Goal: Task Accomplishment & Management: Manage account settings

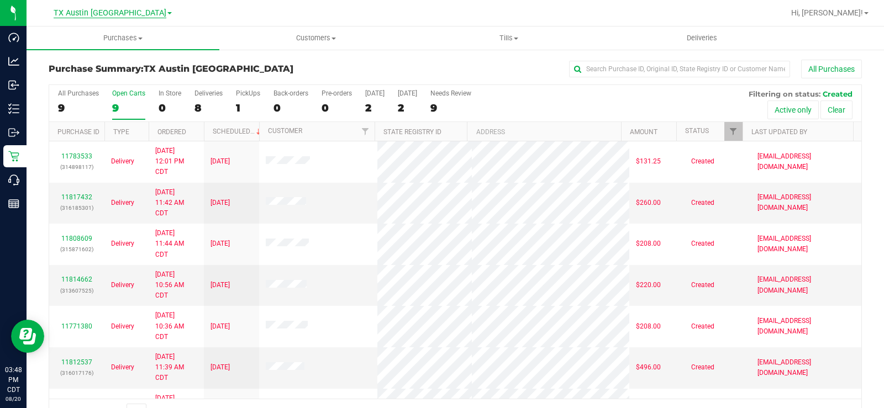
click at [125, 8] on span "TX Austin [GEOGRAPHIC_DATA]" at bounding box center [110, 13] width 113 height 10
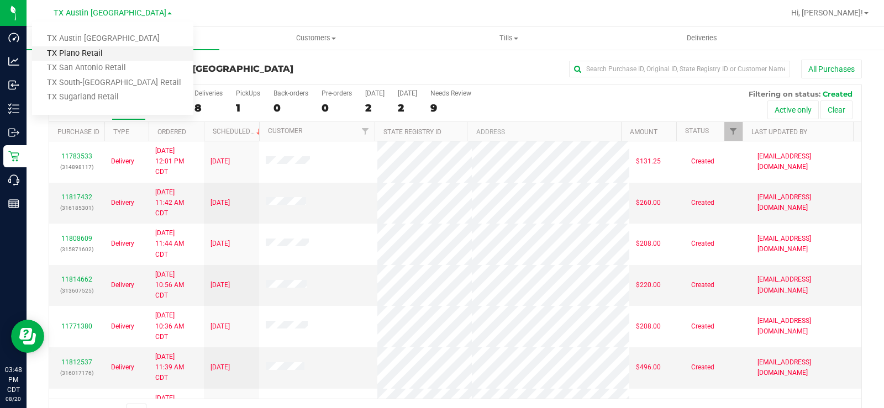
click at [90, 48] on link "TX Plano Retail" at bounding box center [112, 53] width 161 height 15
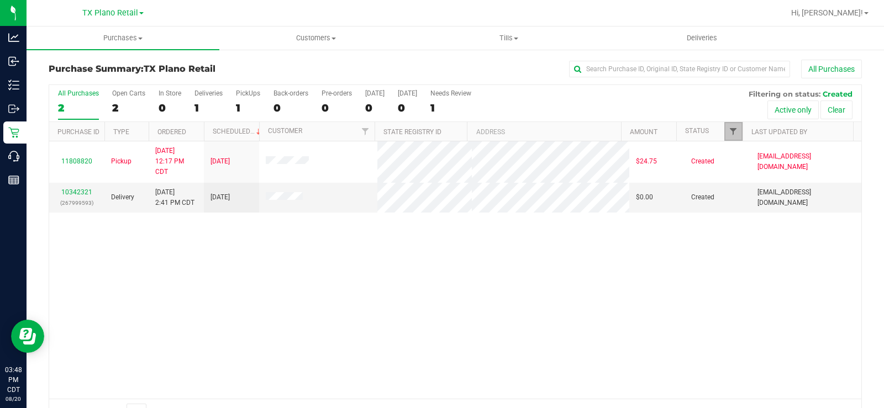
click at [729, 128] on span "Filter" at bounding box center [733, 131] width 9 height 9
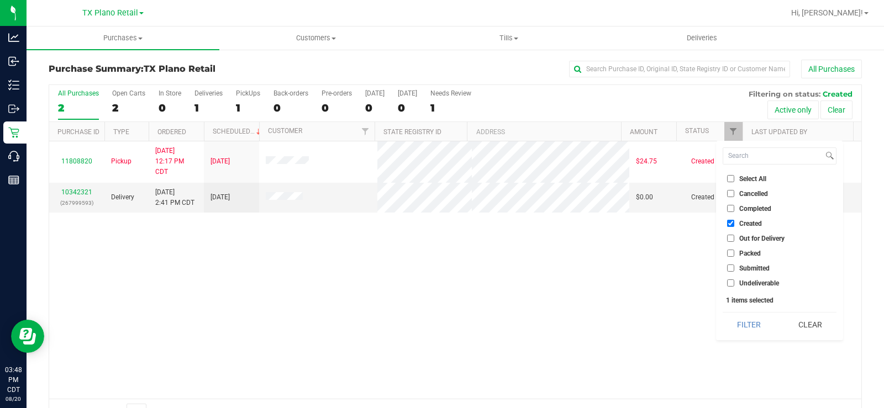
click at [735, 238] on label "Out for Delivery" at bounding box center [755, 238] width 57 height 7
click at [734, 238] on input "Out for Delivery" at bounding box center [730, 238] width 7 height 7
checkbox input "true"
click at [729, 255] on input "Packed" at bounding box center [730, 253] width 7 height 7
checkbox input "true"
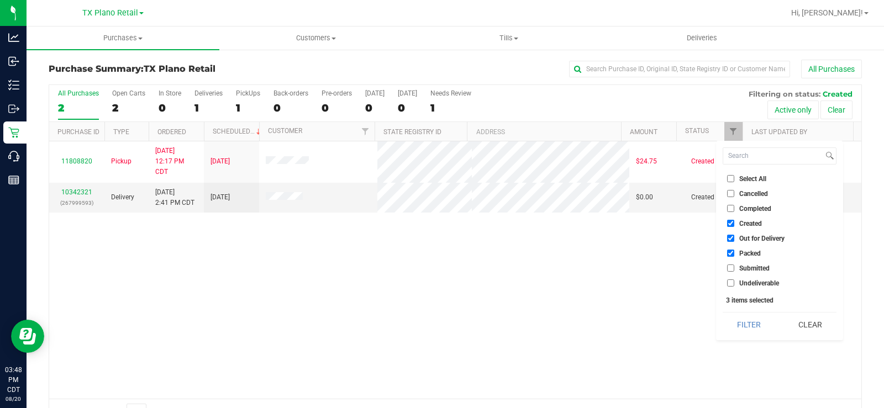
click at [734, 266] on label "Submitted" at bounding box center [748, 268] width 43 height 7
click at [734, 266] on input "Submitted" at bounding box center [730, 268] width 7 height 7
checkbox input "true"
click at [754, 324] on button "Filter" at bounding box center [749, 325] width 53 height 24
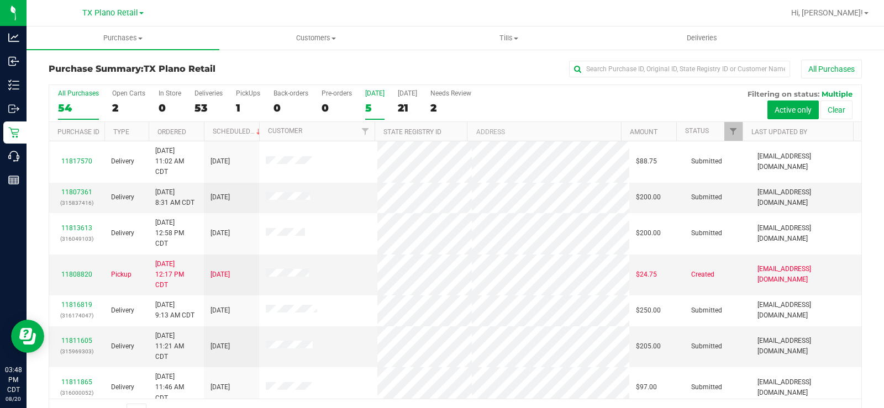
click at [371, 103] on div "5" at bounding box center [374, 108] width 19 height 13
click at [0, 0] on input "Today 5" at bounding box center [0, 0] width 0 height 0
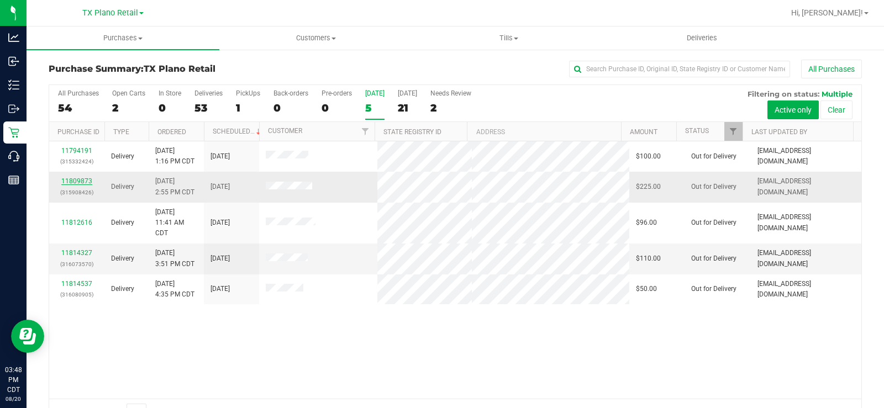
click at [85, 182] on div "11809873 (315908426)" at bounding box center [77, 186] width 42 height 21
click at [83, 185] on link "11809873" at bounding box center [76, 181] width 31 height 8
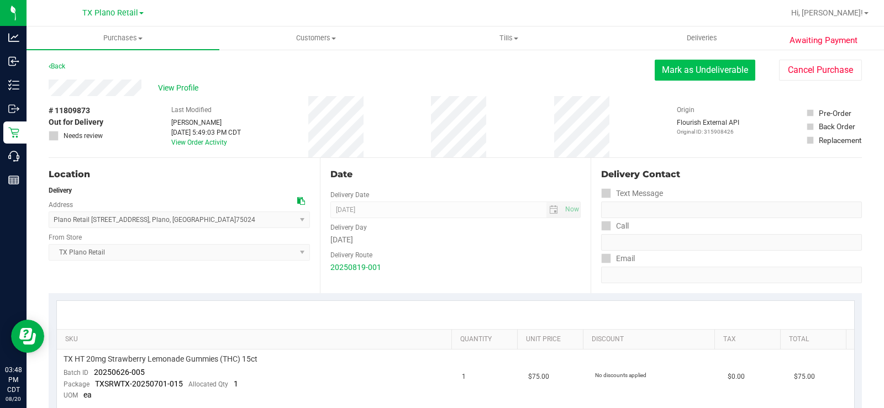
click at [675, 70] on button "Mark as Undeliverable" at bounding box center [705, 70] width 101 height 21
click at [683, 65] on button "Mark as Packed" at bounding box center [713, 70] width 83 height 21
click at [683, 64] on button "Send Back to Created" at bounding box center [706, 70] width 98 height 21
click at [685, 67] on button "Send Back to Created" at bounding box center [706, 70] width 98 height 21
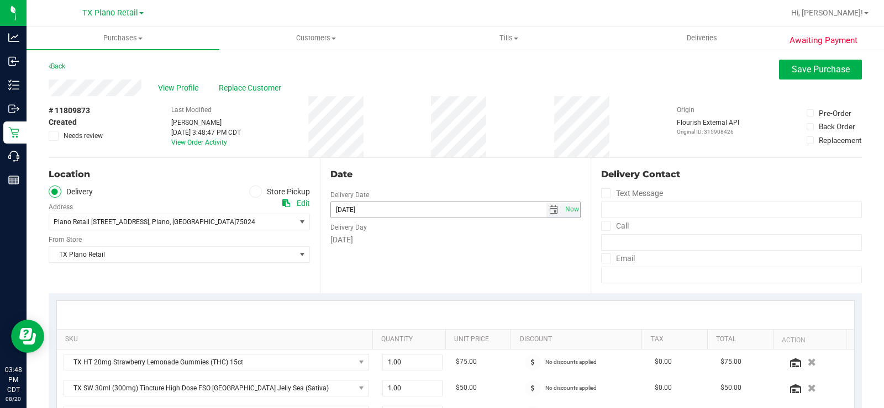
click at [549, 209] on span "select" at bounding box center [553, 210] width 9 height 9
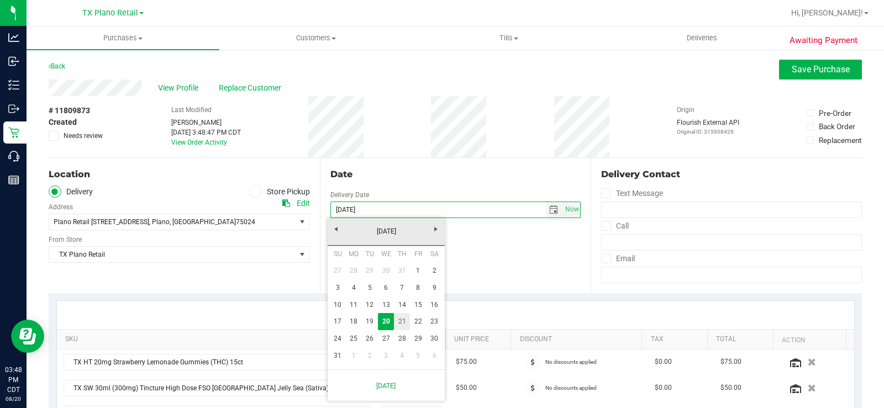
click at [402, 320] on link "21" at bounding box center [402, 321] width 16 height 17
type input "[DATE]"
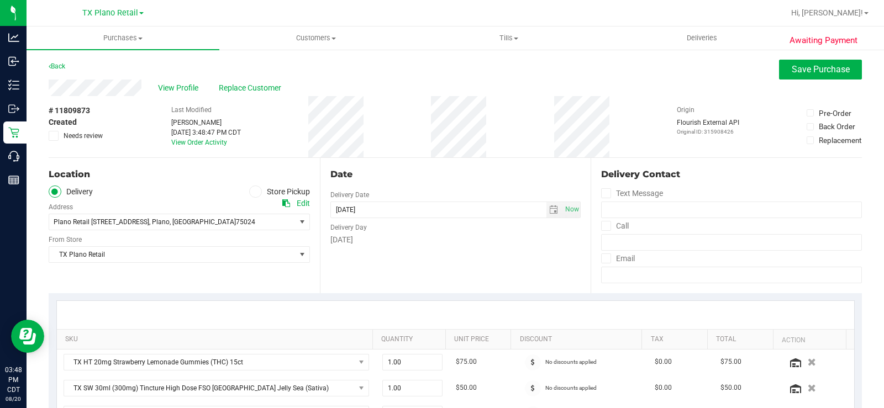
click at [430, 289] on div "Date Delivery Date 08/21/2025 Now 08/21/2025 07:00 AM Now Delivery Day Thursday" at bounding box center [455, 225] width 271 height 135
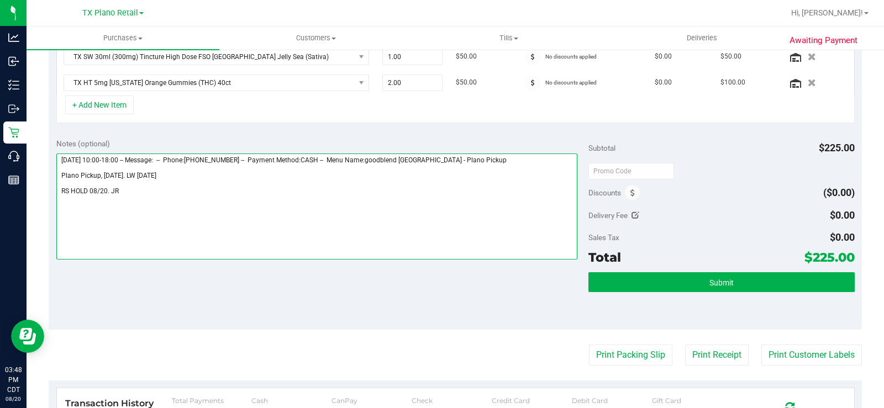
click at [152, 192] on textarea at bounding box center [316, 207] width 521 height 106
click at [108, 191] on textarea at bounding box center [316, 207] width 521 height 106
click at [333, 225] on textarea at bounding box center [316, 207] width 521 height 106
type textarea "Tuesday 08/19/2025 10:00-18:00 -- Message: -- Phone:3185122107 -- Payment Metho…"
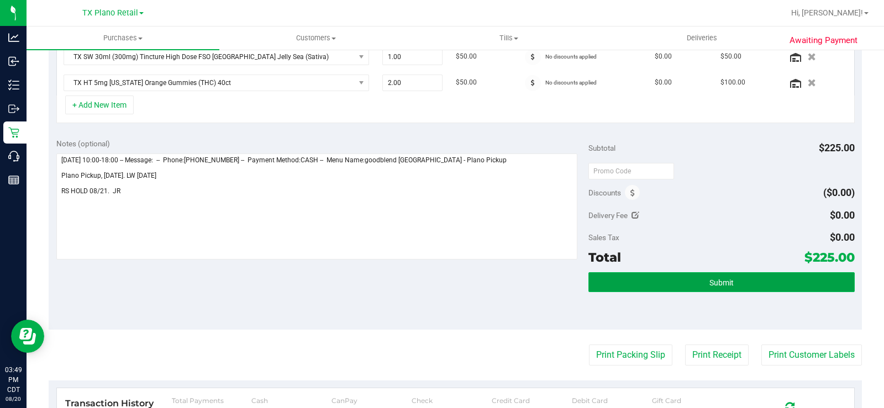
click at [632, 292] on button "Submit" at bounding box center [721, 282] width 266 height 20
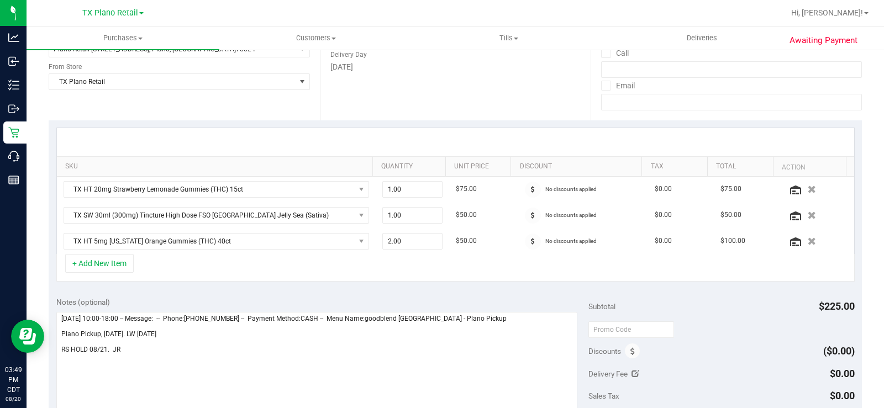
scroll to position [0, 0]
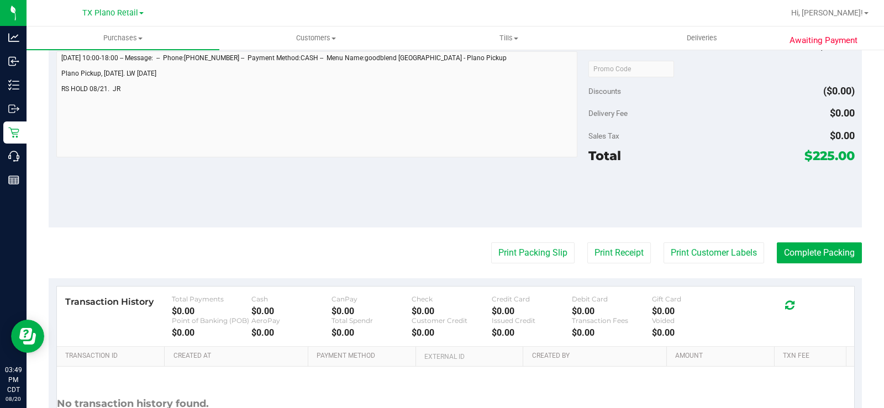
scroll to position [618, 0]
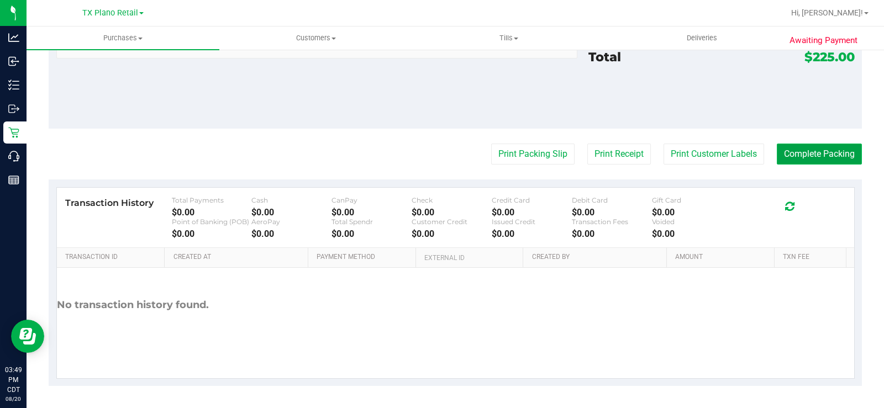
click at [794, 153] on button "Complete Packing" at bounding box center [819, 154] width 85 height 21
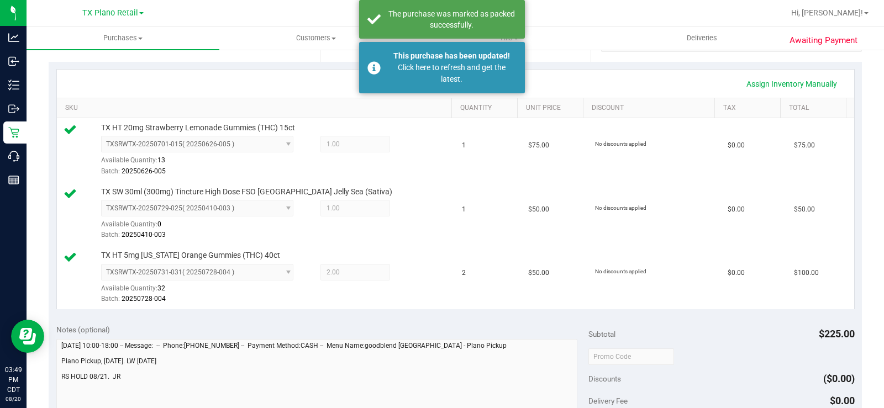
scroll to position [0, 0]
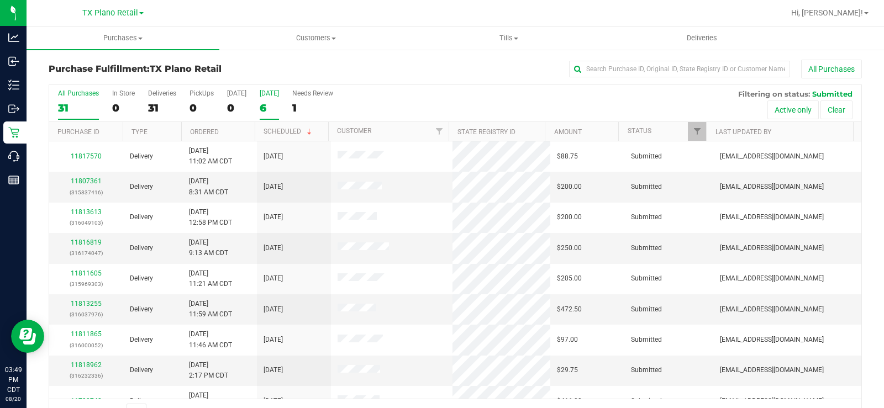
click at [264, 99] on label "Tomorrow 6" at bounding box center [269, 105] width 19 height 30
click at [0, 0] on input "Tomorrow 6" at bounding box center [0, 0] width 0 height 0
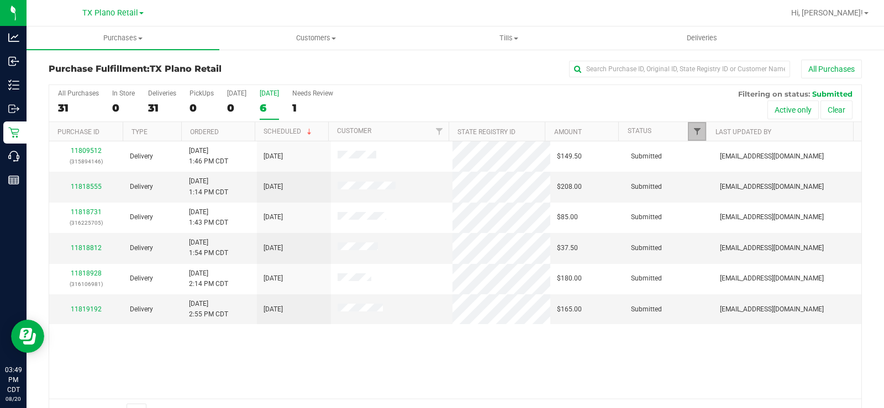
click at [693, 135] on span "Filter" at bounding box center [697, 131] width 9 height 9
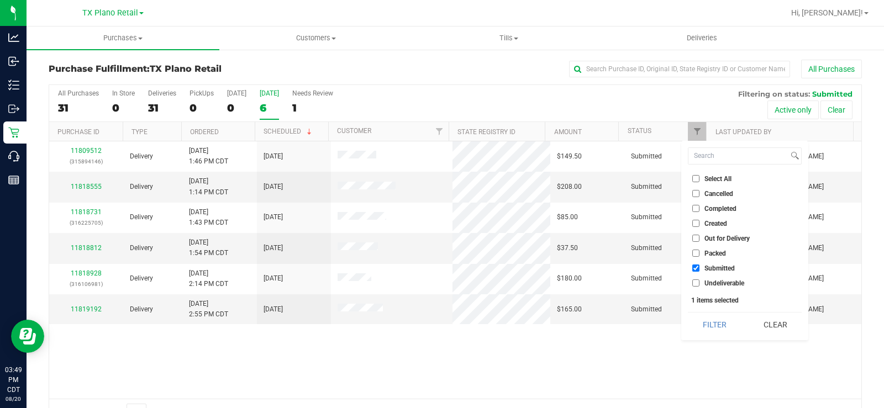
click at [696, 225] on input "Created" at bounding box center [695, 223] width 7 height 7
checkbox input "true"
click at [695, 239] on input "Out for Delivery" at bounding box center [695, 238] width 7 height 7
checkbox input "true"
click at [695, 256] on input "Packed" at bounding box center [695, 253] width 7 height 7
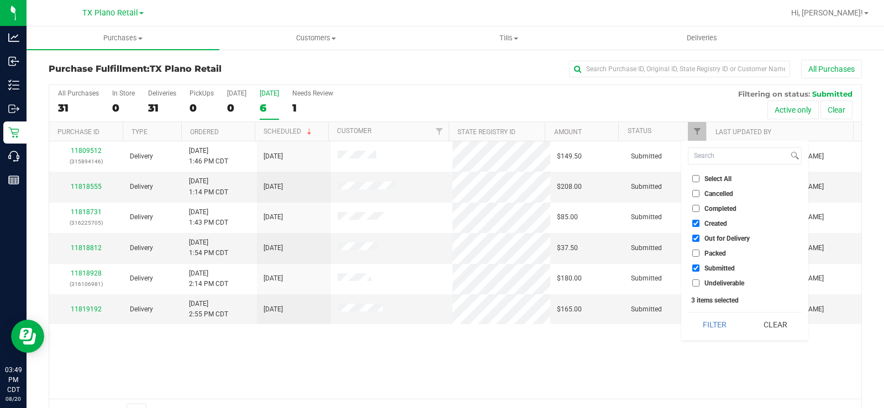
checkbox input "true"
click at [703, 326] on button "Filter" at bounding box center [714, 325] width 53 height 24
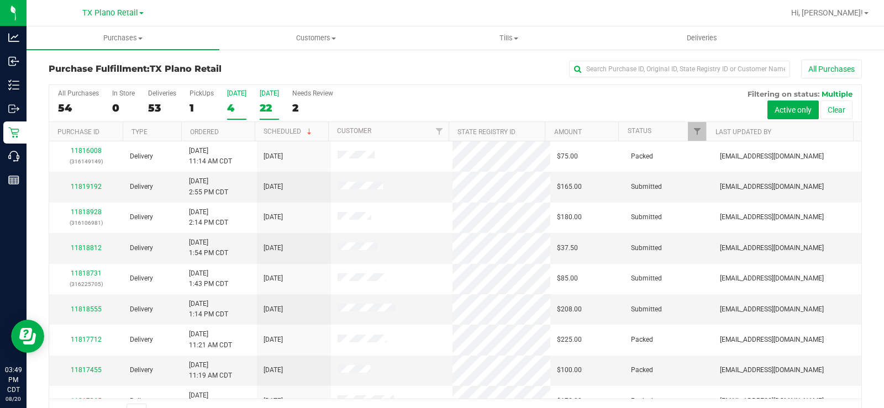
click at [232, 104] on div "4" at bounding box center [236, 108] width 19 height 13
click at [0, 0] on input "Today 4" at bounding box center [0, 0] width 0 height 0
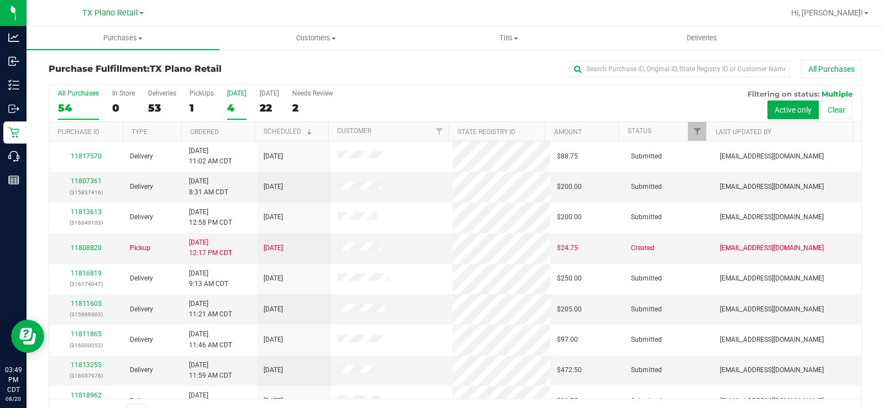
click at [236, 98] on label "Today 4" at bounding box center [236, 105] width 19 height 30
click at [0, 0] on input "Today 4" at bounding box center [0, 0] width 0 height 0
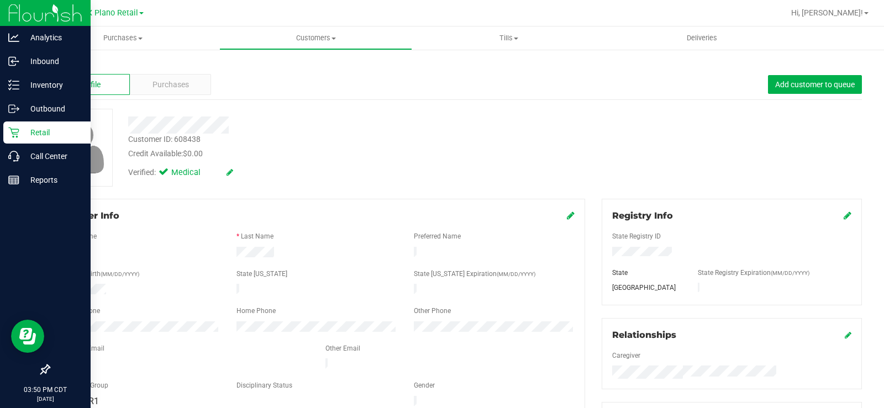
click at [14, 136] on icon at bounding box center [13, 133] width 10 height 10
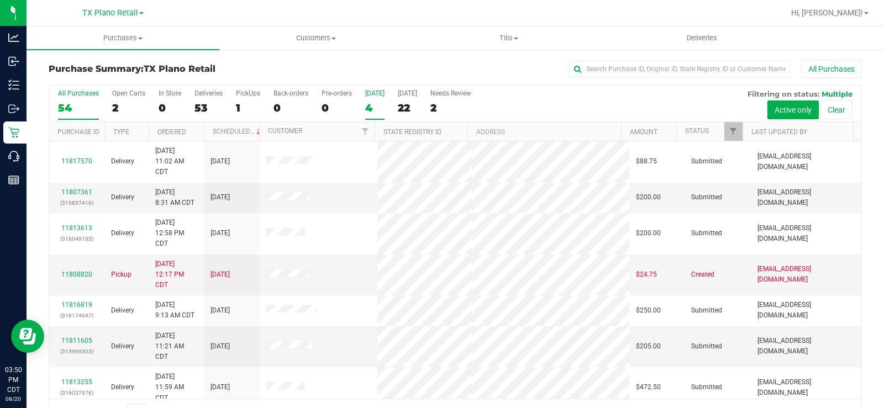
click at [372, 102] on div "4" at bounding box center [374, 108] width 19 height 13
click at [0, 0] on input "Today 4" at bounding box center [0, 0] width 0 height 0
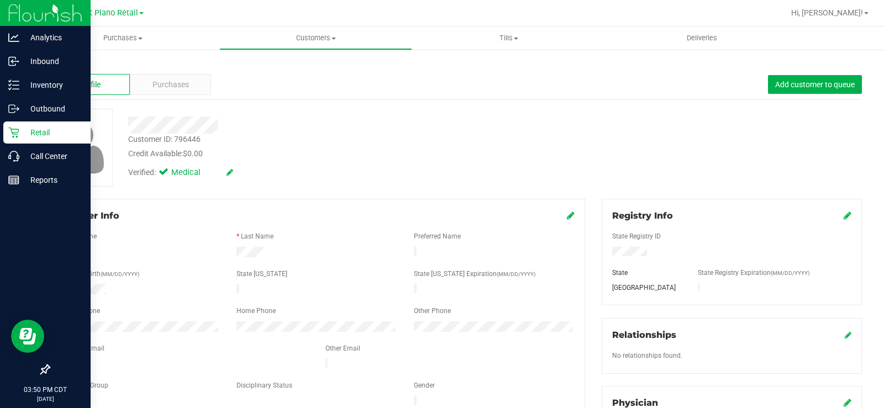
click at [20, 133] on p "Retail" at bounding box center [52, 132] width 66 height 13
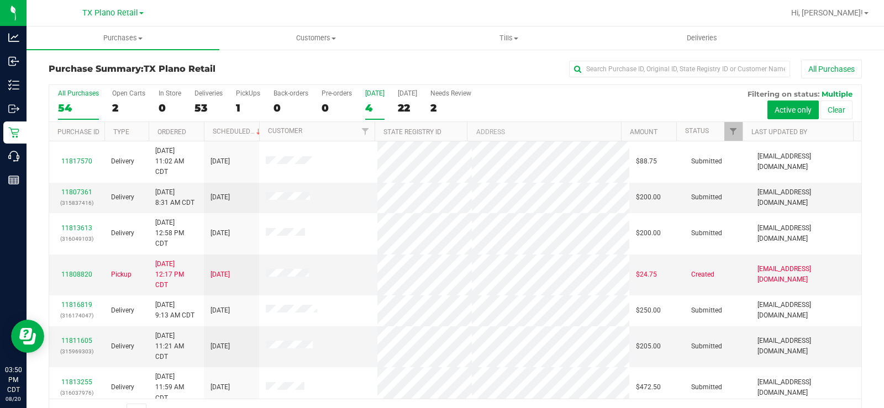
click at [369, 104] on div "4" at bounding box center [374, 108] width 19 height 13
click at [0, 0] on input "Today 4" at bounding box center [0, 0] width 0 height 0
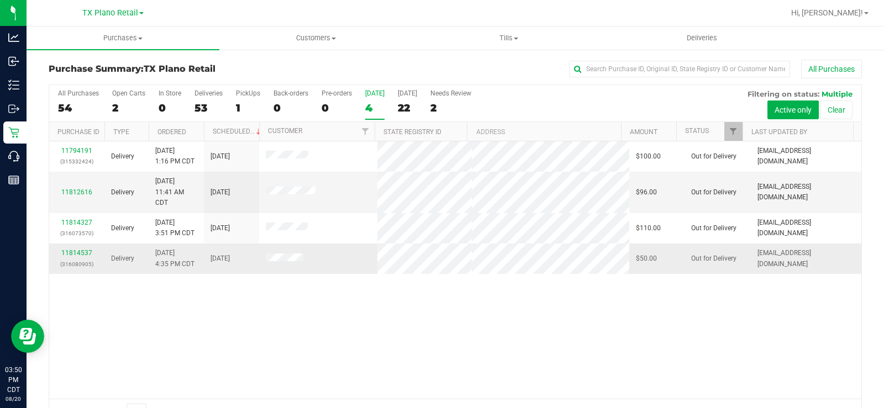
click at [285, 264] on span at bounding box center [285, 259] width 38 height 11
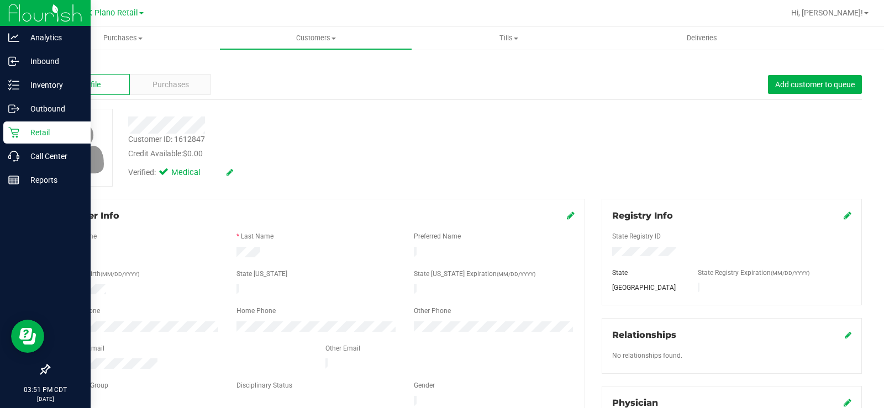
click at [42, 129] on p "Retail" at bounding box center [52, 132] width 66 height 13
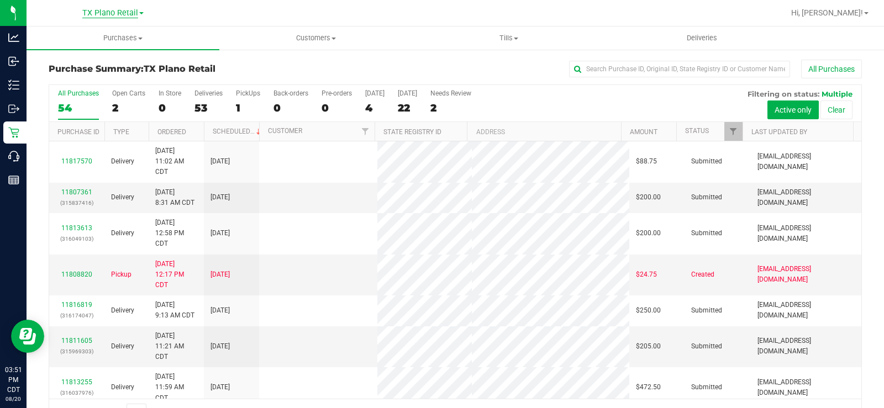
click at [107, 15] on span "TX Plano Retail" at bounding box center [110, 13] width 56 height 10
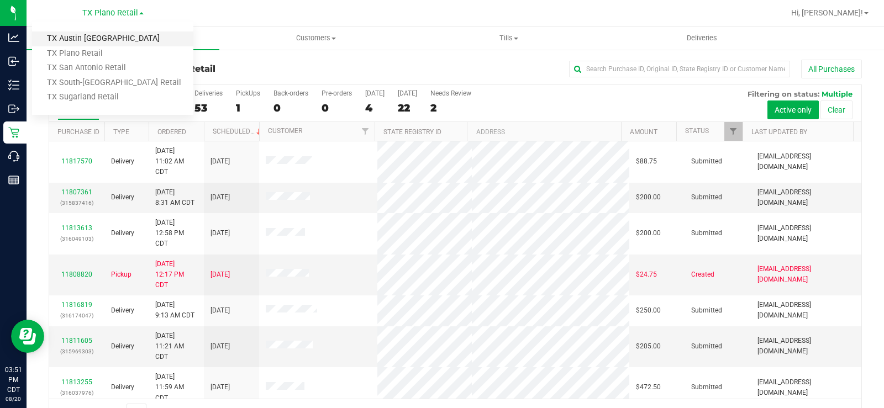
click at [101, 36] on link "TX Austin [GEOGRAPHIC_DATA]" at bounding box center [112, 38] width 161 height 15
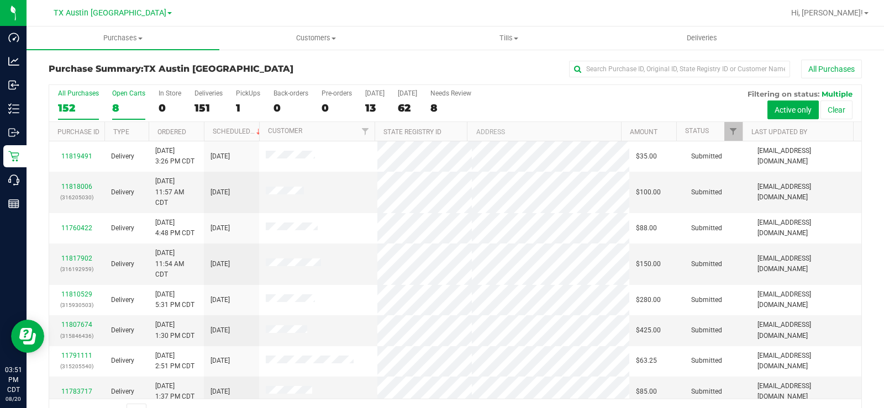
click at [120, 97] on label "Open Carts 8" at bounding box center [128, 105] width 33 height 30
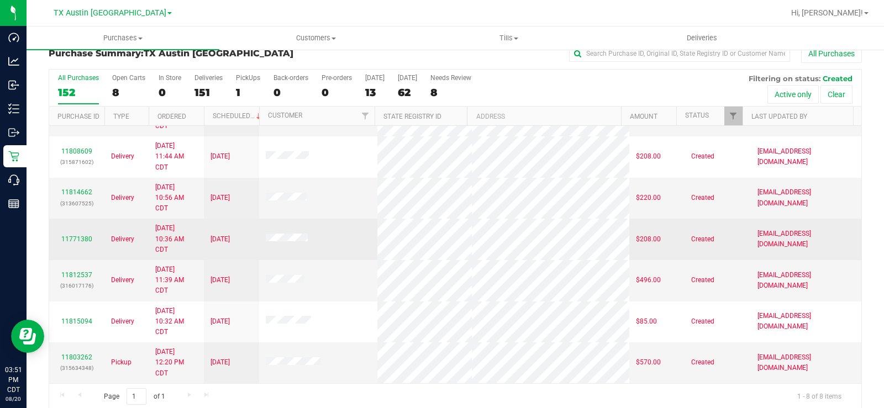
scroll to position [28, 0]
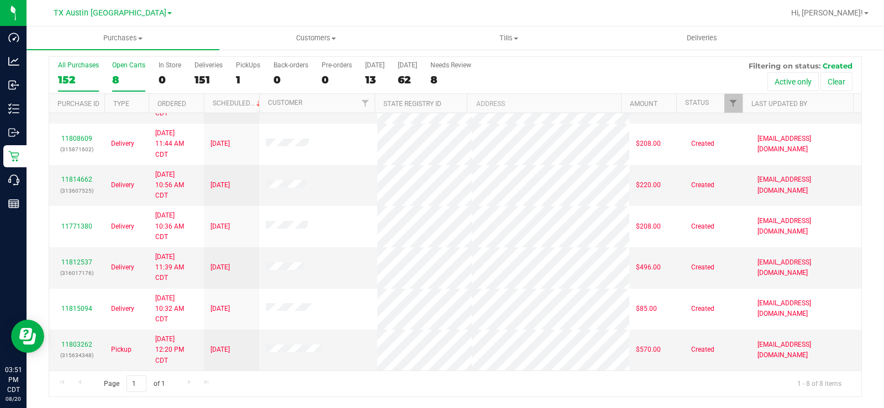
click at [114, 71] on label "Open Carts 8" at bounding box center [128, 76] width 33 height 30
click at [0, 0] on input "Open Carts 8" at bounding box center [0, 0] width 0 height 0
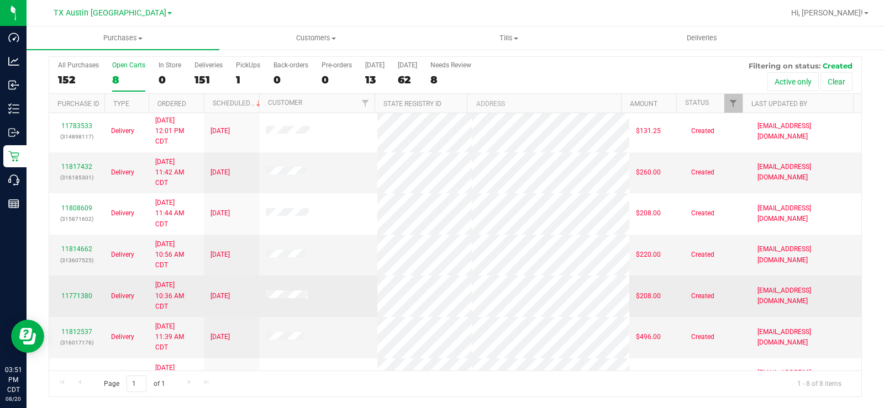
scroll to position [0, 0]
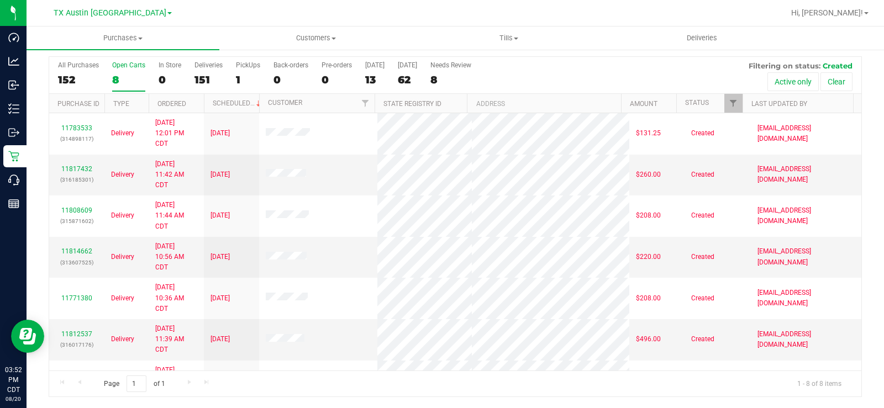
click at [118, 70] on label "Open Carts 8" at bounding box center [128, 76] width 33 height 30
click at [0, 0] on input "Open Carts 8" at bounding box center [0, 0] width 0 height 0
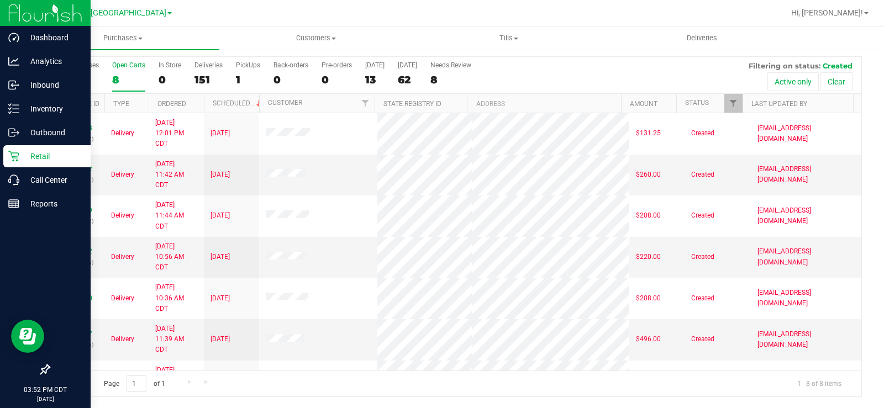
click at [24, 160] on p "Retail" at bounding box center [52, 156] width 66 height 13
click at [32, 157] on p "Retail" at bounding box center [52, 156] width 66 height 13
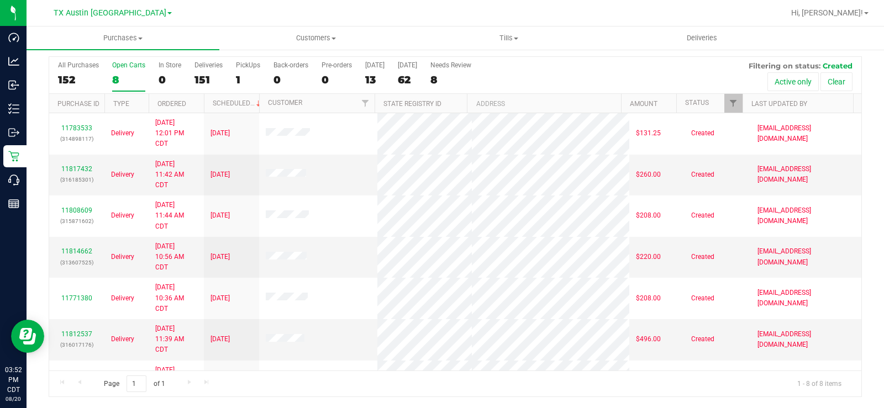
click at [123, 65] on div "Open Carts" at bounding box center [128, 65] width 33 height 8
click at [0, 0] on input "Open Carts 8" at bounding box center [0, 0] width 0 height 0
click at [119, 72] on label "Open Carts 8" at bounding box center [128, 76] width 33 height 30
click at [0, 0] on input "Open Carts 8" at bounding box center [0, 0] width 0 height 0
click at [133, 66] on div "Open Carts" at bounding box center [128, 65] width 33 height 8
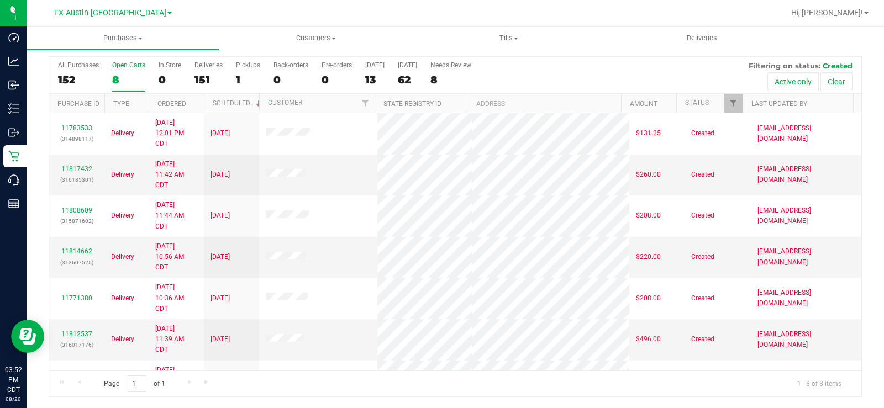
click at [0, 0] on input "Open Carts 8" at bounding box center [0, 0] width 0 height 0
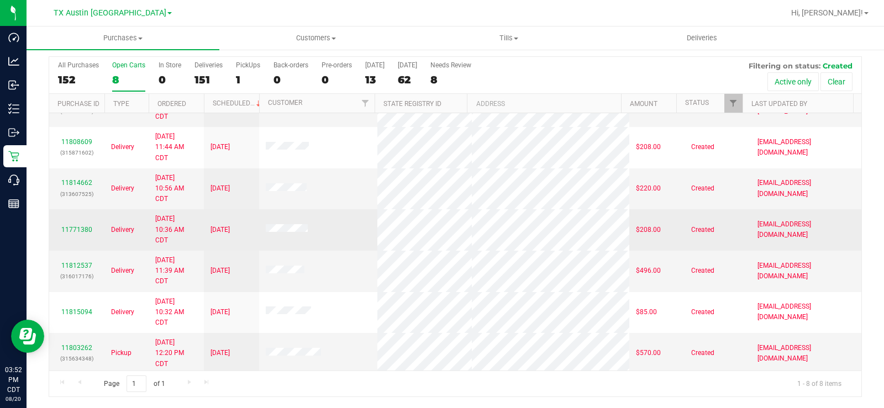
scroll to position [72, 0]
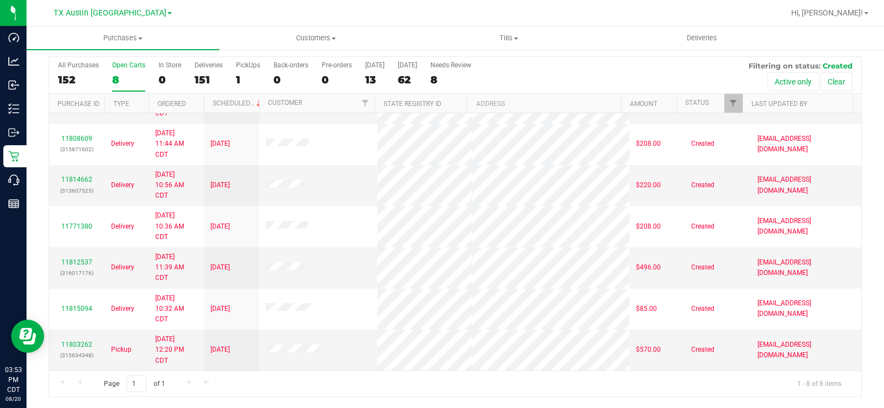
click at [122, 65] on div "Open Carts" at bounding box center [128, 65] width 33 height 8
click at [0, 0] on input "Open Carts 8" at bounding box center [0, 0] width 0 height 0
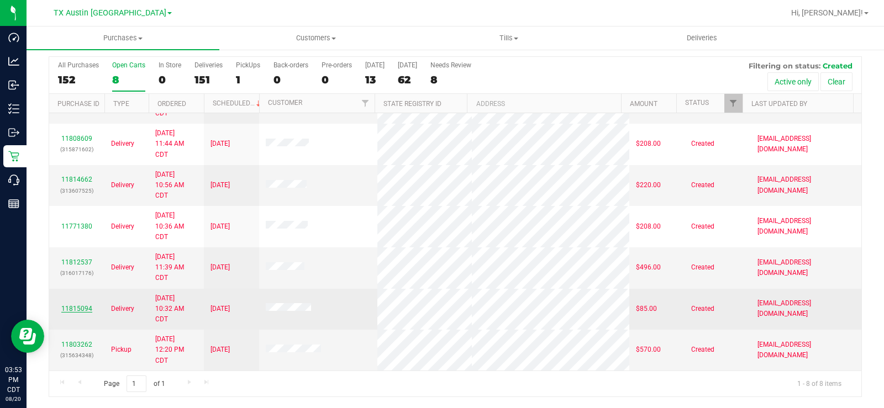
click at [74, 306] on link "11815094" at bounding box center [76, 309] width 31 height 8
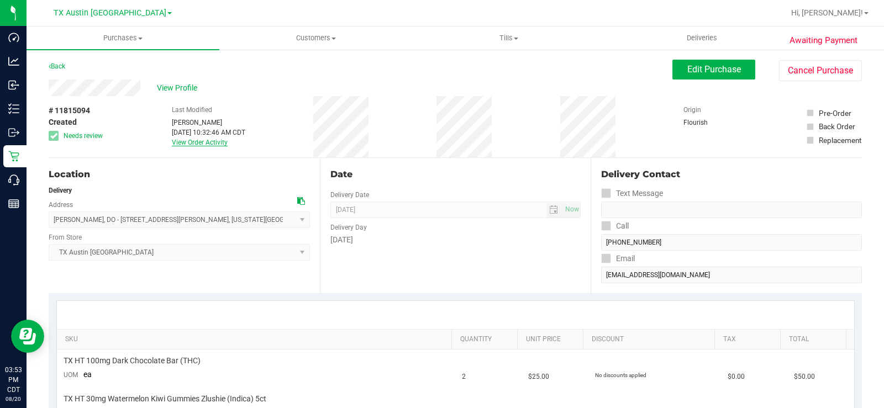
click at [192, 142] on link "View Order Activity" at bounding box center [200, 143] width 56 height 8
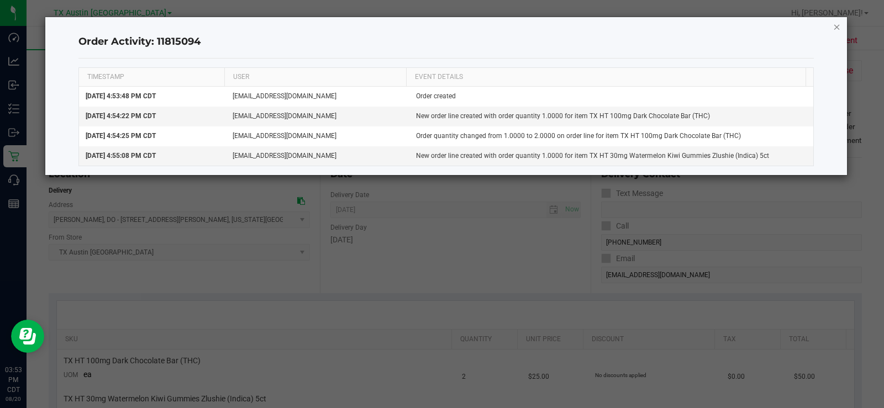
click at [835, 28] on icon "button" at bounding box center [837, 26] width 8 height 13
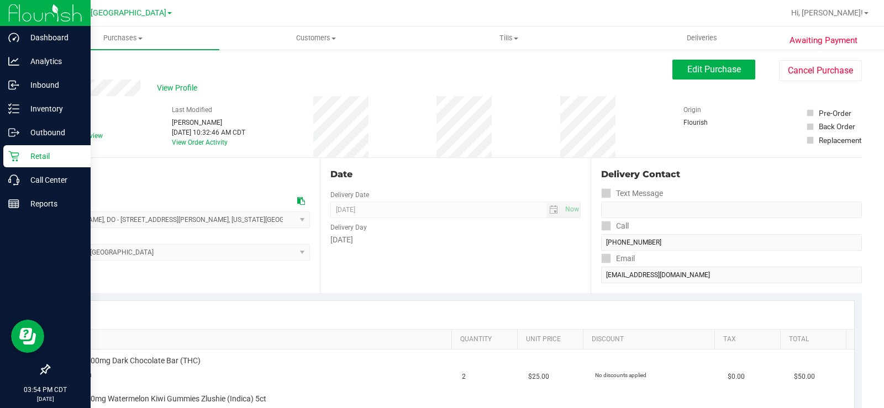
click at [20, 153] on p "Retail" at bounding box center [52, 156] width 66 height 13
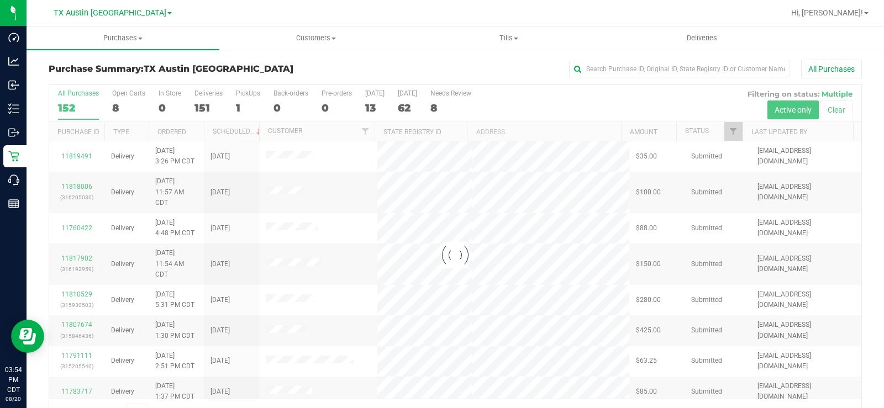
click at [121, 97] on div at bounding box center [455, 255] width 812 height 340
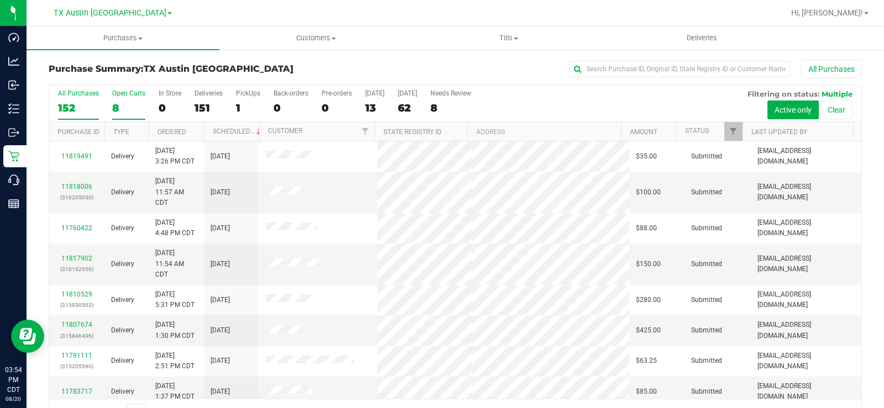
click at [119, 94] on div "Open Carts" at bounding box center [128, 94] width 33 height 8
click at [0, 0] on input "Open Carts 8" at bounding box center [0, 0] width 0 height 0
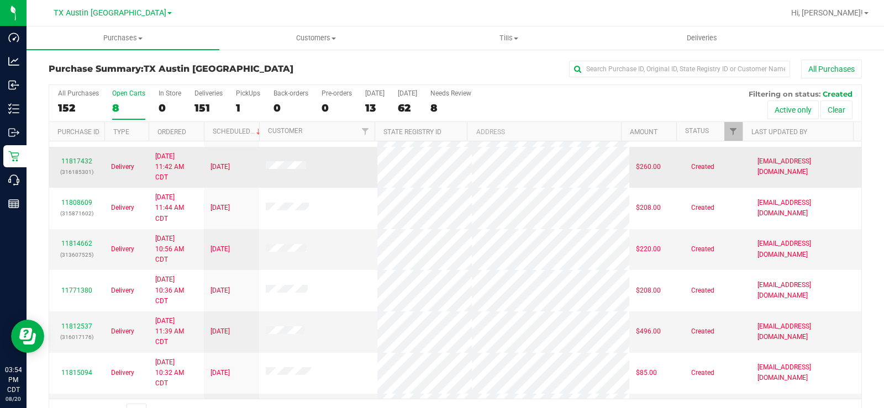
scroll to position [72, 0]
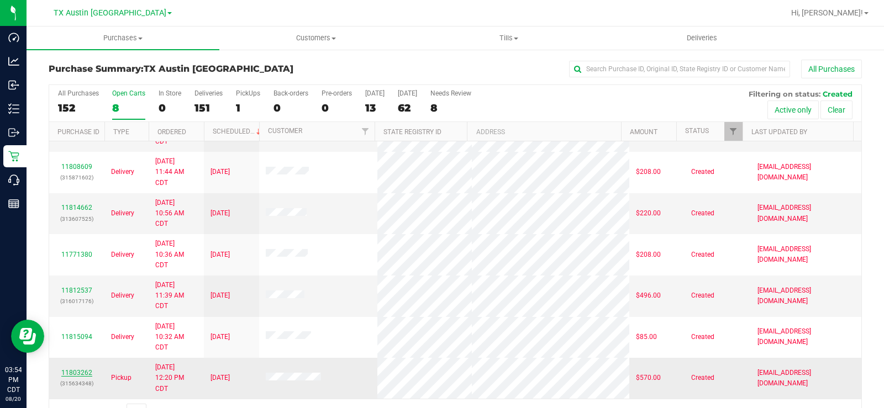
click at [76, 377] on div "11803262 (315634348)" at bounding box center [77, 378] width 42 height 21
click at [75, 373] on link "11803262" at bounding box center [76, 373] width 31 height 8
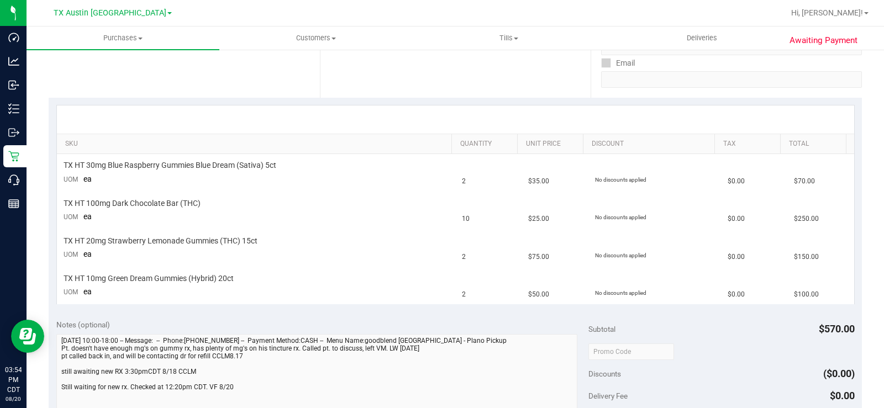
scroll to position [221, 0]
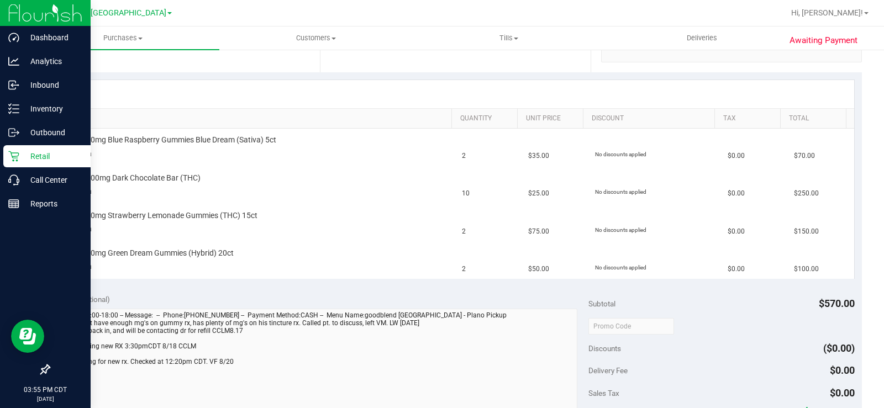
click at [17, 154] on icon at bounding box center [13, 156] width 11 height 11
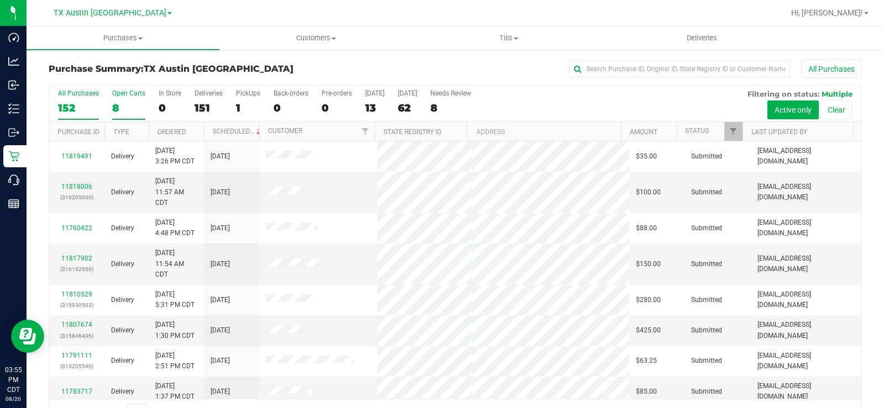
click at [118, 94] on div "Open Carts" at bounding box center [128, 94] width 33 height 8
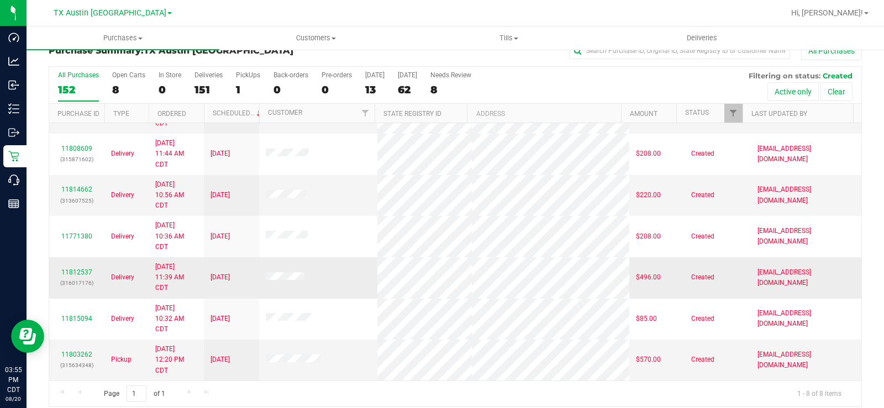
scroll to position [28, 0]
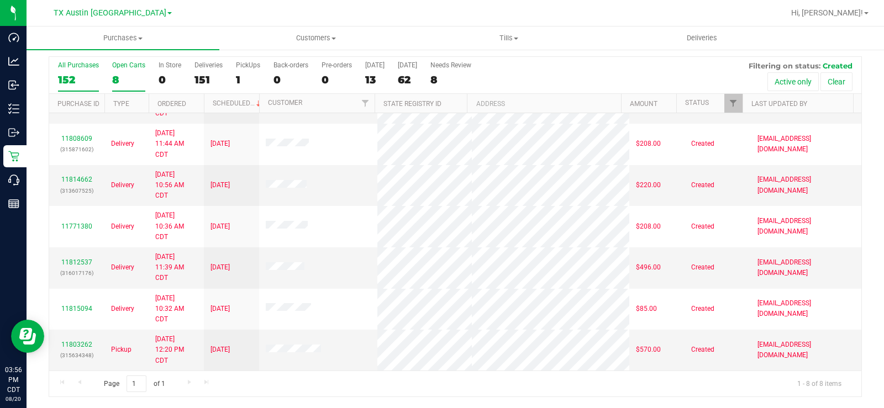
click at [118, 82] on div "8" at bounding box center [128, 79] width 33 height 13
click at [0, 0] on input "Open Carts 8" at bounding box center [0, 0] width 0 height 0
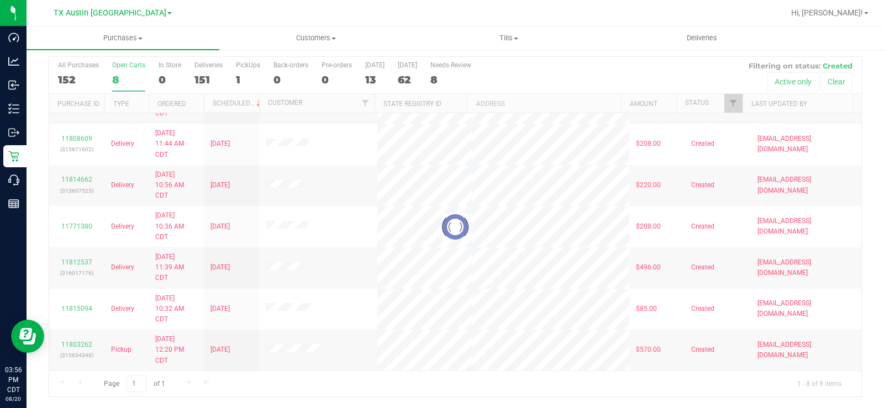
scroll to position [0, 0]
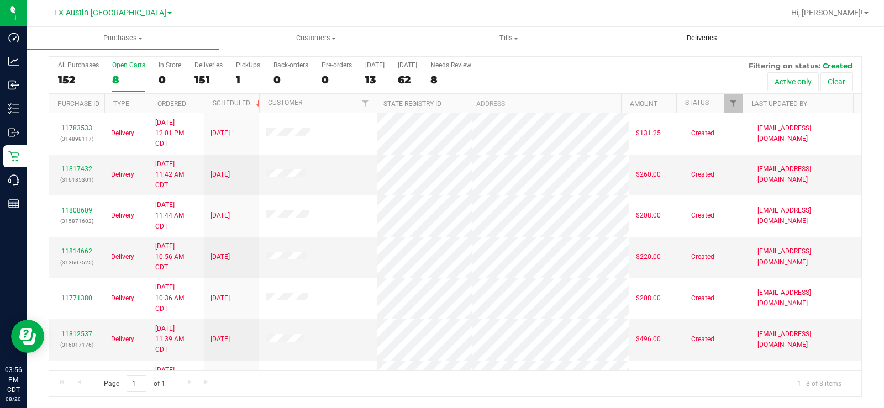
click at [713, 38] on span "Deliveries" at bounding box center [702, 38] width 60 height 10
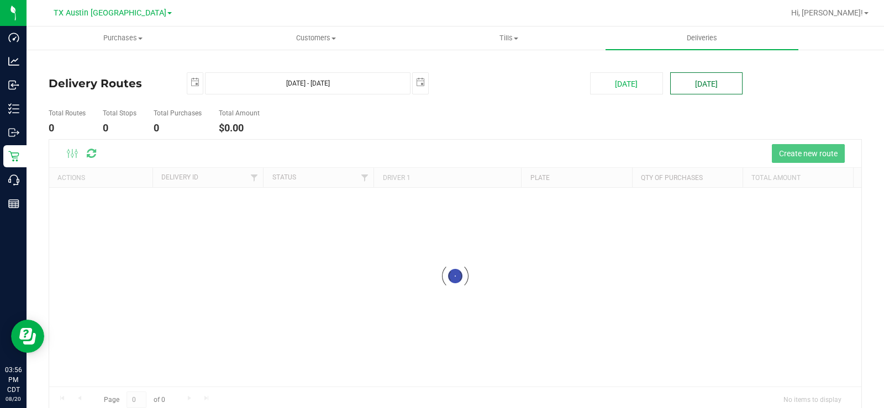
click at [708, 82] on button "[DATE]" at bounding box center [706, 83] width 72 height 22
type input "Aug 21, 2025 - Aug 21, 2025"
type input "2025-08-21"
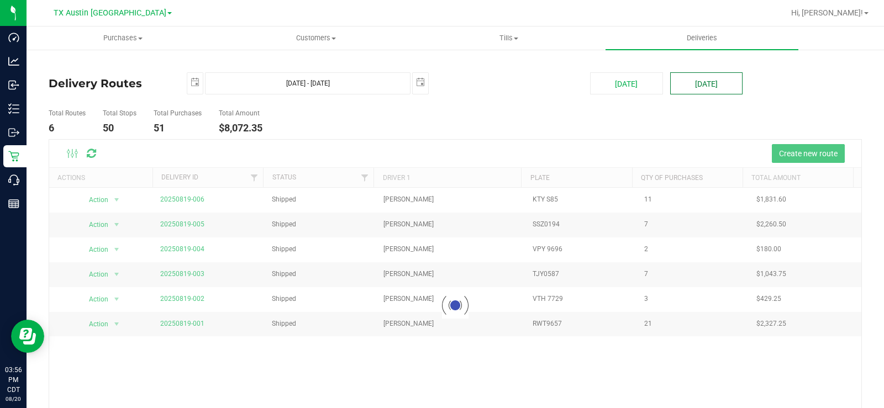
click at [708, 82] on button "[DATE]" at bounding box center [706, 83] width 72 height 22
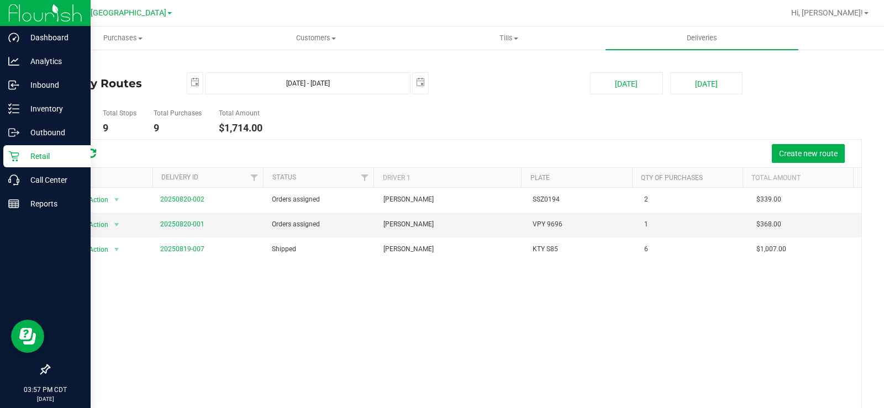
click at [17, 157] on icon at bounding box center [13, 156] width 11 height 11
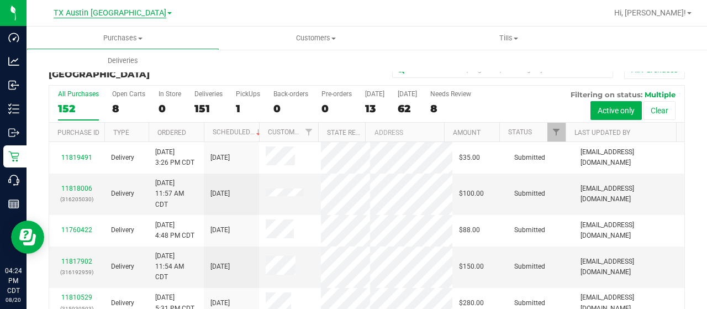
click at [106, 15] on span "TX Austin [GEOGRAPHIC_DATA]" at bounding box center [110, 13] width 113 height 10
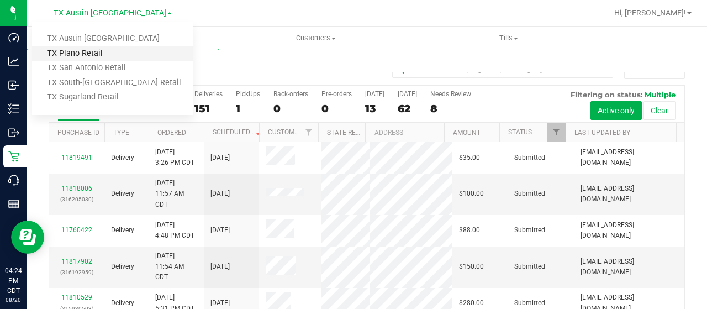
click at [86, 52] on link "TX Plano Retail" at bounding box center [112, 53] width 161 height 15
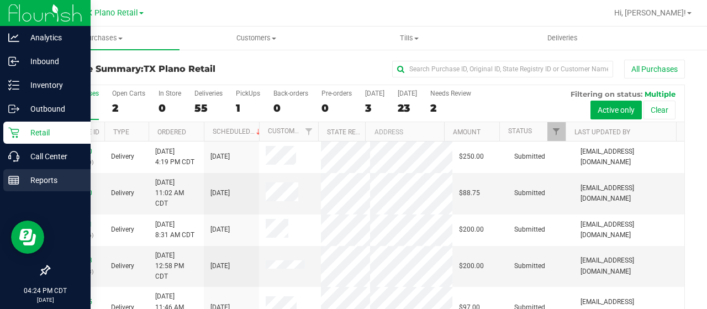
click at [27, 178] on p "Reports" at bounding box center [52, 179] width 66 height 13
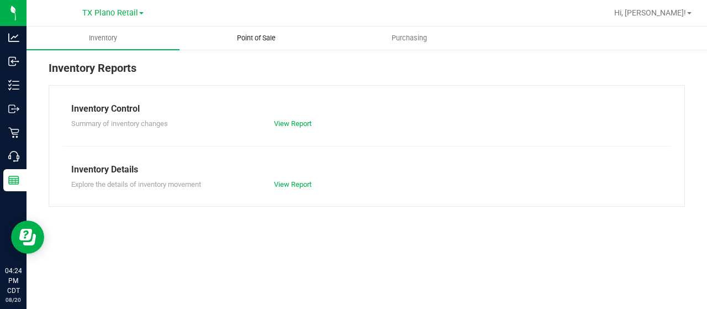
click at [252, 30] on uib-tab-heading "Point of Sale" at bounding box center [256, 38] width 152 height 22
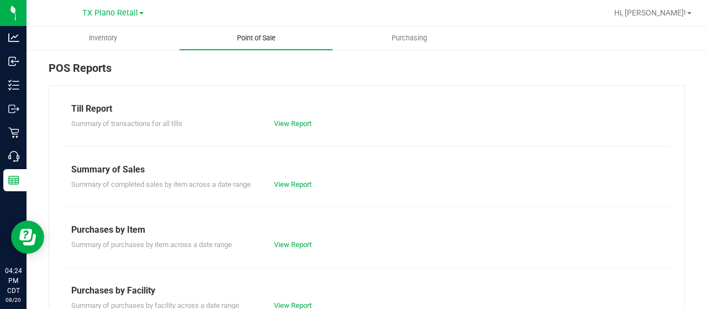
click at [249, 37] on span "Point of Sale" at bounding box center [256, 38] width 69 height 10
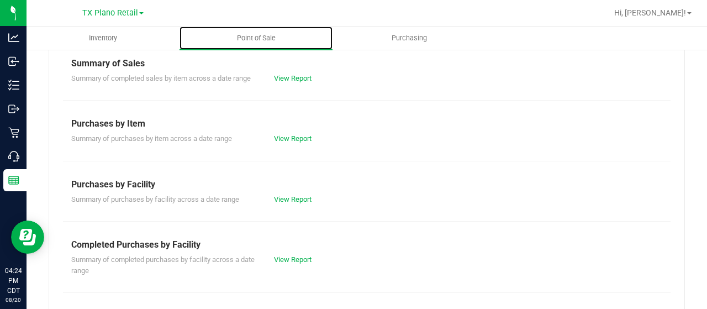
scroll to position [110, 0]
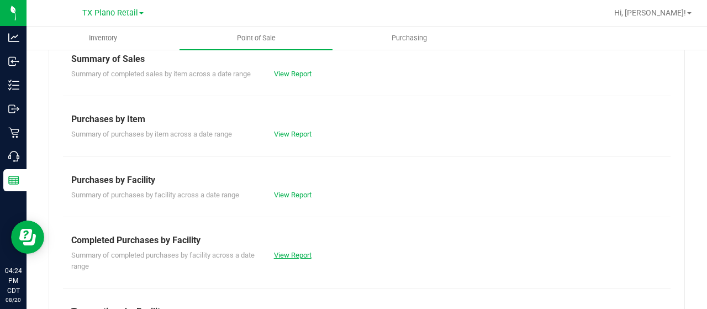
click at [292, 254] on link "View Report" at bounding box center [293, 255] width 38 height 8
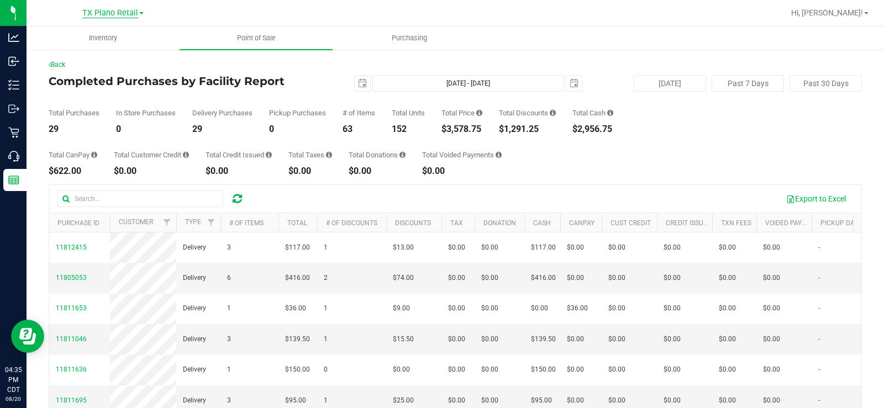
click at [101, 20] on div "TX Plano Retail TX Austin DC TX Plano Retail TX San Antonio Retail TX South-Aus…" at bounding box center [115, 13] width 166 height 22
click at [102, 17] on span "TX Plano Retail" at bounding box center [110, 13] width 56 height 10
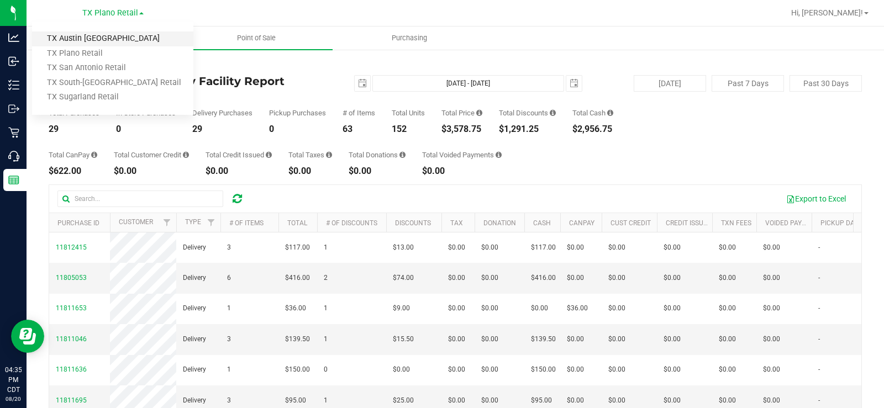
click at [97, 43] on link "TX Austin [GEOGRAPHIC_DATA]" at bounding box center [112, 38] width 161 height 15
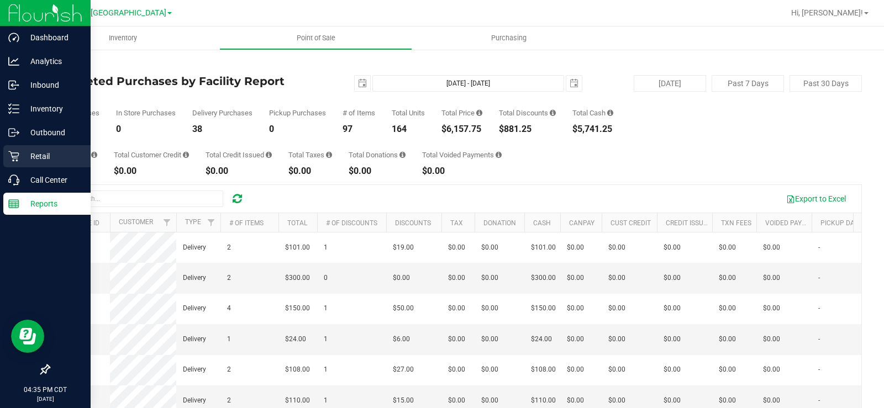
click at [20, 156] on p "Retail" at bounding box center [52, 156] width 66 height 13
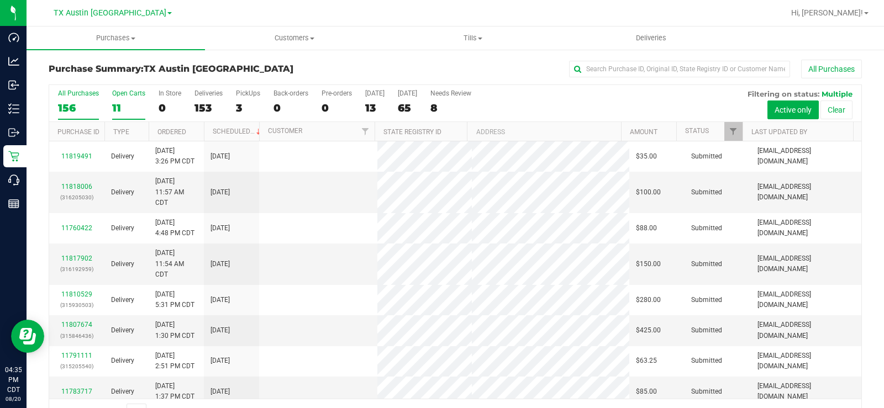
click at [122, 98] on label "Open Carts 11" at bounding box center [128, 105] width 33 height 30
click at [0, 0] on input "Open Carts 11" at bounding box center [0, 0] width 0 height 0
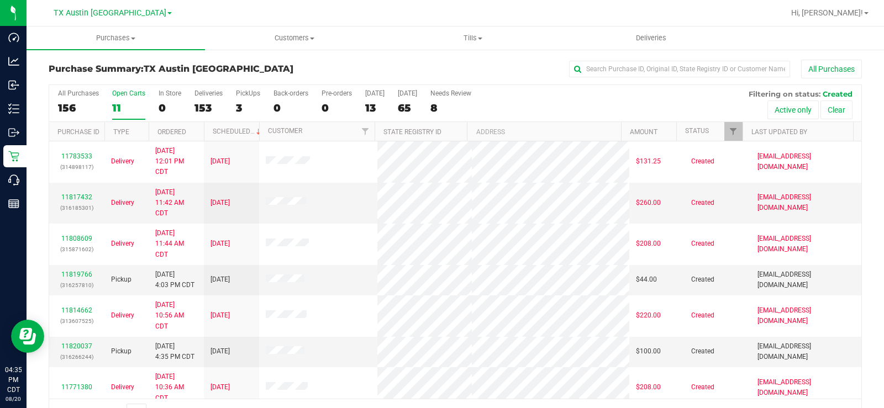
click at [120, 99] on label "Open Carts 11" at bounding box center [128, 105] width 33 height 30
click at [0, 0] on input "Open Carts 11" at bounding box center [0, 0] width 0 height 0
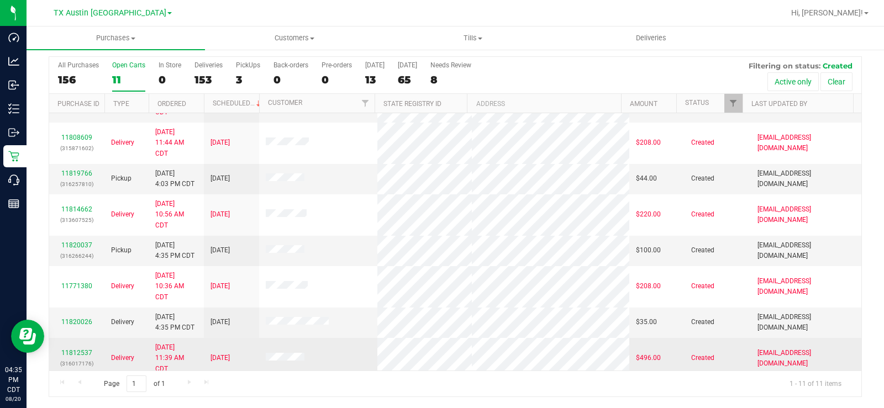
scroll to position [53, 0]
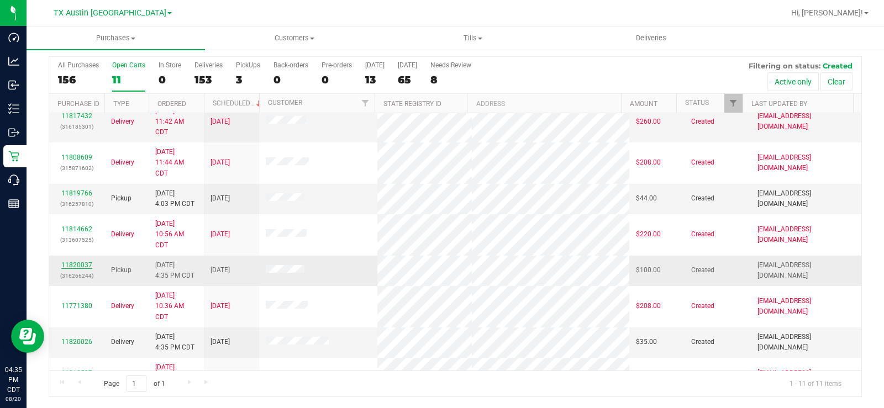
click at [86, 266] on link "11820037" at bounding box center [76, 265] width 31 height 8
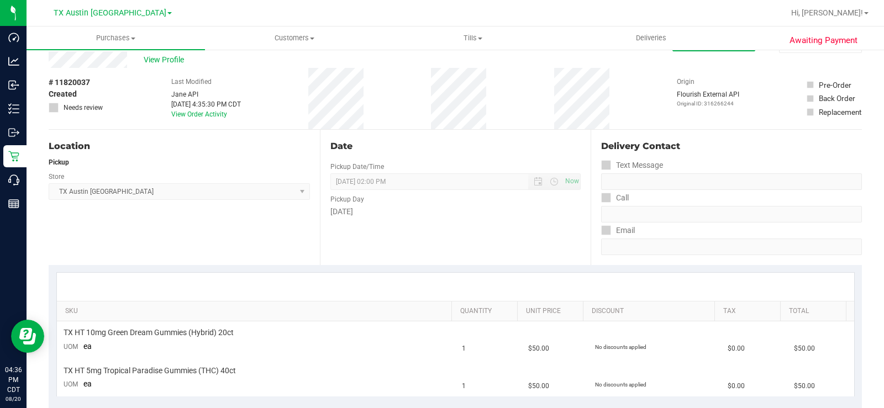
click at [94, 65] on div "View Profile" at bounding box center [361, 59] width 624 height 17
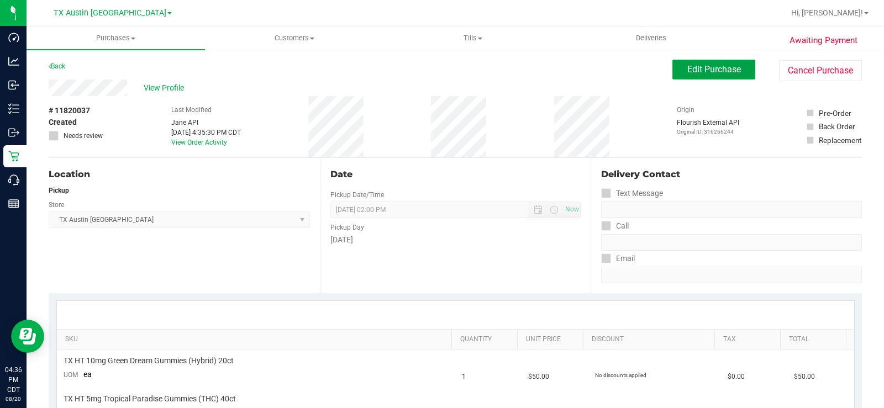
click at [687, 72] on span "Edit Purchase" at bounding box center [714, 69] width 54 height 10
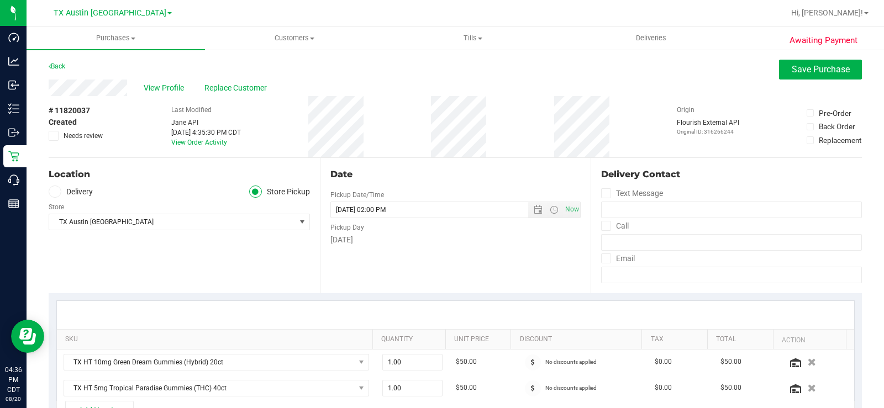
click at [50, 136] on icon at bounding box center [53, 136] width 7 height 0
click at [0, 0] on input "Needs review" at bounding box center [0, 0] width 0 height 0
click at [56, 196] on span at bounding box center [55, 192] width 13 height 13
click at [0, 0] on input "Delivery" at bounding box center [0, 0] width 0 height 0
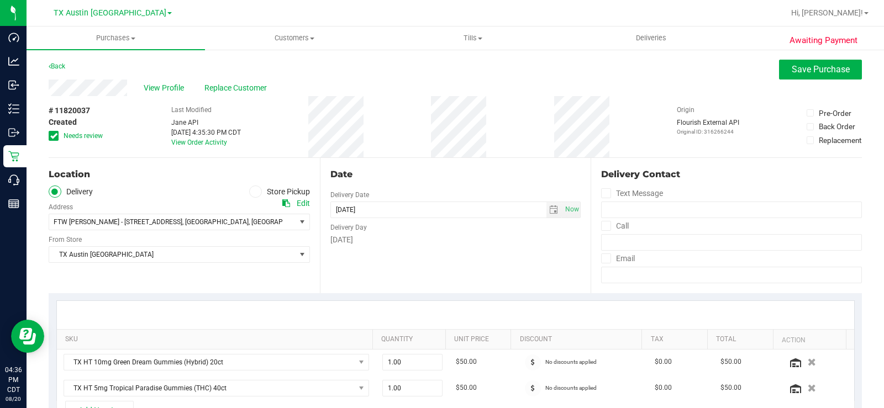
click at [118, 273] on div "Location Delivery Store Pickup Address Edit FTW CLARKE - 1307 8TH AVE#603 , FOR…" at bounding box center [184, 225] width 271 height 135
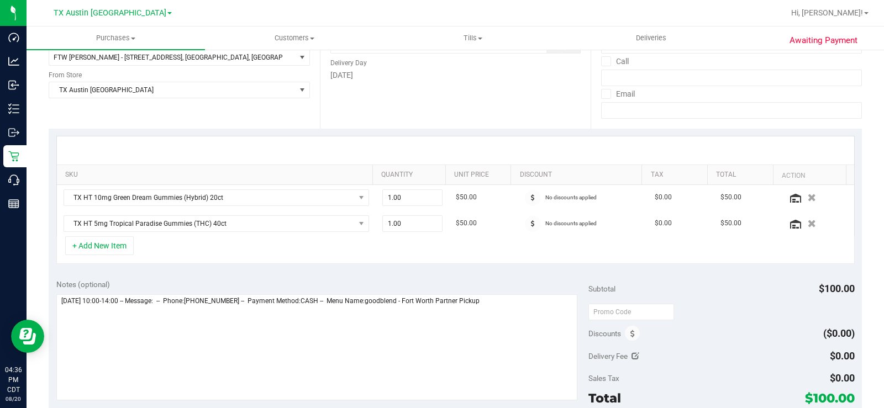
scroll to position [166, 0]
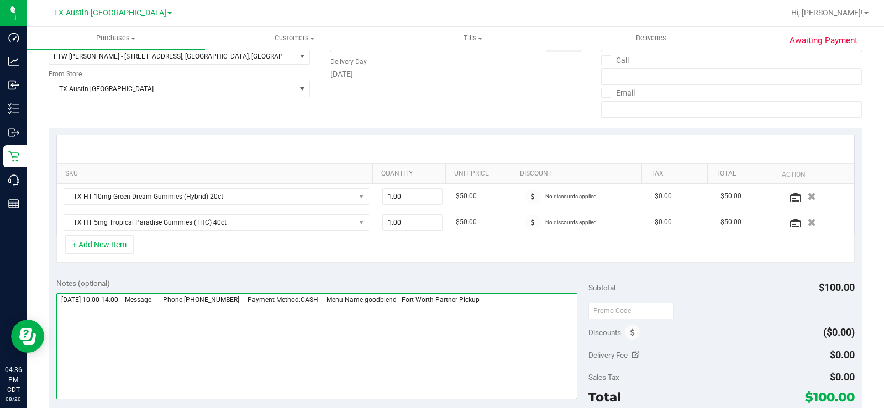
drag, startPoint x: 513, startPoint y: 303, endPoint x: 506, endPoint y: 297, distance: 9.4
click at [512, 301] on textarea at bounding box center [316, 346] width 521 height 106
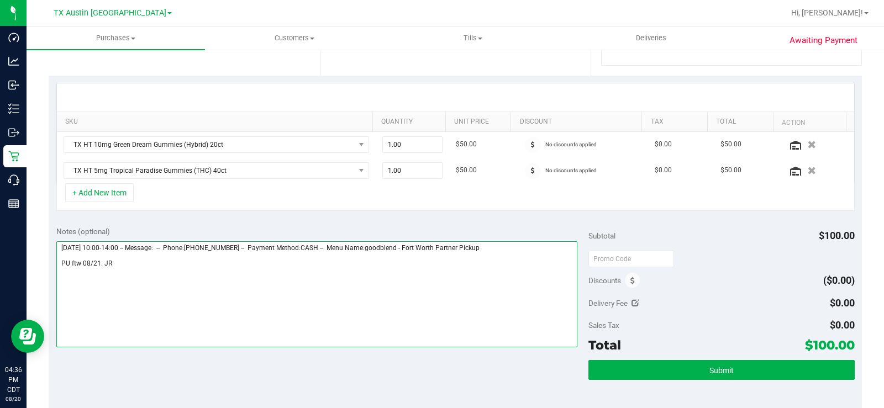
scroll to position [276, 0]
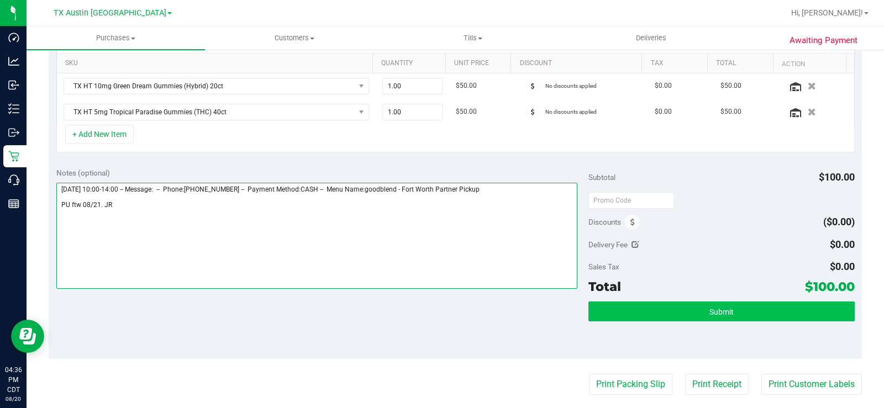
type textarea "Thursday 08/21/2025 10:00-14:00 -- Message: -- Phone:6823598486 -- Payment Meth…"
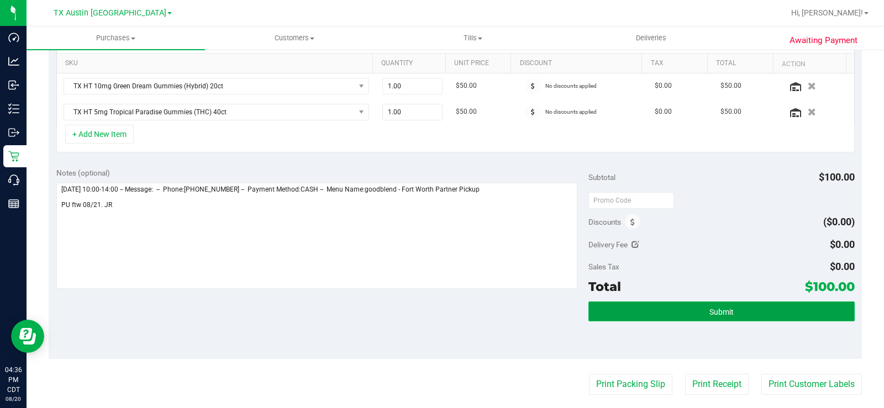
click at [700, 314] on button "Submit" at bounding box center [721, 312] width 266 height 20
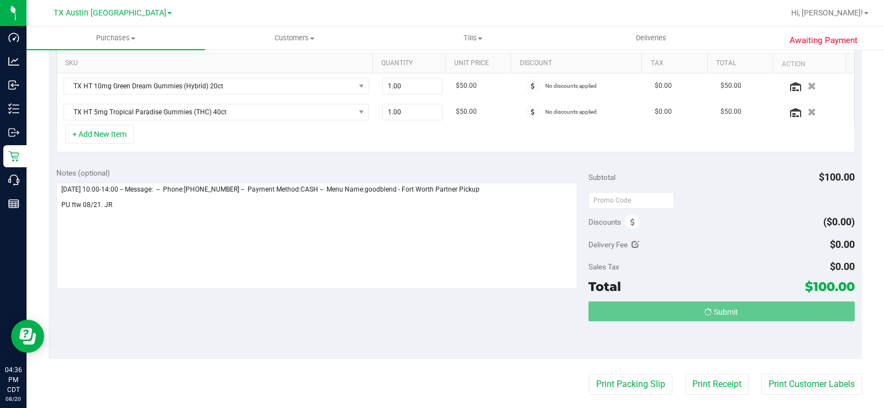
scroll to position [0, 0]
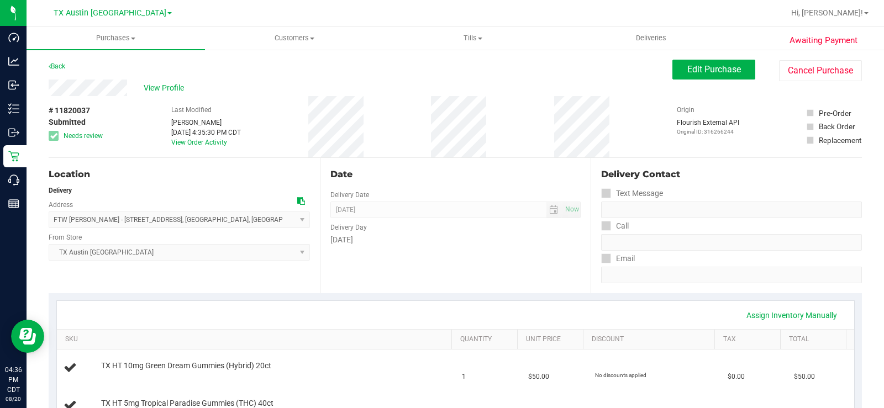
click at [110, 136] on div "# 11820037 Submitted Needs review Last Modified Justin Ramos Aug 20, 2025 4:35:…" at bounding box center [455, 126] width 813 height 61
click at [673, 69] on button "Edit Purchase" at bounding box center [713, 70] width 83 height 20
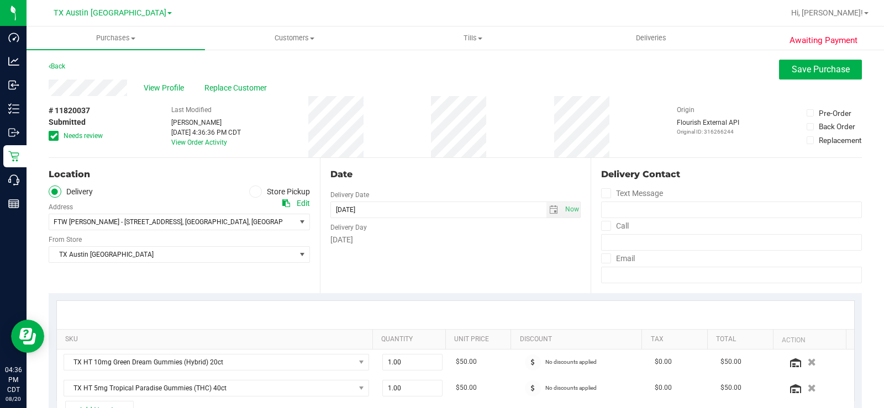
click at [55, 136] on icon at bounding box center [53, 136] width 7 height 0
click at [0, 0] on input "Needs review" at bounding box center [0, 0] width 0 height 0
click at [178, 143] on link "View Order Activity" at bounding box center [199, 143] width 56 height 8
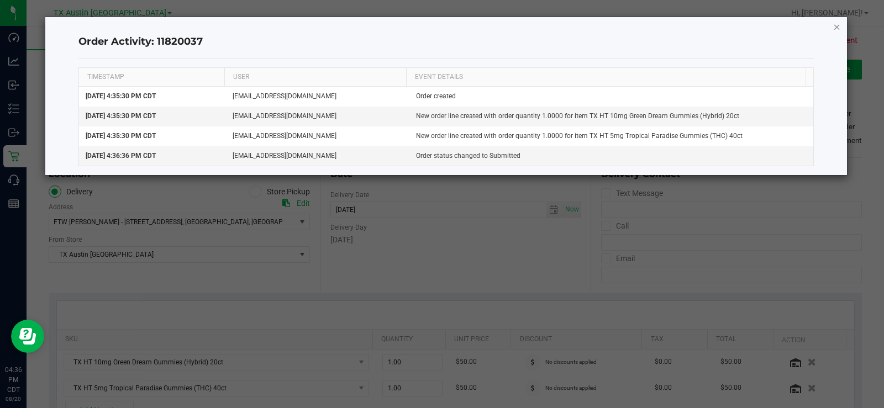
click at [834, 28] on icon "button" at bounding box center [837, 26] width 8 height 13
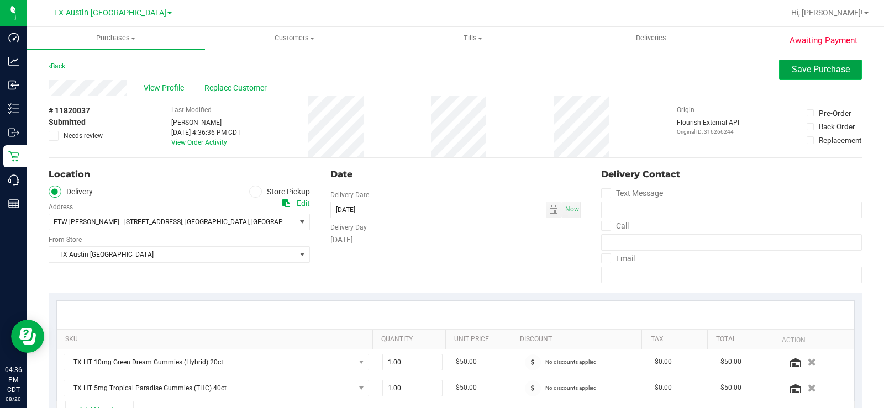
click at [806, 74] on span "Save Purchase" at bounding box center [821, 69] width 58 height 10
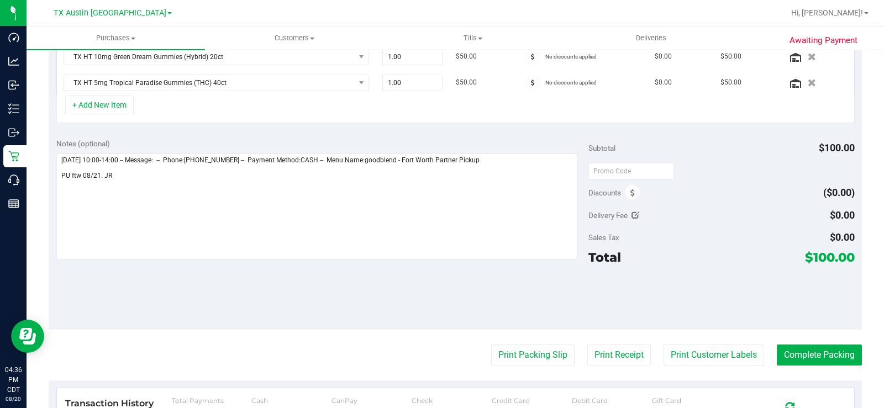
scroll to position [323, 0]
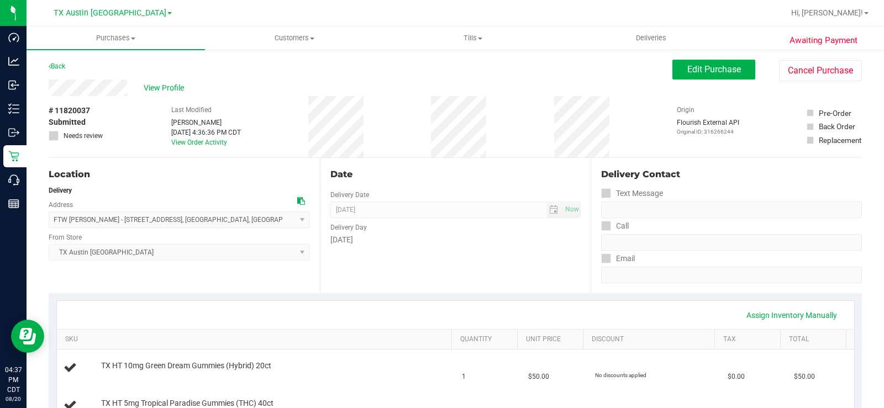
drag, startPoint x: 129, startPoint y: 90, endPoint x: 34, endPoint y: 89, distance: 94.5
click at [161, 86] on span "View Profile" at bounding box center [166, 88] width 44 height 12
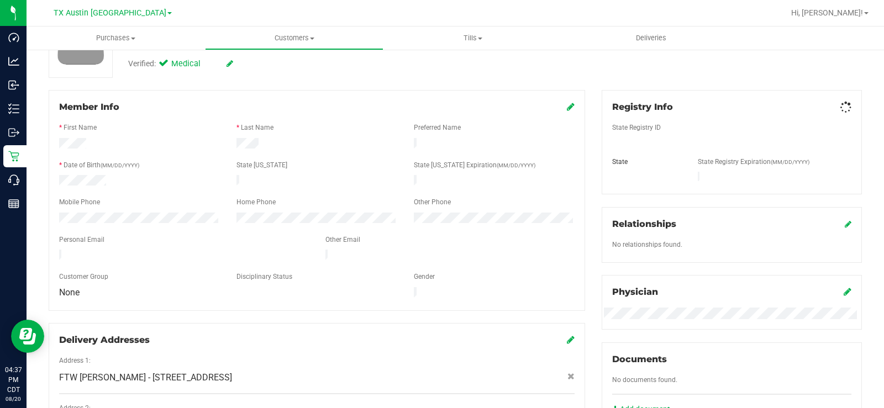
scroll to position [166, 0]
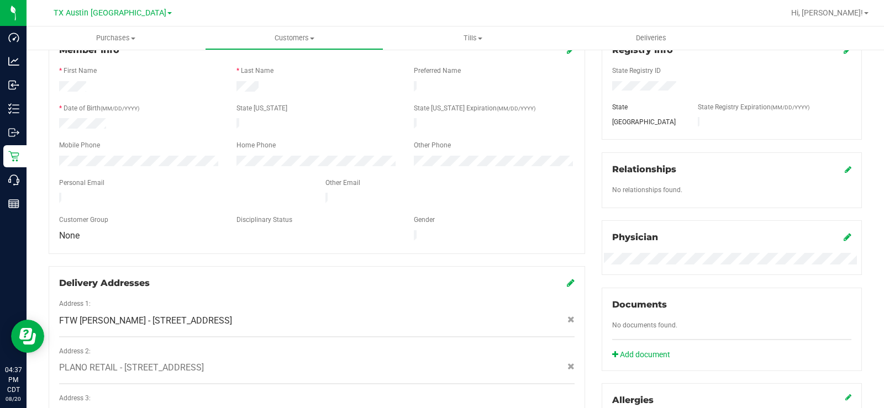
drag, startPoint x: 165, startPoint y: 192, endPoint x: 55, endPoint y: 193, distance: 109.4
click at [55, 193] on div at bounding box center [184, 199] width 266 height 13
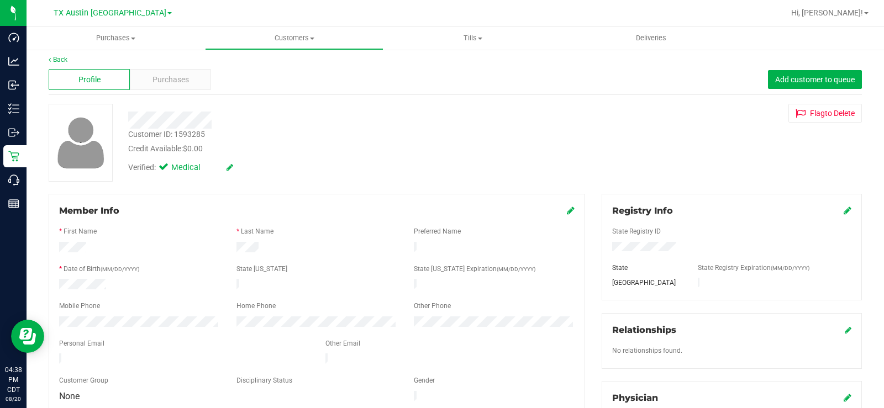
scroll to position [0, 0]
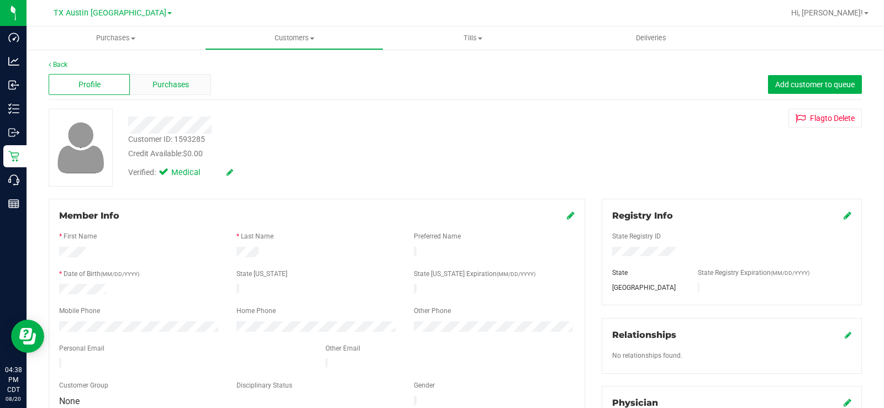
click at [176, 90] on span "Purchases" at bounding box center [170, 85] width 36 height 12
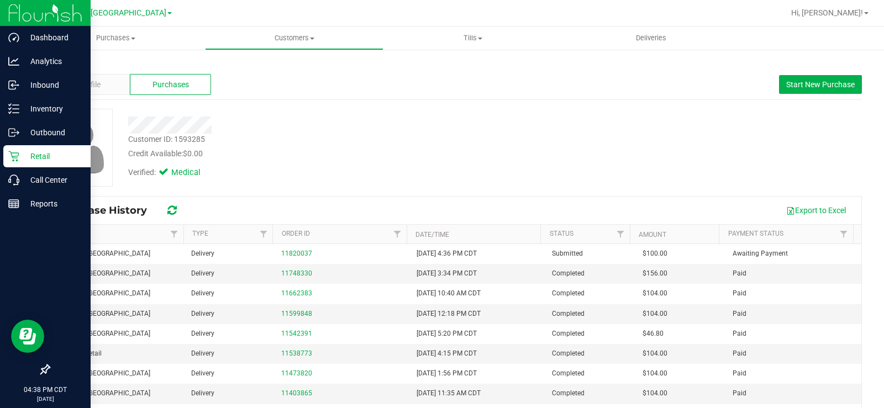
click at [27, 155] on p "Retail" at bounding box center [52, 156] width 66 height 13
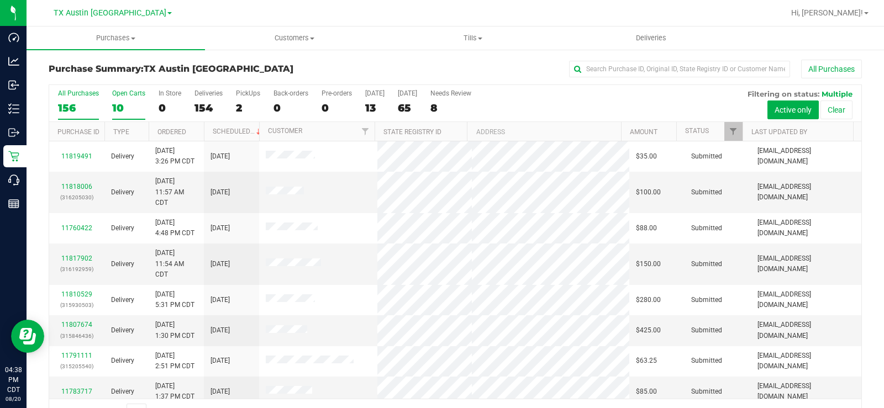
click at [120, 92] on div "Open Carts" at bounding box center [128, 94] width 33 height 8
click at [0, 0] on input "Open Carts 10" at bounding box center [0, 0] width 0 height 0
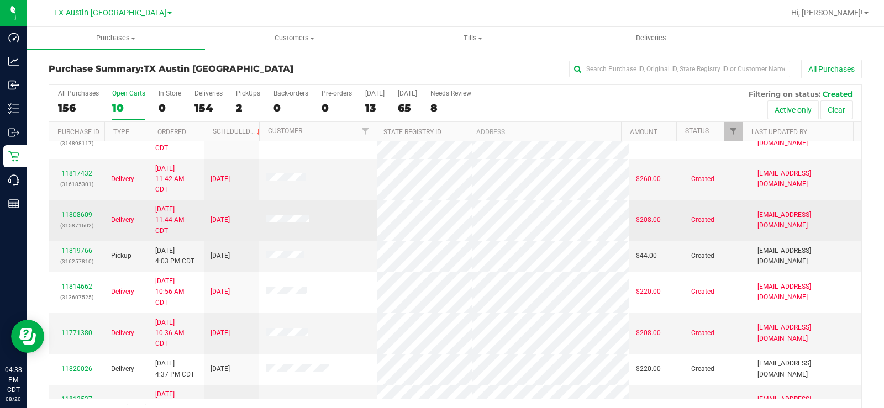
scroll to position [23, 0]
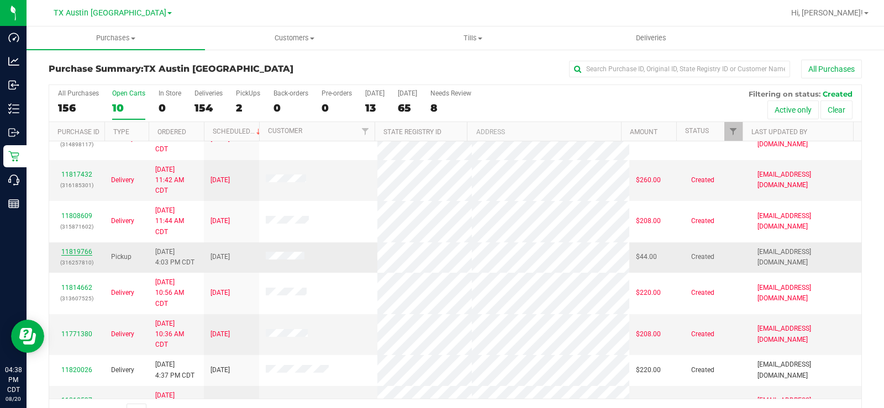
click at [80, 250] on link "11819766" at bounding box center [76, 252] width 31 height 8
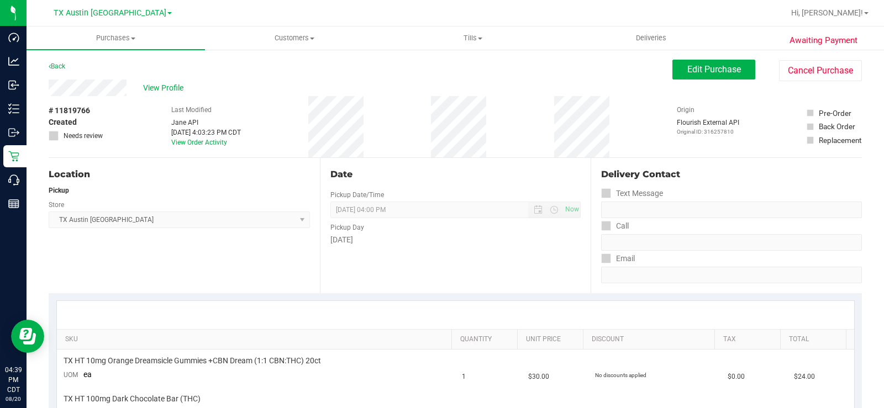
click at [57, 84] on div "View Profile" at bounding box center [361, 88] width 624 height 17
click at [697, 68] on span "Edit Purchase" at bounding box center [714, 69] width 54 height 10
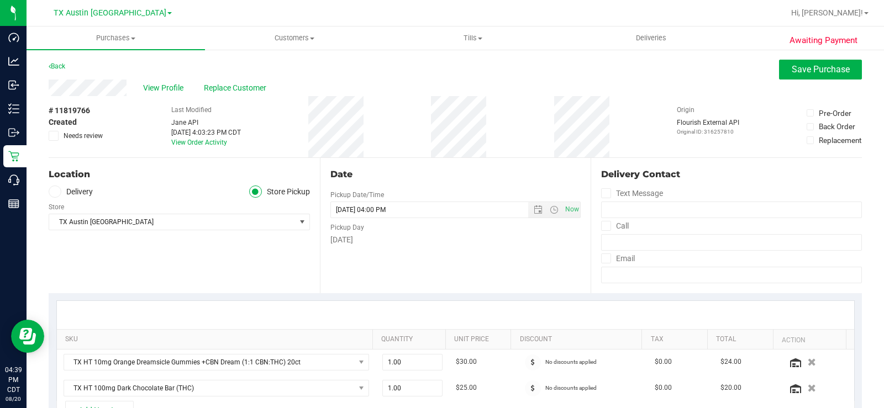
click at [53, 192] on icon at bounding box center [54, 192] width 7 height 0
click at [0, 0] on input "Delivery" at bounding box center [0, 0] width 0 height 0
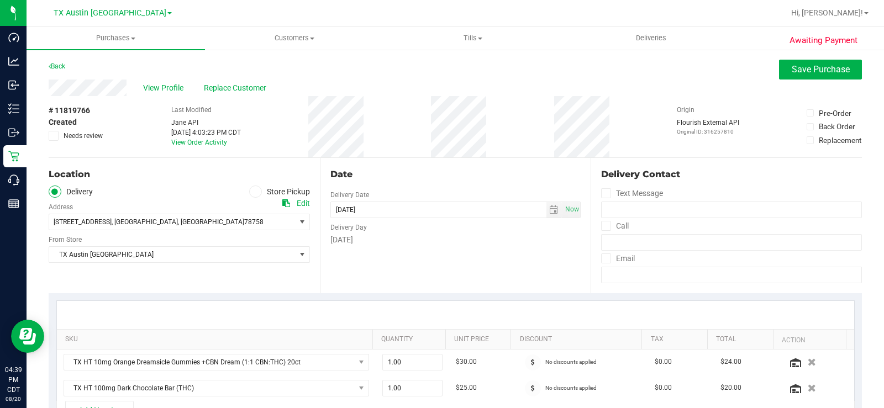
click at [188, 270] on div "Location Delivery Store Pickup Address Edit 2217 Park Bend Dr , Austin , TX 787…" at bounding box center [184, 225] width 271 height 135
click at [205, 276] on div "Location Delivery Store Pickup Address Edit 2217 Park Bend Dr , Austin , TX 787…" at bounding box center [184, 225] width 271 height 135
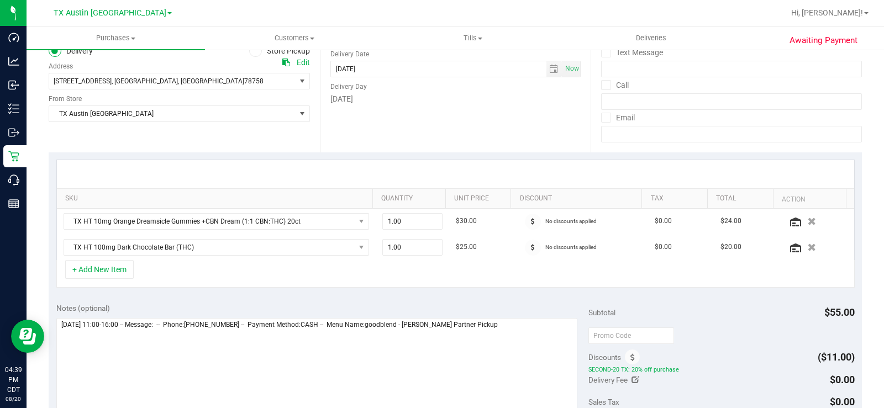
scroll to position [221, 0]
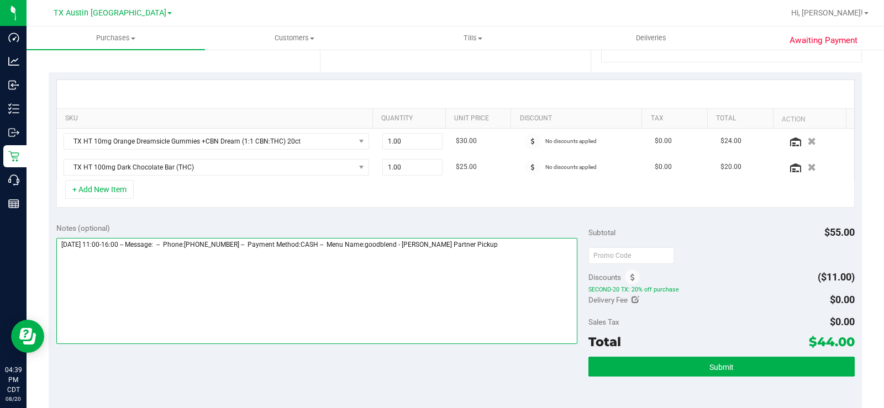
click at [500, 251] on textarea at bounding box center [316, 291] width 521 height 106
type textarea "Friday 08/22/2025 11:00-16:00 -- Message: -- Phone:7372856190 -- Payment Method…"
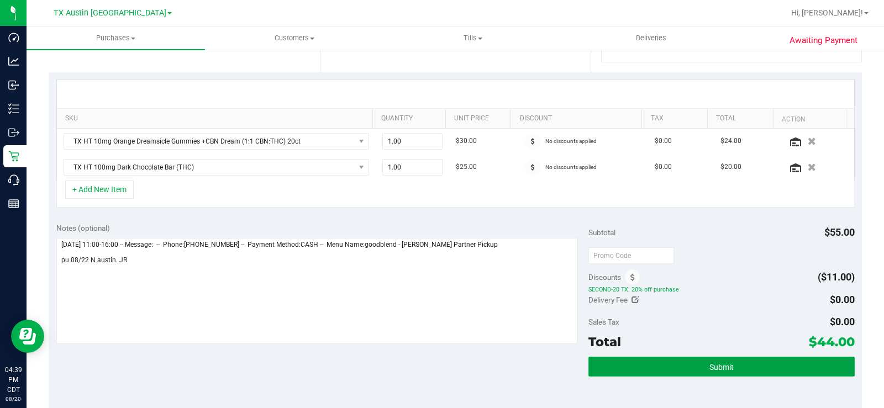
click at [643, 361] on button "Submit" at bounding box center [721, 367] width 266 height 20
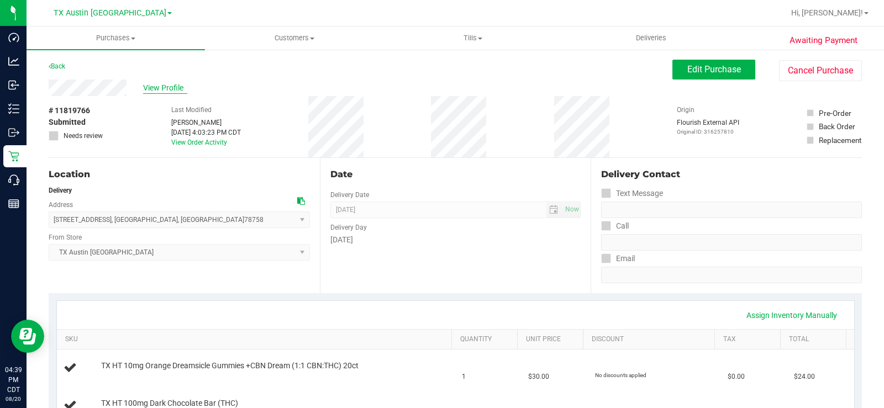
click at [169, 90] on span "View Profile" at bounding box center [165, 88] width 44 height 12
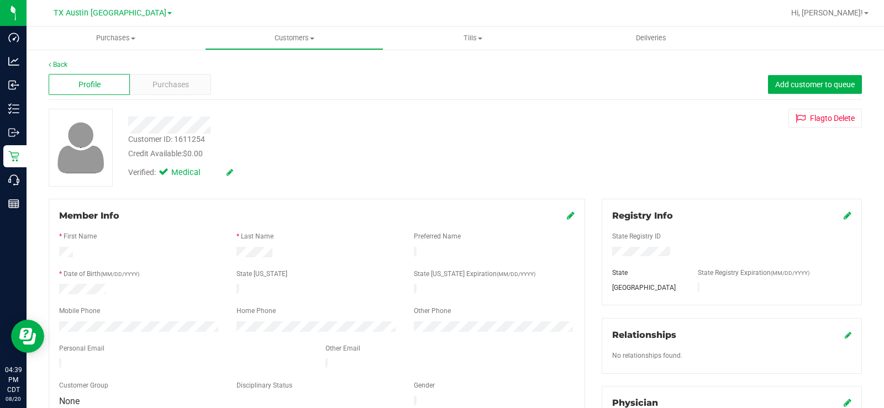
drag, startPoint x: 185, startPoint y: 355, endPoint x: 48, endPoint y: 359, distance: 137.1
click at [48, 359] on div "Member Info * First Name * Last Name Preferred Name * Date of Birth (MM/DD/YYYY…" at bounding box center [316, 368] width 553 height 338
click at [179, 87] on span "Purchases" at bounding box center [170, 85] width 36 height 12
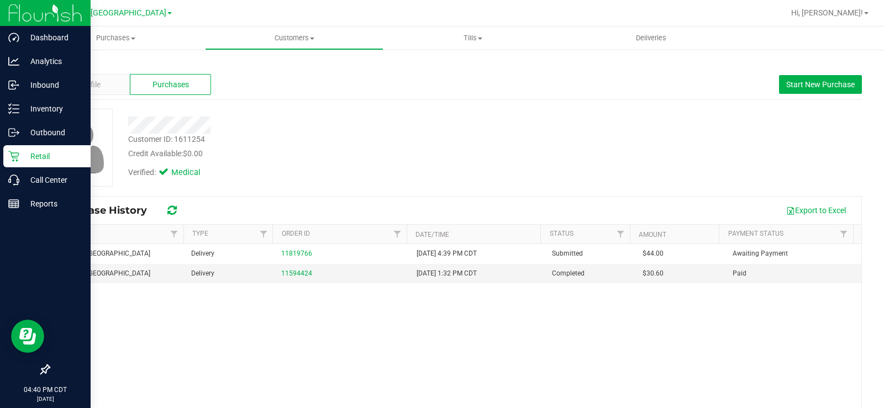
click at [42, 157] on p "Retail" at bounding box center [52, 156] width 66 height 13
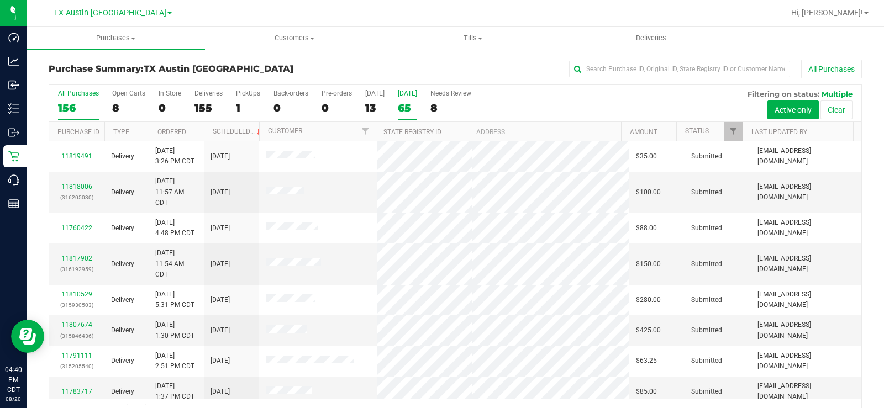
click at [407, 98] on label "Tomorrow 65" at bounding box center [407, 105] width 19 height 30
click at [0, 0] on input "Tomorrow 65" at bounding box center [0, 0] width 0 height 0
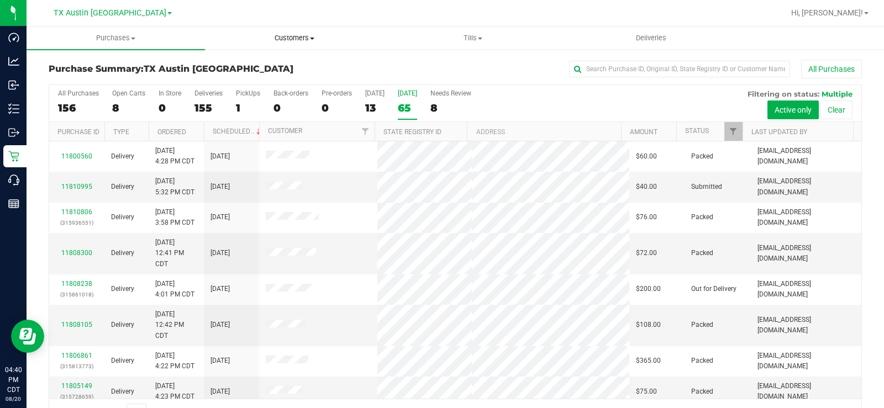
click at [292, 39] on span "Customers" at bounding box center [294, 38] width 177 height 10
click at [248, 94] on span "All physicians" at bounding box center [245, 92] width 80 height 9
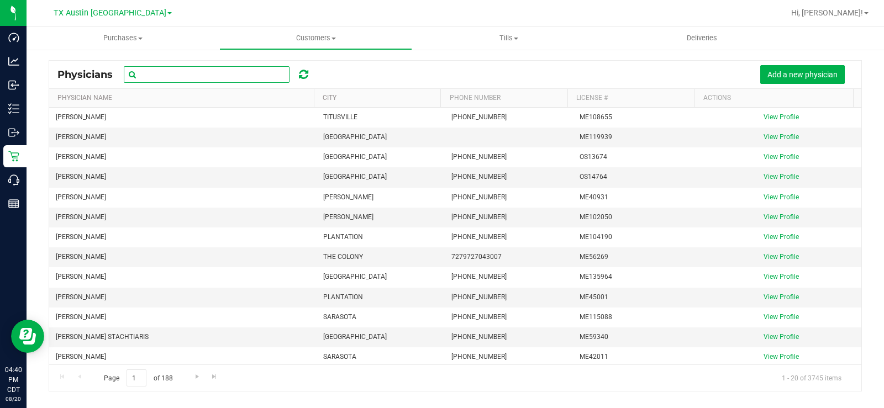
click at [202, 75] on input "text" at bounding box center [207, 74] width 166 height 17
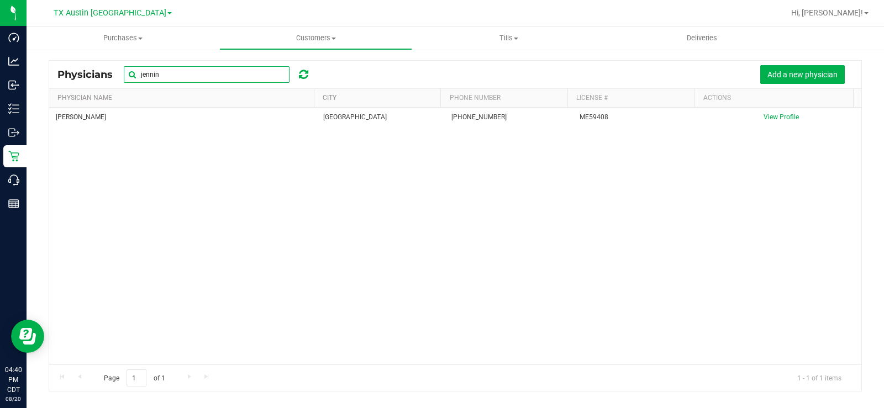
type input "jennin"
click at [767, 70] on span "Add a new physician" at bounding box center [802, 74] width 70 height 9
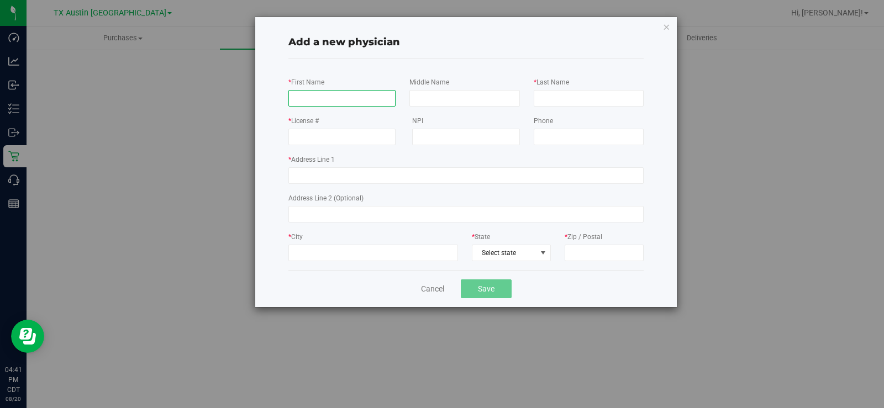
click at [313, 102] on input "* First Name" at bounding box center [341, 98] width 107 height 17
type input "Paul"
click at [558, 95] on input "* Last Name" at bounding box center [589, 98] width 110 height 17
paste input "JENNINGS"
type input "JENNINGS"
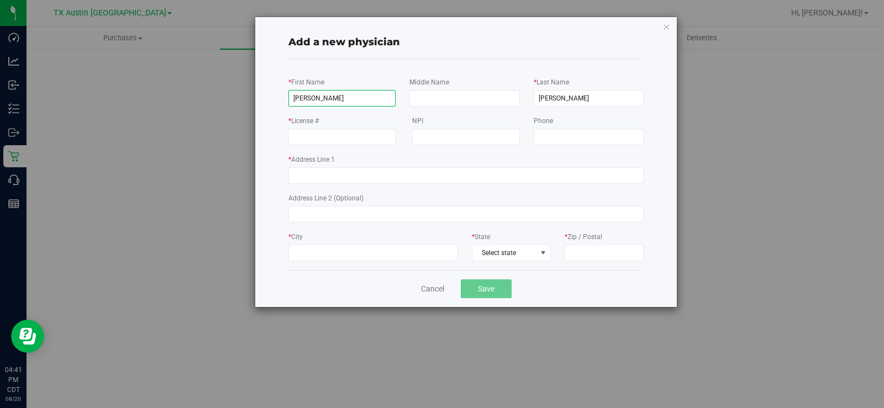
drag, startPoint x: 322, startPoint y: 102, endPoint x: 245, endPoint y: 97, distance: 77.0
click at [245, 97] on div "Add a new physician * First Name Paul Middle Name * Last Name JENNINGS * Licens…" at bounding box center [446, 162] width 462 height 291
type input "PAUL"
click at [324, 138] on input "* License #" at bounding box center [341, 137] width 107 height 17
type input "G8877"
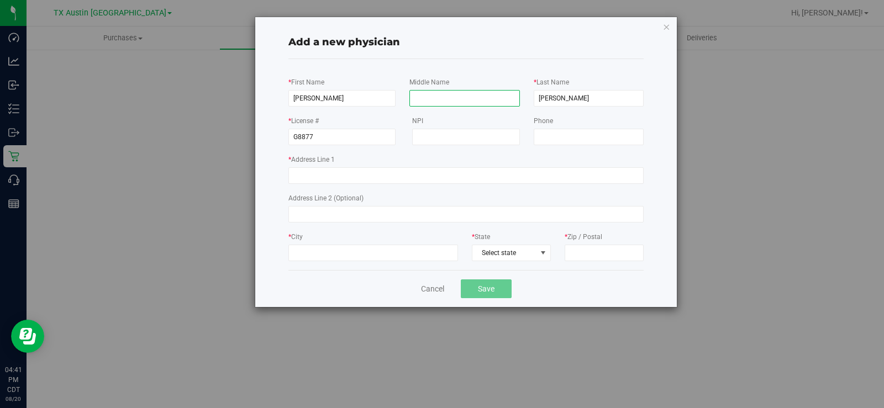
click at [454, 99] on input "Middle Name" at bounding box center [464, 98] width 110 height 17
type input "E"
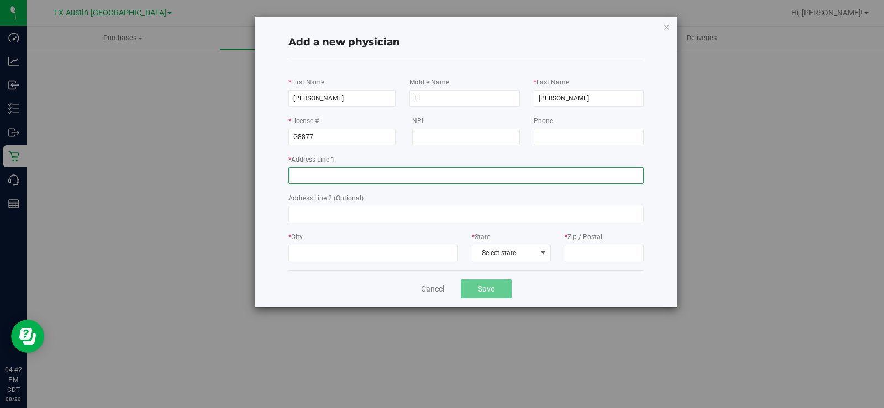
click at [320, 177] on input "* Address Line 1" at bounding box center [465, 175] width 355 height 17
paste input "1601 REDWOOD SUITE C"
type input "1601 REDWOOD SUITE C"
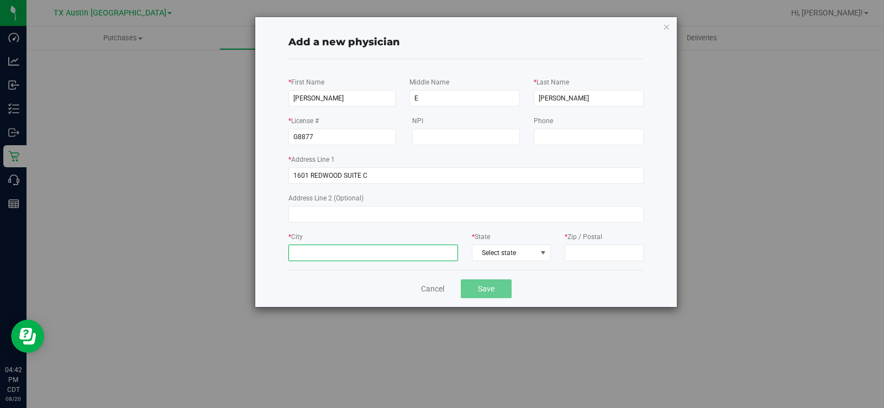
click at [346, 249] on input "* City" at bounding box center [373, 253] width 170 height 17
type input "San Marco"
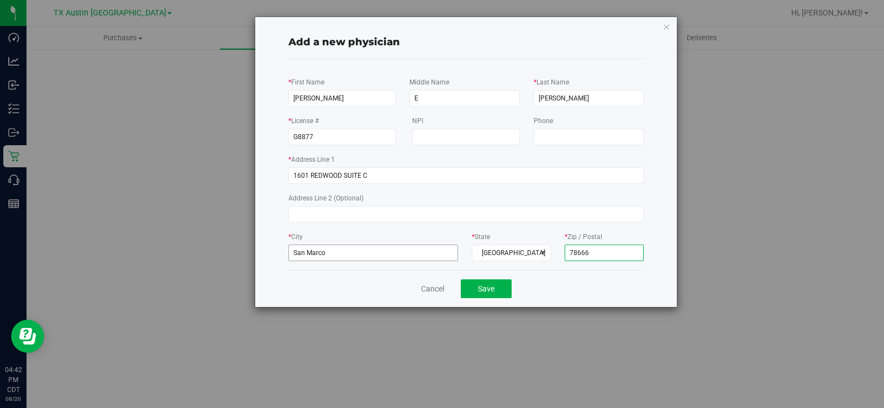
type input "78666"
click at [335, 254] on input "San Marco" at bounding box center [373, 253] width 170 height 17
type input "San Marcos"
click at [481, 294] on button "Save" at bounding box center [486, 289] width 51 height 19
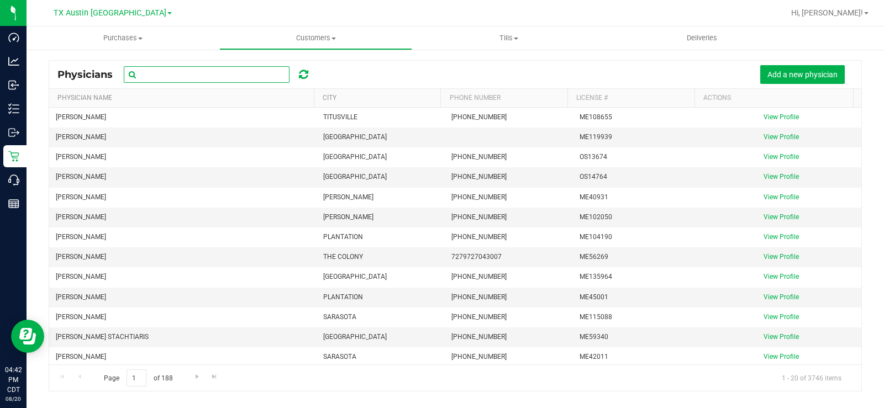
click at [152, 70] on input "text" at bounding box center [207, 74] width 166 height 17
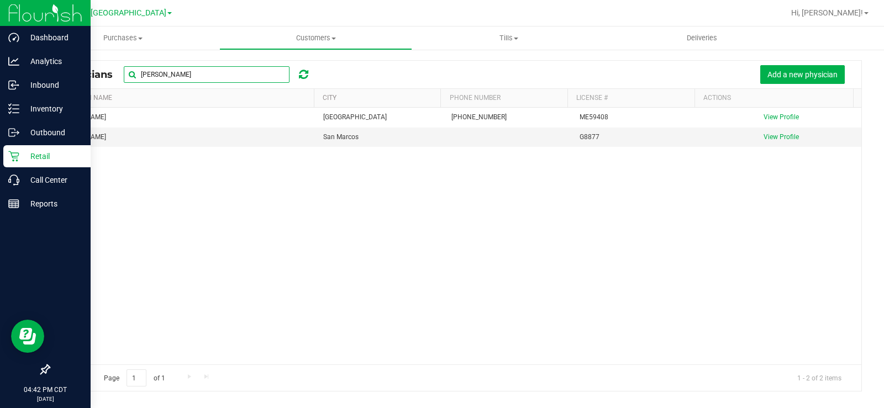
type input "jennings"
click at [18, 159] on icon at bounding box center [13, 156] width 11 height 11
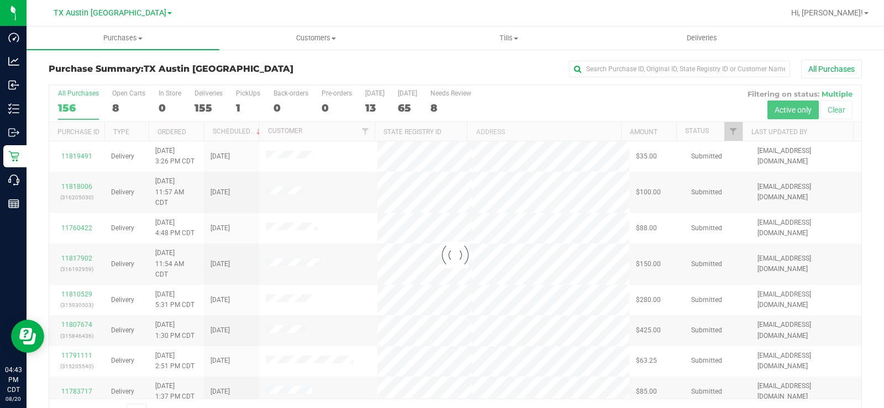
click at [125, 93] on div at bounding box center [455, 255] width 812 height 340
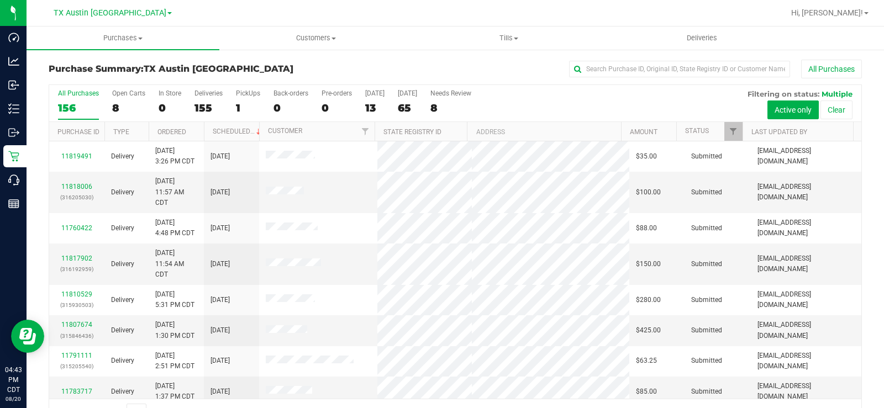
click at [125, 93] on div "Open Carts" at bounding box center [128, 94] width 33 height 8
click at [0, 0] on input "Open Carts 8" at bounding box center [0, 0] width 0 height 0
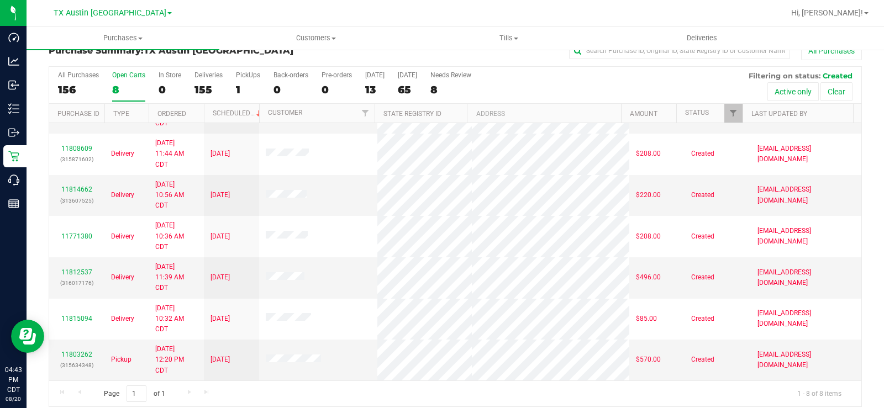
scroll to position [28, 0]
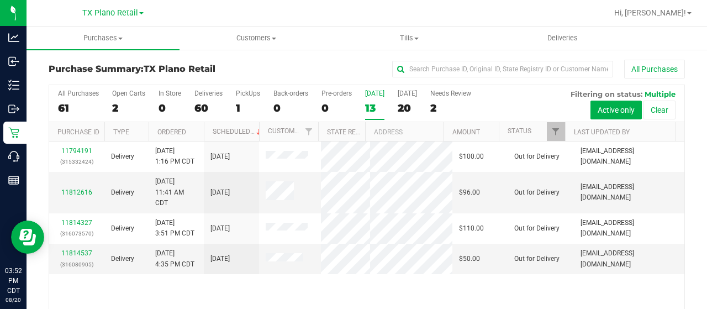
click at [368, 98] on label "Today 13" at bounding box center [374, 105] width 19 height 30
click at [0, 0] on input "Today 13" at bounding box center [0, 0] width 0 height 0
click at [375, 91] on div "[DATE]" at bounding box center [374, 94] width 19 height 8
click at [0, 0] on input "[DATE] 4" at bounding box center [0, 0] width 0 height 0
click at [402, 100] on label "Tomorrow 22" at bounding box center [407, 105] width 19 height 30
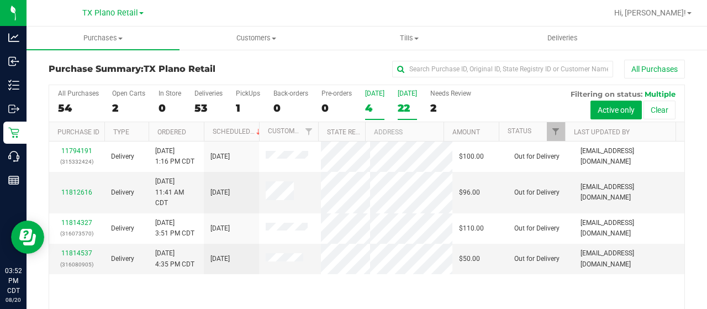
click at [0, 0] on input "Tomorrow 22" at bounding box center [0, 0] width 0 height 0
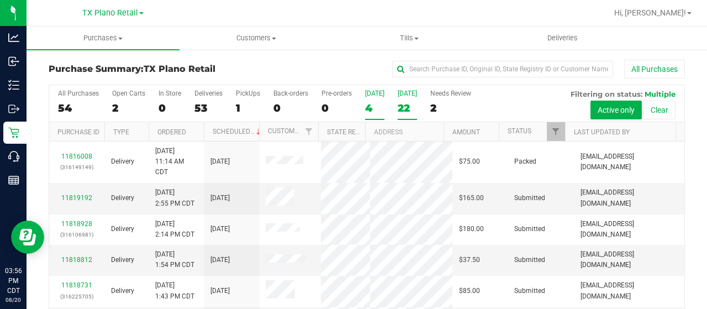
click at [373, 94] on div "[DATE]" at bounding box center [374, 94] width 19 height 8
click at [0, 0] on input "Today 4" at bounding box center [0, 0] width 0 height 0
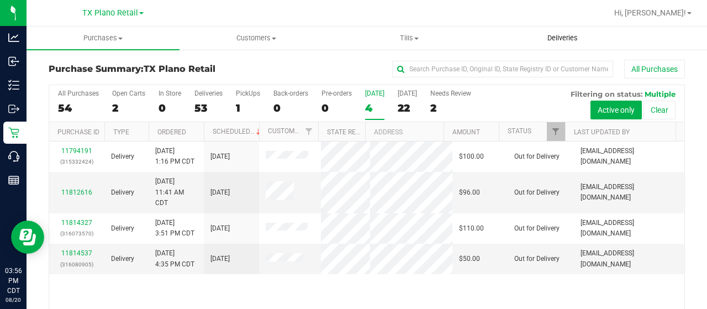
click at [559, 36] on span "Deliveries" at bounding box center [563, 38] width 60 height 10
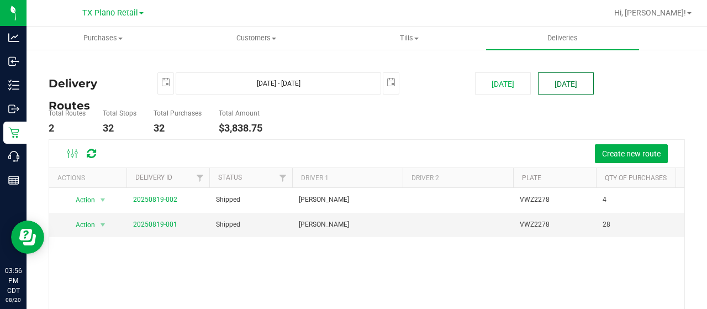
click at [561, 81] on button "[DATE]" at bounding box center [566, 83] width 56 height 22
type input "[DATE] - [DATE]"
type input "[DATE]"
click at [561, 81] on button "[DATE]" at bounding box center [566, 83] width 56 height 22
click at [561, 88] on button "[DATE]" at bounding box center [566, 83] width 56 height 22
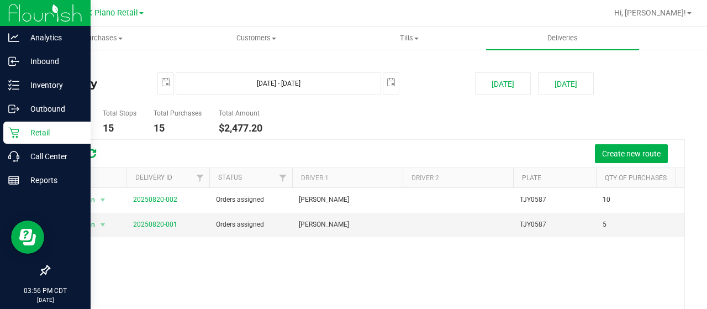
click at [18, 136] on icon at bounding box center [13, 132] width 11 height 11
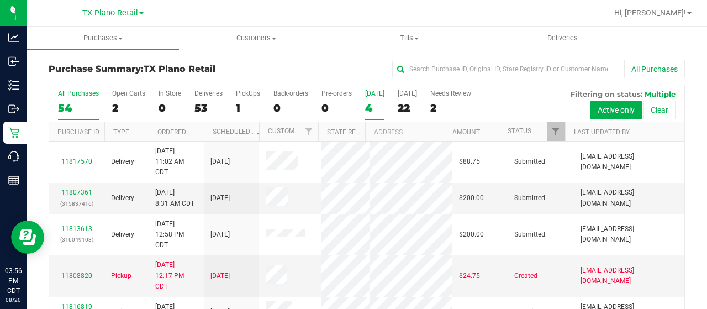
click at [371, 107] on div "4" at bounding box center [374, 108] width 19 height 13
click at [0, 0] on input "Today 4" at bounding box center [0, 0] width 0 height 0
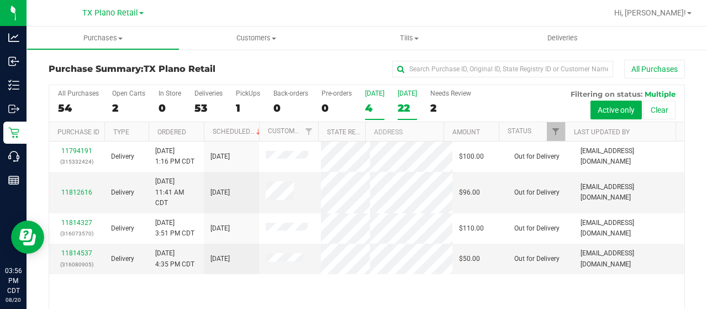
click at [404, 100] on label "Tomorrow 22" at bounding box center [407, 105] width 19 height 30
click at [0, 0] on input "Tomorrow 22" at bounding box center [0, 0] width 0 height 0
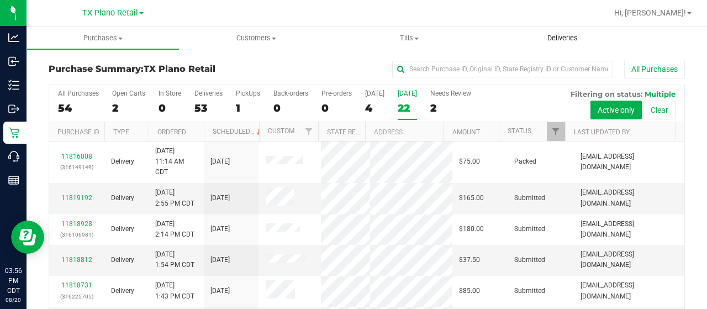
click at [557, 40] on span "Deliveries" at bounding box center [563, 38] width 60 height 10
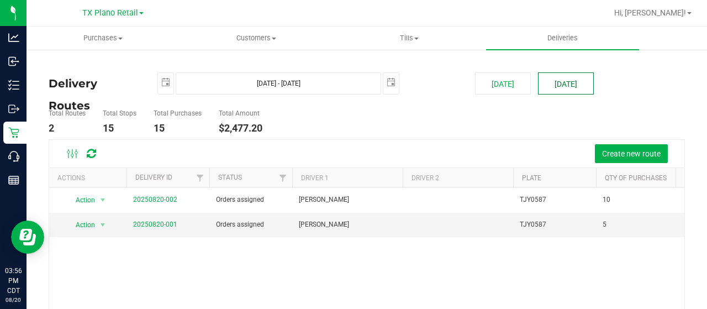
click at [544, 90] on button "[DATE]" at bounding box center [566, 83] width 56 height 22
click at [255, 43] on uib-tab-heading "Customers All customers Add a new customer All physicians" at bounding box center [256, 38] width 152 height 22
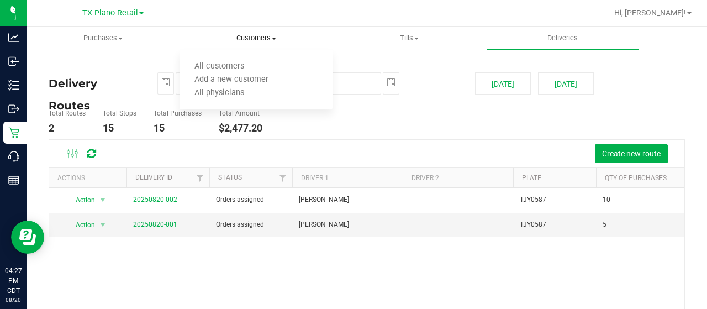
click at [253, 38] on span "Customers" at bounding box center [256, 38] width 153 height 10
click at [256, 35] on span "Customers" at bounding box center [256, 38] width 153 height 10
click at [228, 70] on span "All customers" at bounding box center [220, 66] width 80 height 9
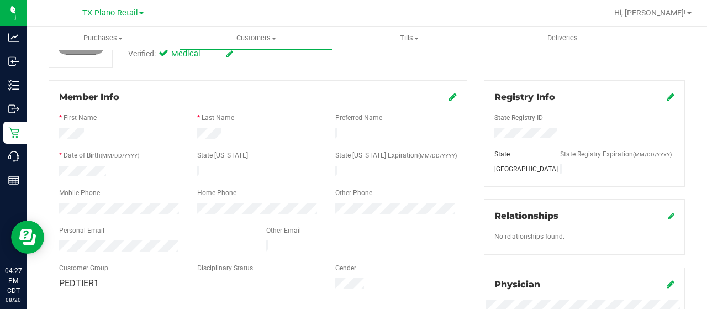
scroll to position [276, 0]
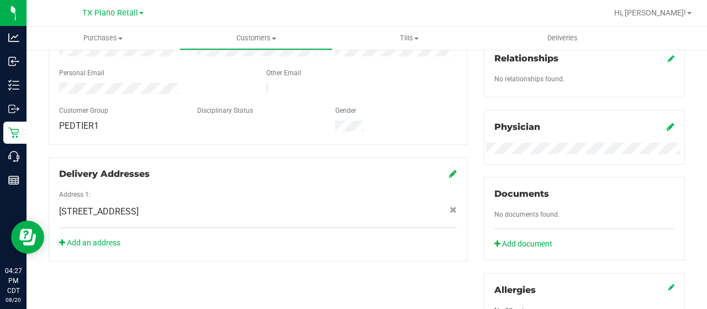
click at [476, 151] on div "Registry Info State Registry ID State State Registry Expiration (MM/DD/YYYY) TX…" at bounding box center [585, 124] width 218 height 403
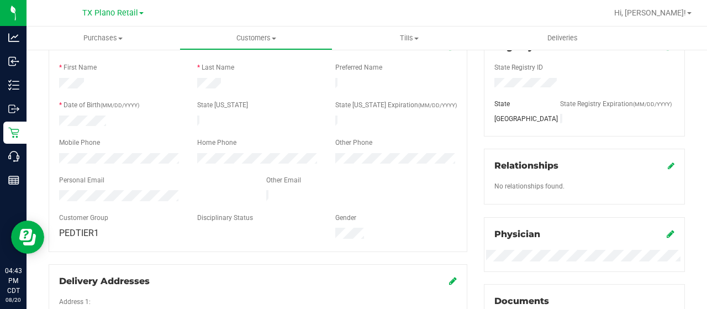
scroll to position [0, 0]
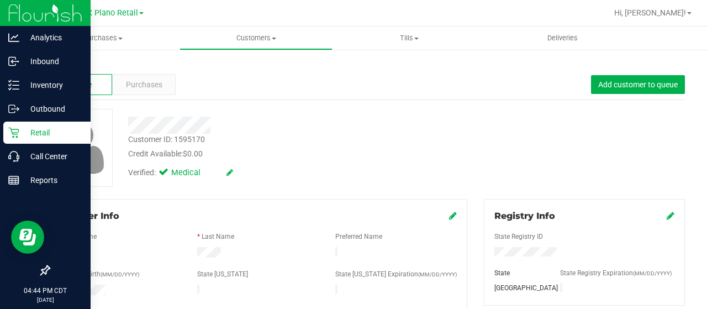
click at [13, 138] on icon at bounding box center [13, 133] width 10 height 10
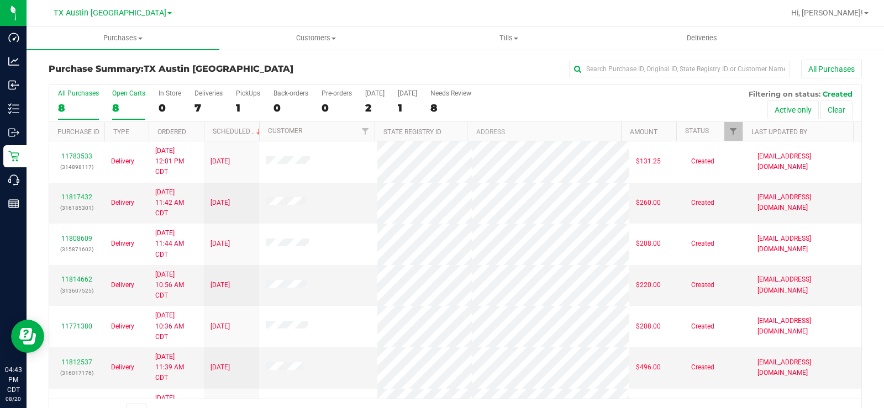
click at [115, 107] on div "8" at bounding box center [128, 108] width 33 height 13
click at [0, 0] on input "Open Carts 8" at bounding box center [0, 0] width 0 height 0
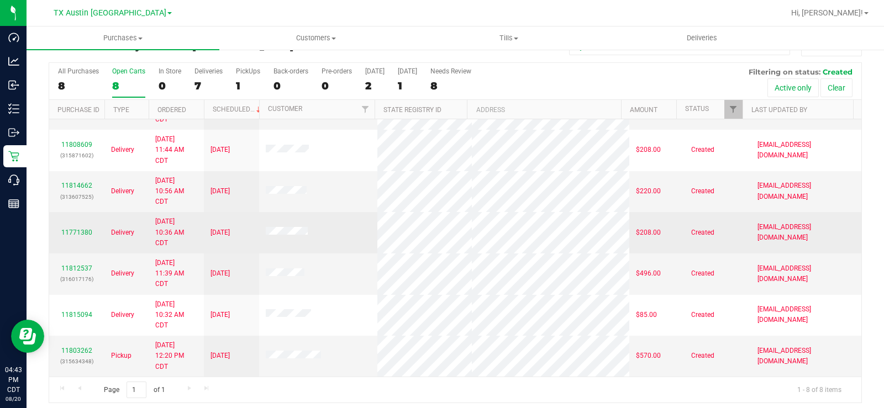
scroll to position [28, 0]
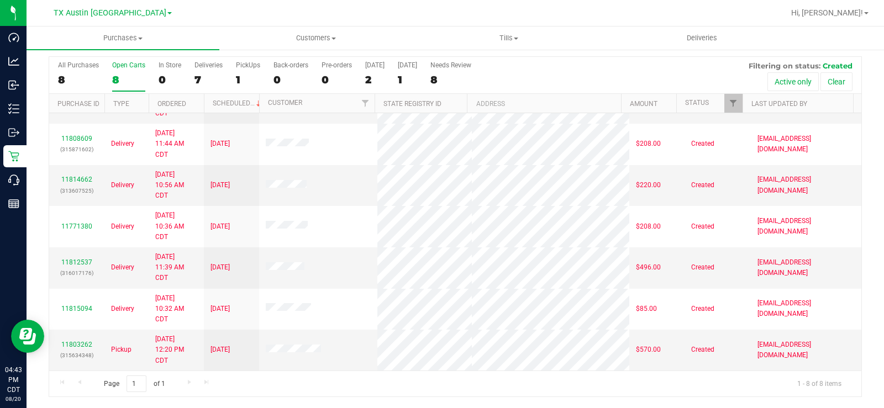
click at [122, 77] on div "8" at bounding box center [128, 79] width 33 height 13
click at [0, 0] on input "Open Carts 8" at bounding box center [0, 0] width 0 height 0
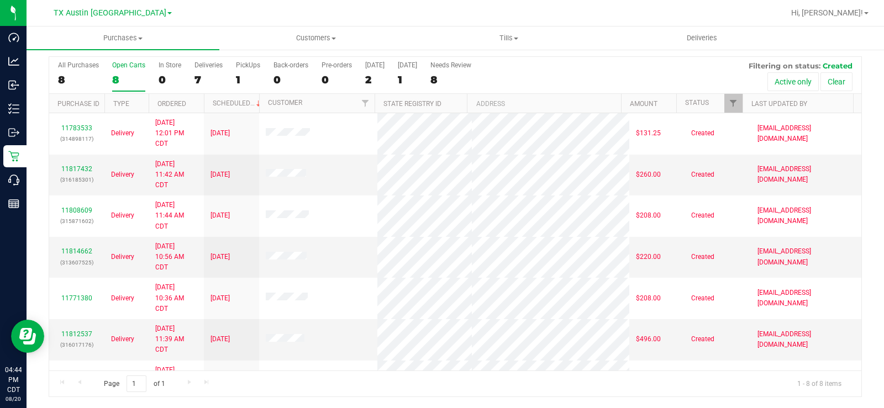
click at [124, 66] on div "Open Carts" at bounding box center [128, 65] width 33 height 8
click at [0, 0] on input "Open Carts 8" at bounding box center [0, 0] width 0 height 0
click at [118, 77] on div "8" at bounding box center [128, 79] width 33 height 13
click at [0, 0] on input "Open Carts 8" at bounding box center [0, 0] width 0 height 0
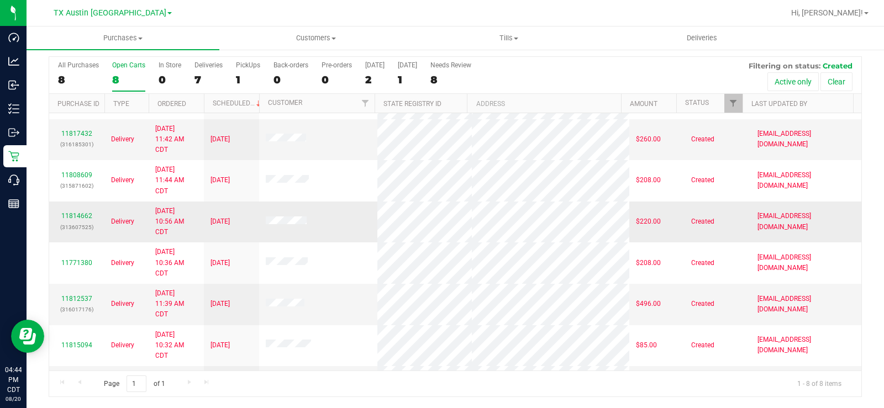
scroll to position [72, 0]
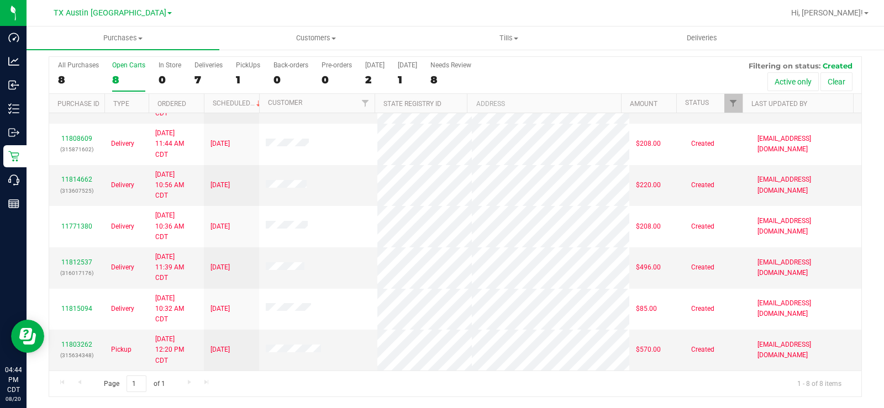
click at [119, 67] on div "Open Carts" at bounding box center [128, 65] width 33 height 8
click at [0, 0] on input "Open Carts 8" at bounding box center [0, 0] width 0 height 0
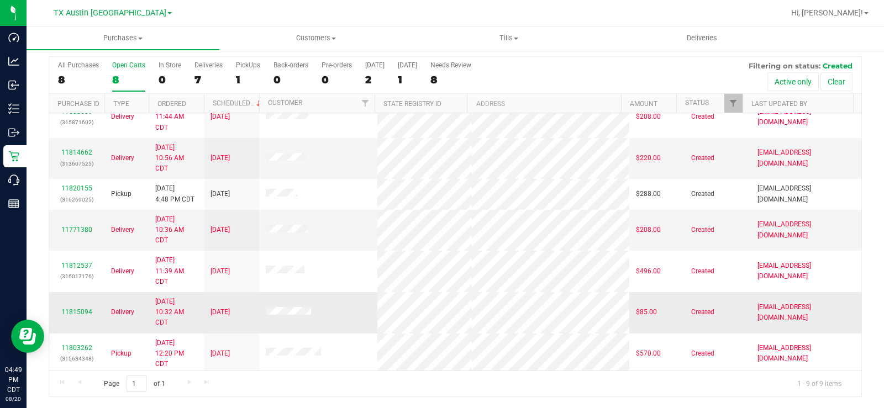
scroll to position [102, 0]
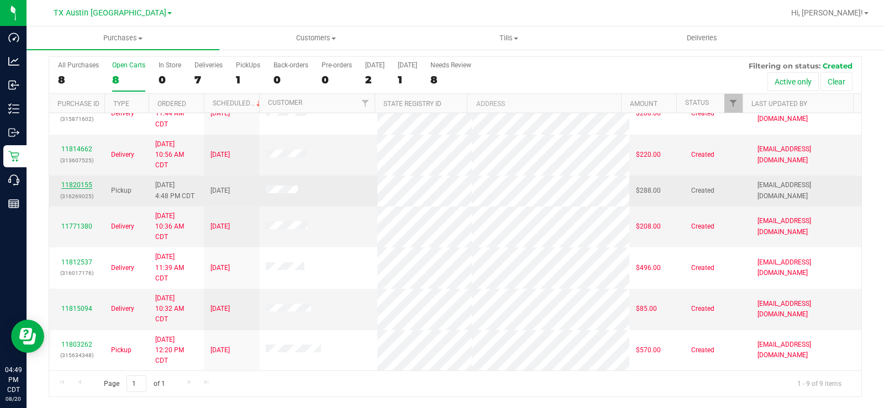
click at [81, 183] on link "11820155" at bounding box center [76, 185] width 31 height 8
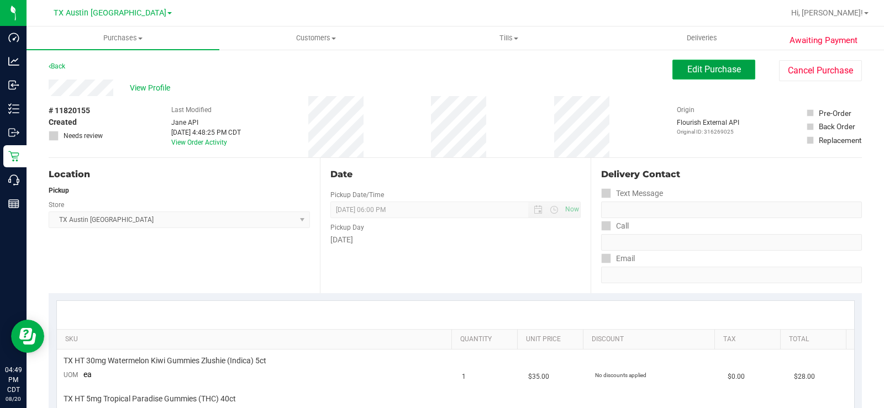
click at [705, 70] on span "Edit Purchase" at bounding box center [714, 69] width 54 height 10
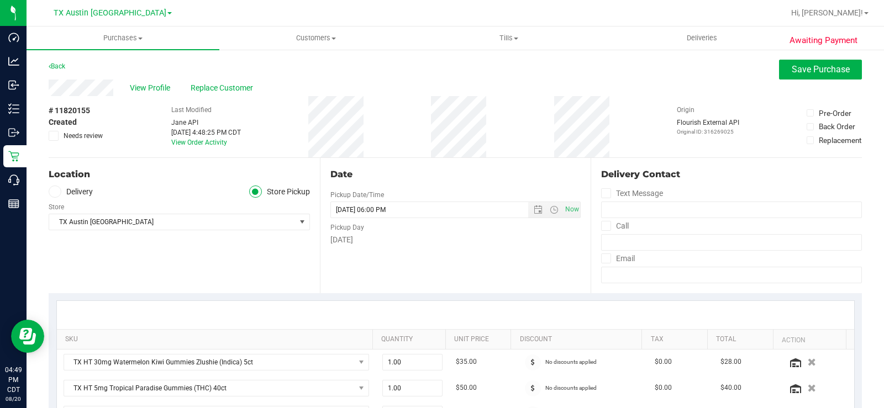
click at [54, 196] on span at bounding box center [55, 192] width 13 height 13
click at [0, 0] on input "Delivery" at bounding box center [0, 0] width 0 height 0
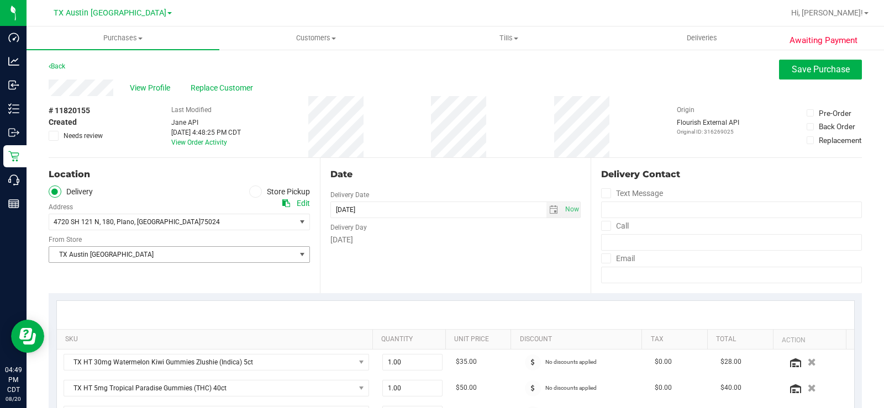
click at [85, 253] on span "TX Austin [GEOGRAPHIC_DATA]" at bounding box center [172, 254] width 246 height 15
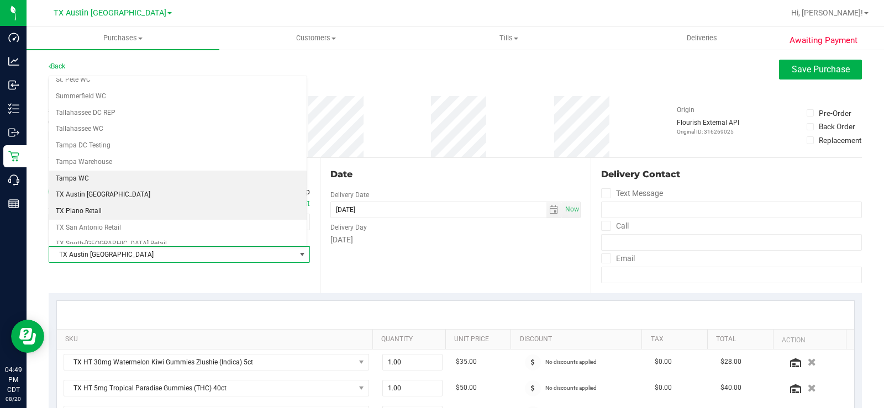
scroll to position [744, 0]
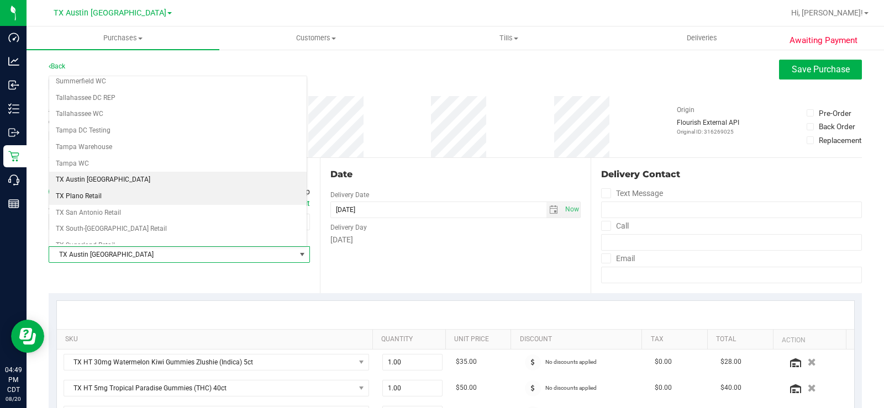
click at [87, 198] on li "TX Plano Retail" at bounding box center [177, 196] width 257 height 17
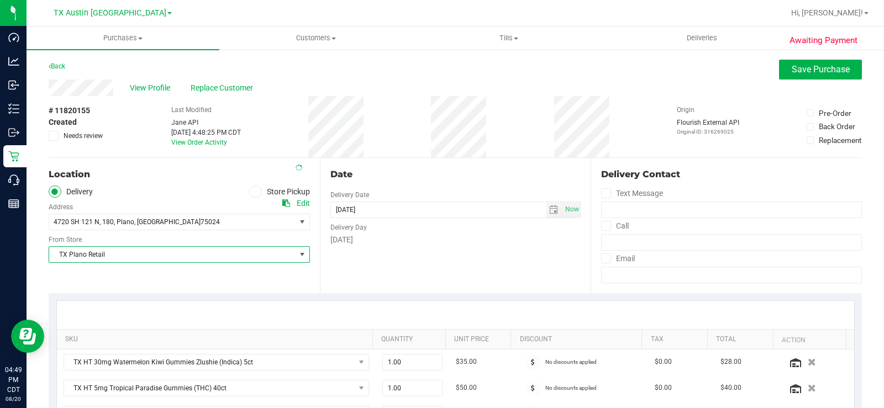
click at [483, 284] on div "Date Delivery Date 08/21/2025 Now 08/21/2025 06:00 PM Now Delivery Day Thursday" at bounding box center [455, 225] width 271 height 135
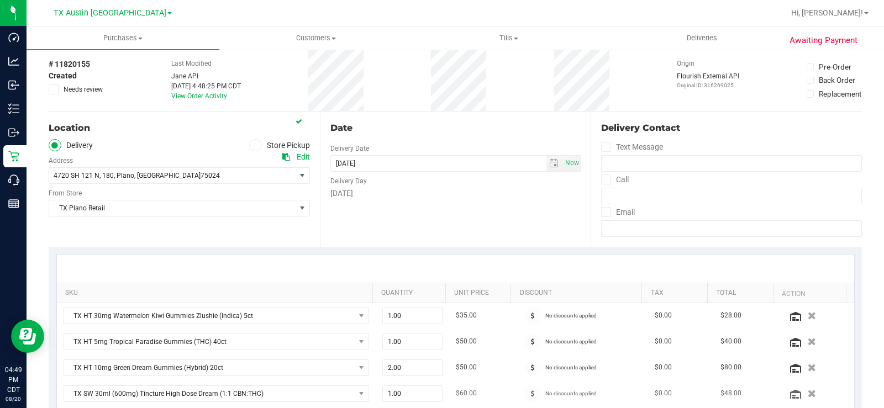
scroll to position [166, 0]
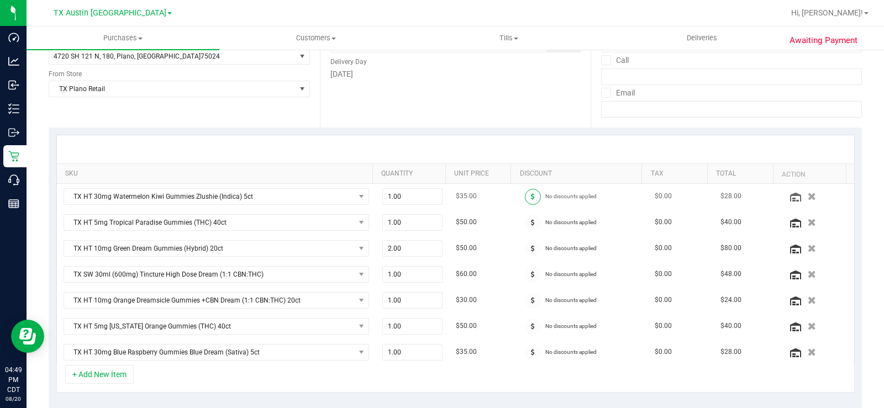
click at [525, 201] on span at bounding box center [533, 197] width 16 height 16
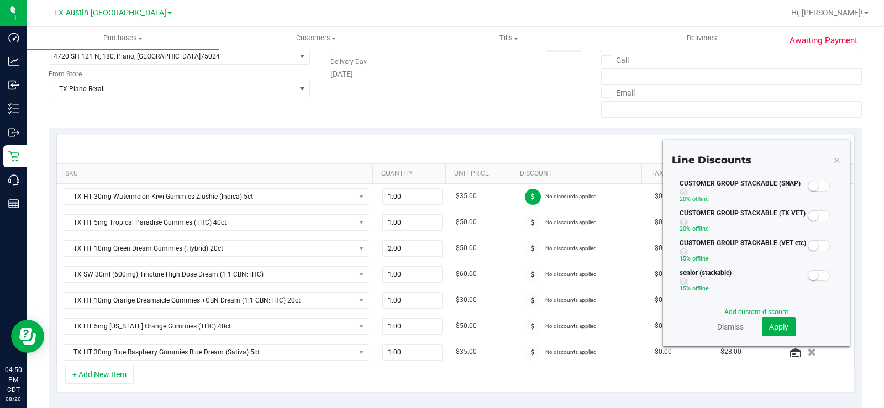
click at [812, 245] on span at bounding box center [819, 245] width 22 height 11
click at [813, 219] on span at bounding box center [819, 215] width 22 height 11
click at [819, 243] on small at bounding box center [824, 246] width 10 height 10
click at [773, 323] on span "Apply" at bounding box center [778, 327] width 19 height 9
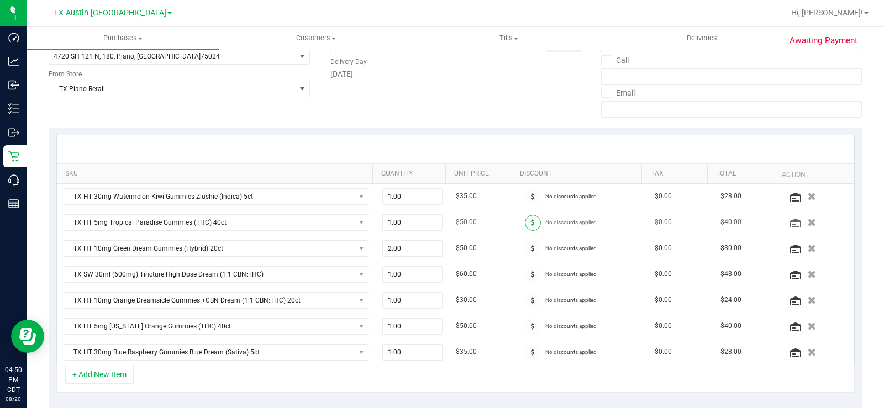
click at [531, 223] on icon at bounding box center [533, 222] width 4 height 7
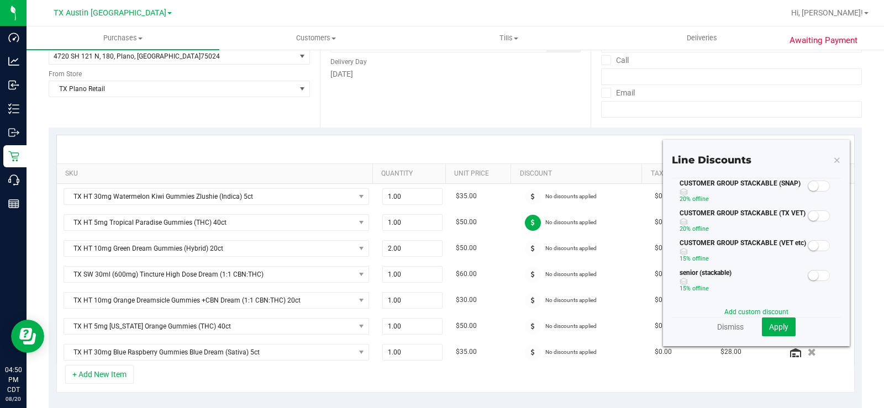
click at [808, 217] on small at bounding box center [813, 216] width 10 height 10
click at [782, 324] on button "Apply" at bounding box center [779, 327] width 34 height 19
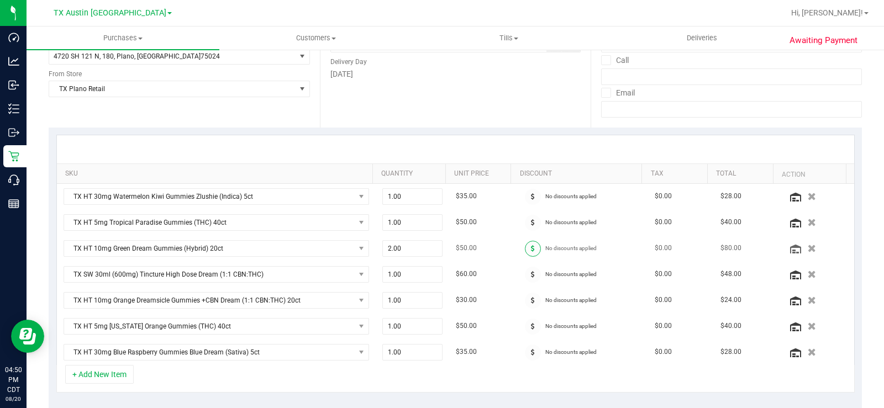
click at [531, 248] on icon at bounding box center [533, 248] width 4 height 7
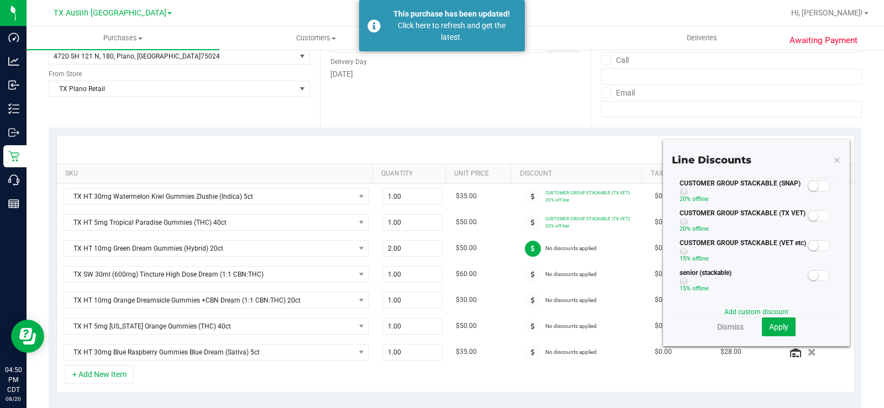
click at [808, 217] on small at bounding box center [813, 216] width 10 height 10
click at [777, 325] on span "Apply" at bounding box center [778, 327] width 19 height 9
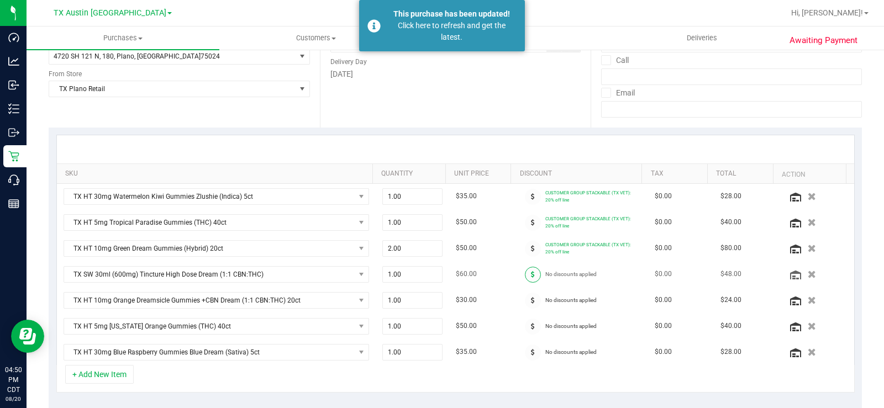
click at [531, 277] on icon at bounding box center [533, 274] width 4 height 7
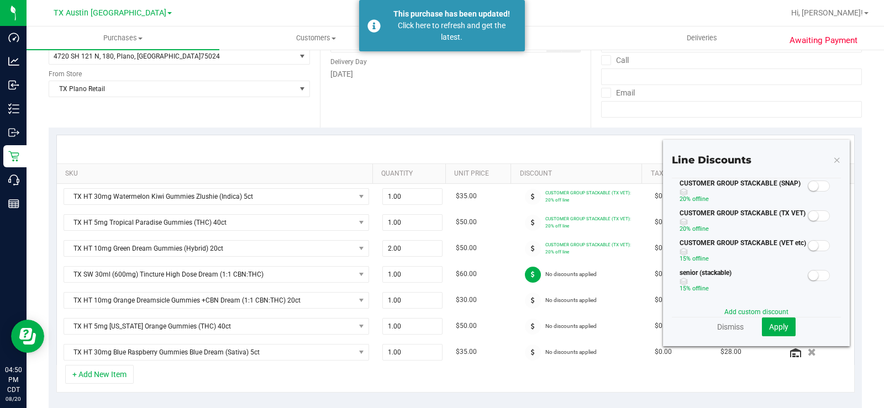
click at [808, 218] on small at bounding box center [813, 216] width 10 height 10
click at [777, 327] on span "Apply" at bounding box center [778, 327] width 19 height 9
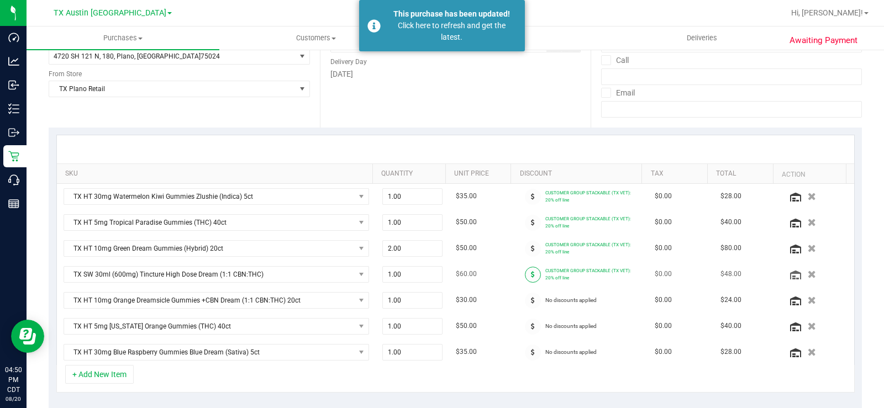
click at [531, 277] on icon at bounding box center [533, 274] width 4 height 7
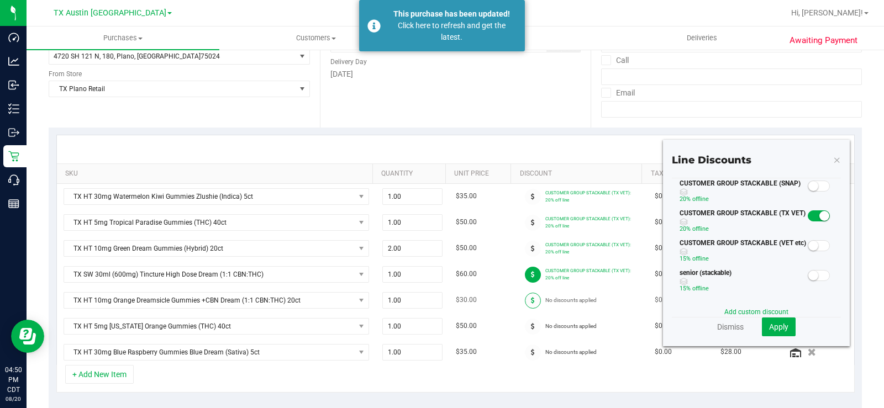
click at [525, 303] on span at bounding box center [533, 301] width 16 height 16
click at [809, 215] on small at bounding box center [813, 216] width 10 height 10
click at [769, 327] on span "Apply" at bounding box center [778, 327] width 19 height 9
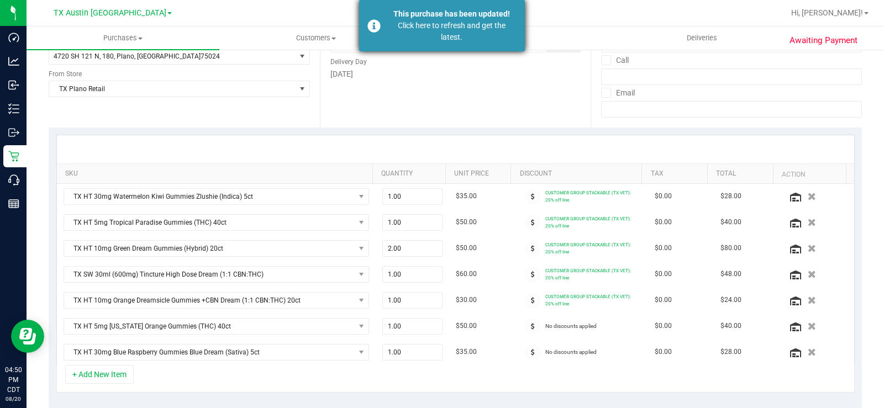
click at [426, 19] on div "This purchase has been updated!" at bounding box center [452, 14] width 130 height 12
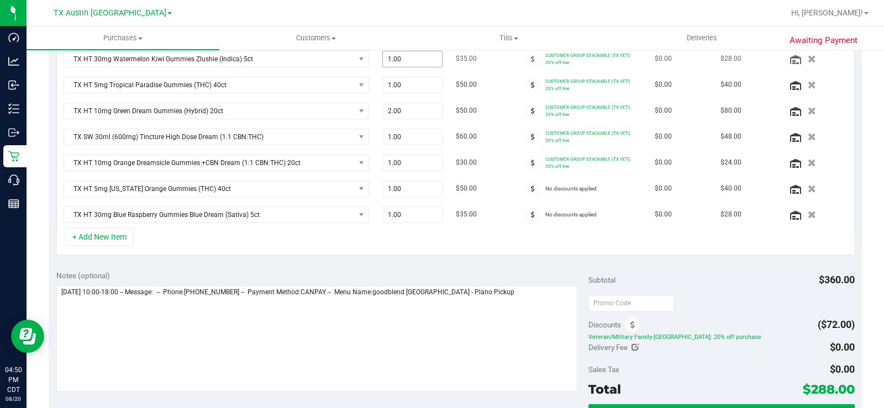
scroll to position [331, 0]
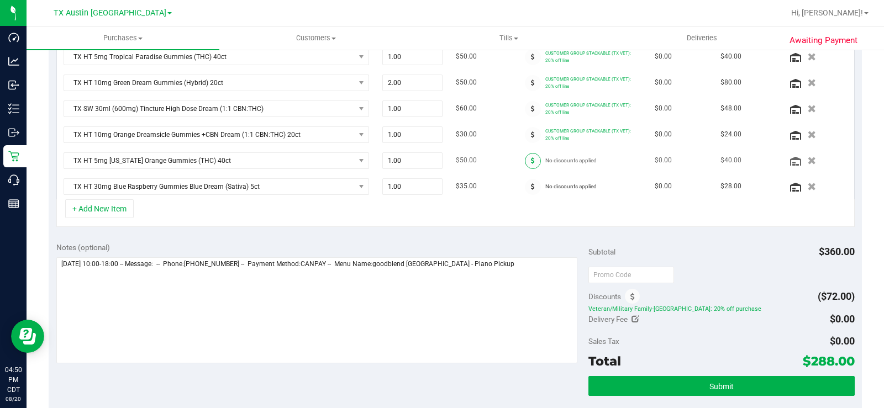
click at [525, 167] on span at bounding box center [533, 161] width 16 height 16
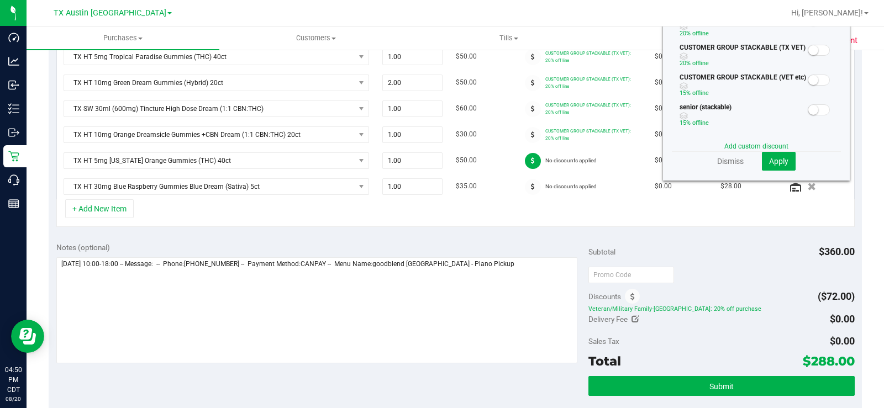
scroll to position [276, 0]
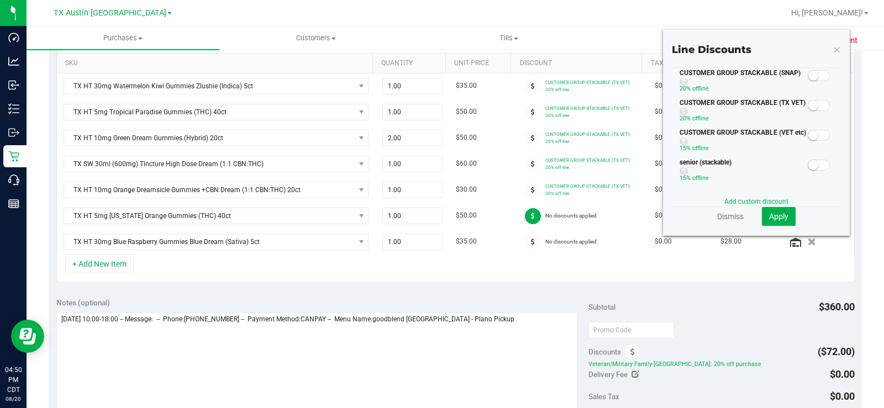
click at [808, 108] on small at bounding box center [813, 106] width 10 height 10
click at [762, 219] on button "Apply" at bounding box center [779, 216] width 34 height 19
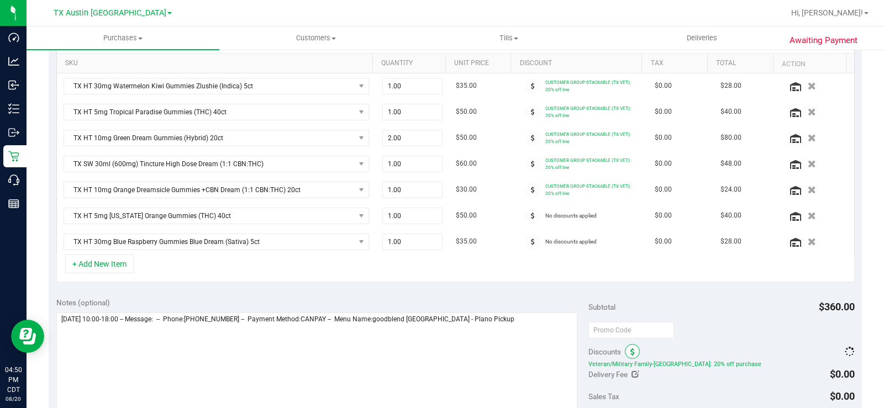
click at [630, 350] on icon at bounding box center [632, 353] width 4 height 8
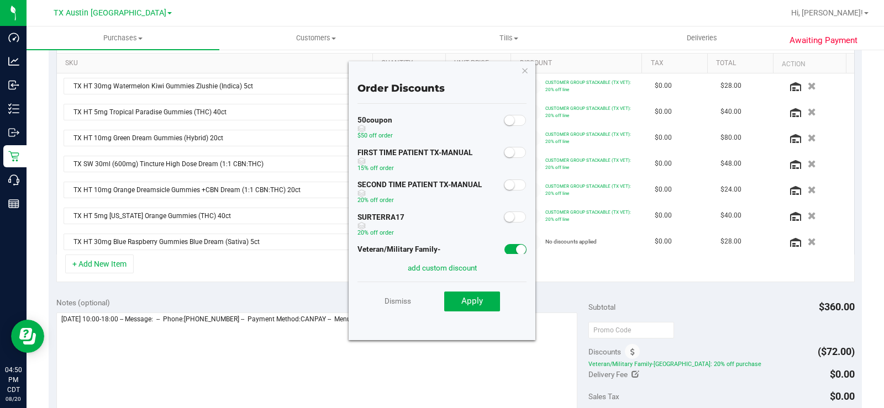
click at [516, 251] on small at bounding box center [521, 250] width 10 height 10
click at [464, 303] on span "Apply" at bounding box center [472, 301] width 22 height 10
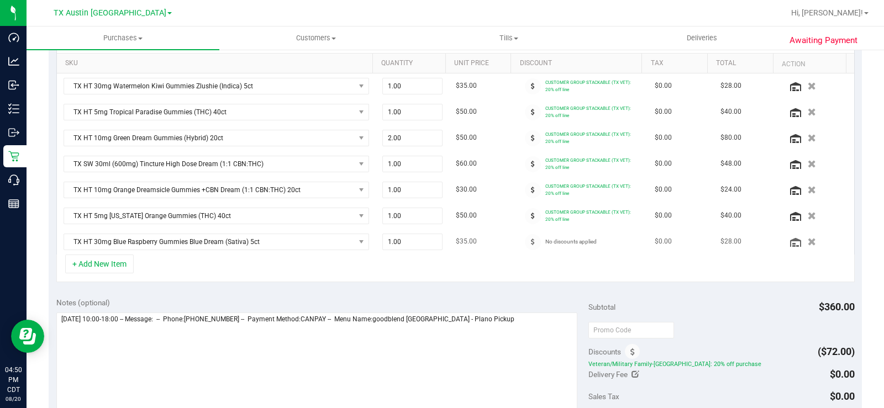
click at [519, 252] on td "No discounts applied" at bounding box center [581, 241] width 133 height 25
click at [521, 239] on div at bounding box center [533, 242] width 24 height 16
click at [531, 242] on icon at bounding box center [533, 242] width 4 height 7
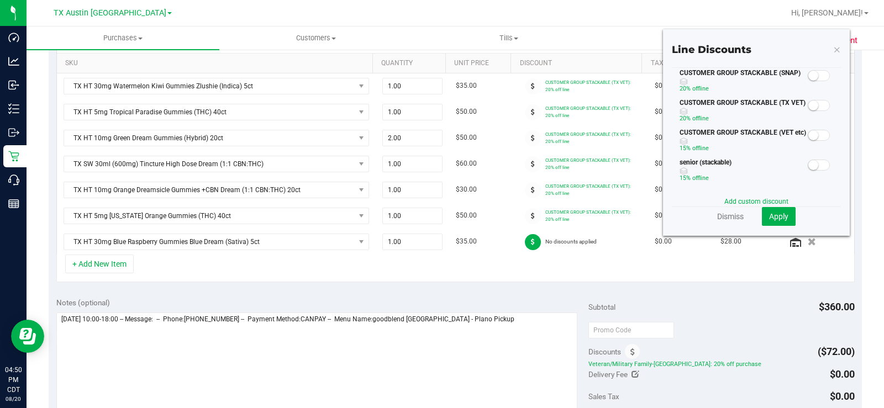
click at [811, 104] on span at bounding box center [819, 105] width 22 height 11
click at [774, 218] on span "Apply" at bounding box center [778, 216] width 19 height 9
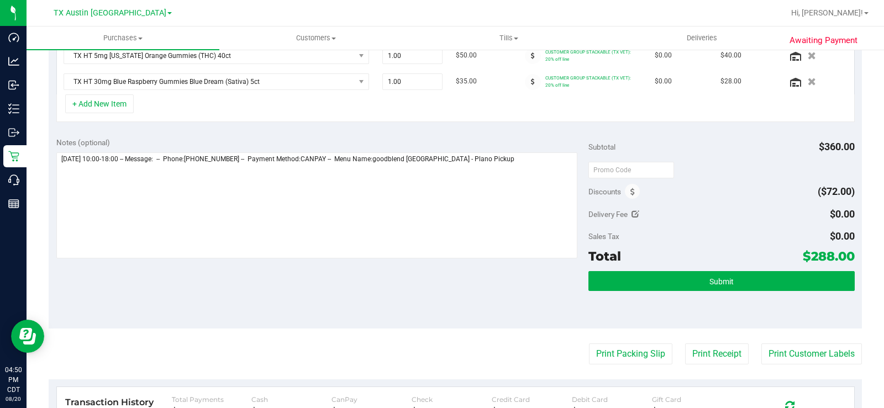
scroll to position [442, 0]
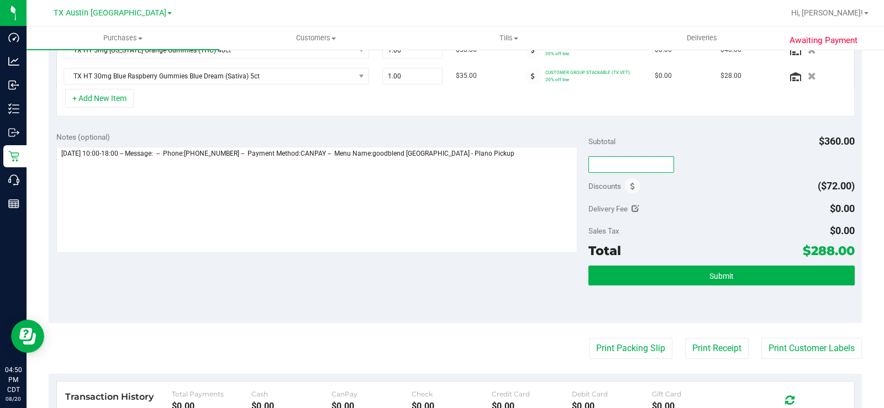
click at [616, 170] on input "text" at bounding box center [631, 164] width 86 height 17
type input "TXAIQ10"
click at [718, 177] on div "Discounts ($72.00)" at bounding box center [721, 186] width 266 height 20
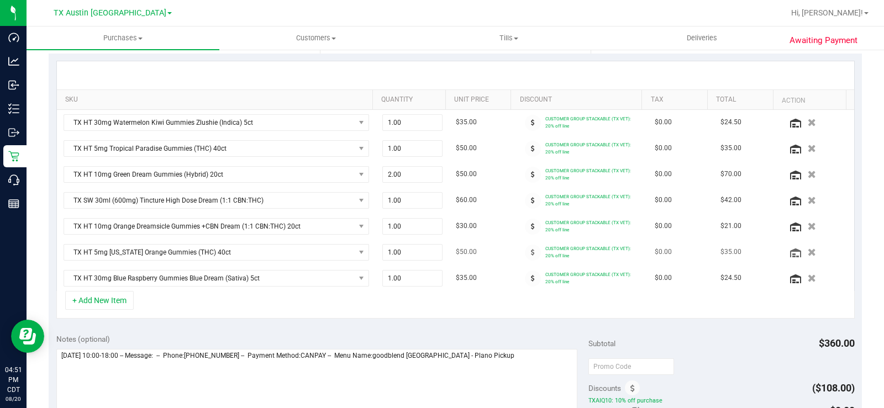
scroll to position [276, 0]
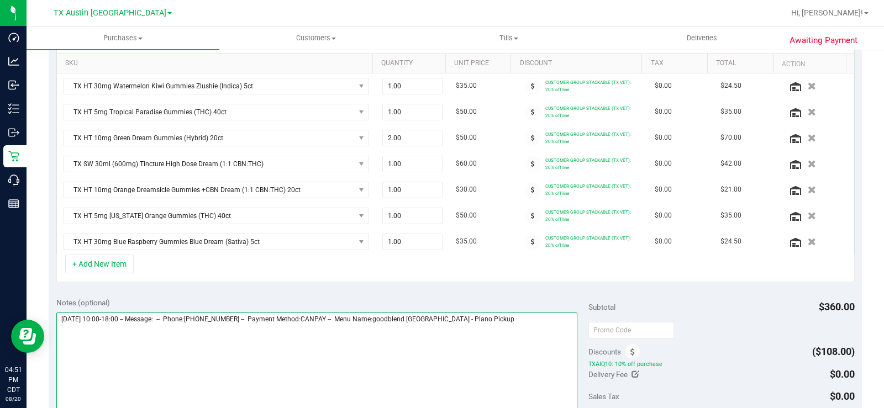
drag, startPoint x: 496, startPoint y: 324, endPoint x: 489, endPoint y: 327, distance: 7.5
click at [494, 324] on textarea at bounding box center [316, 366] width 521 height 106
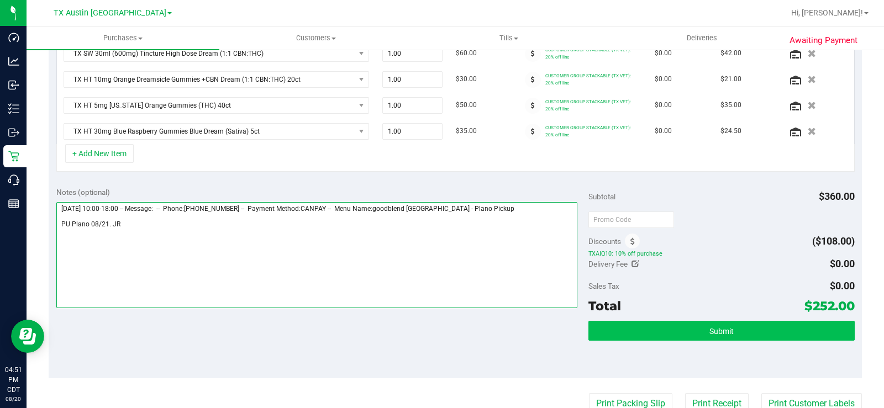
type textarea "[DATE] 10:00-18:00 -- Message: -- Phone:[PHONE_NUMBER] -- Payment Method:CANPAY…"
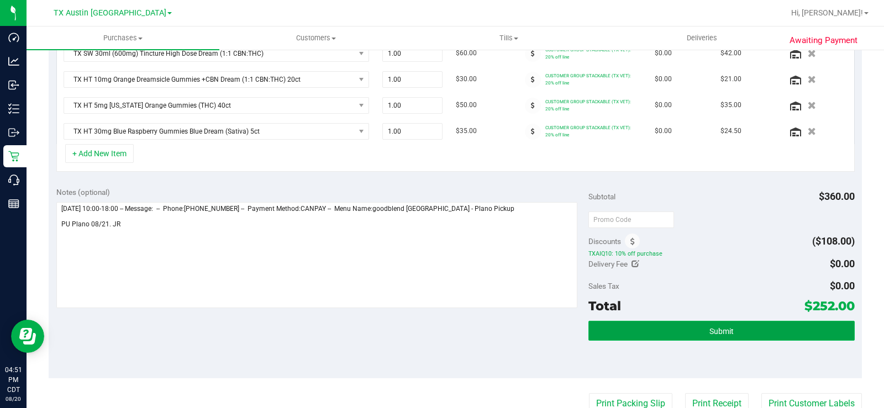
click at [663, 335] on button "Submit" at bounding box center [721, 331] width 266 height 20
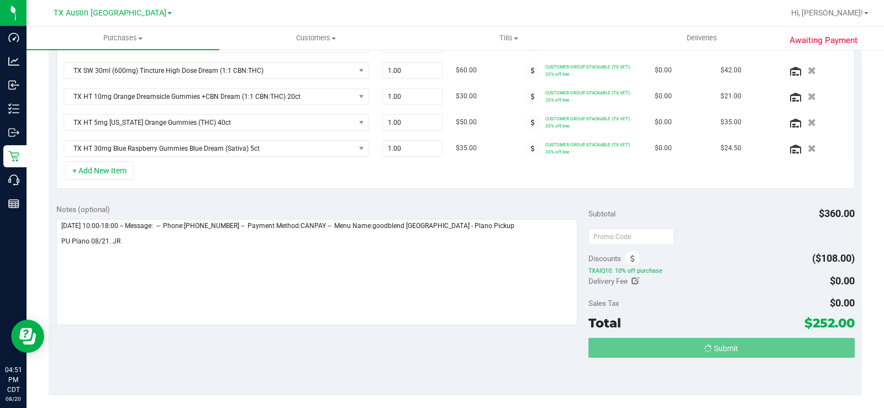
scroll to position [352, 0]
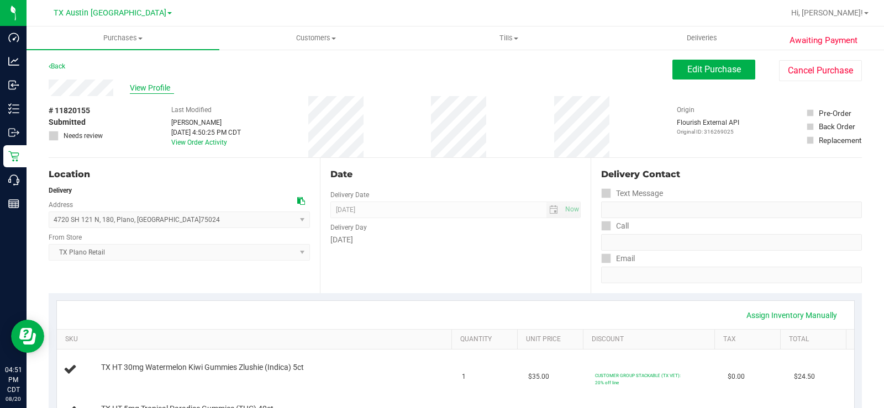
click at [150, 87] on span "View Profile" at bounding box center [152, 88] width 44 height 12
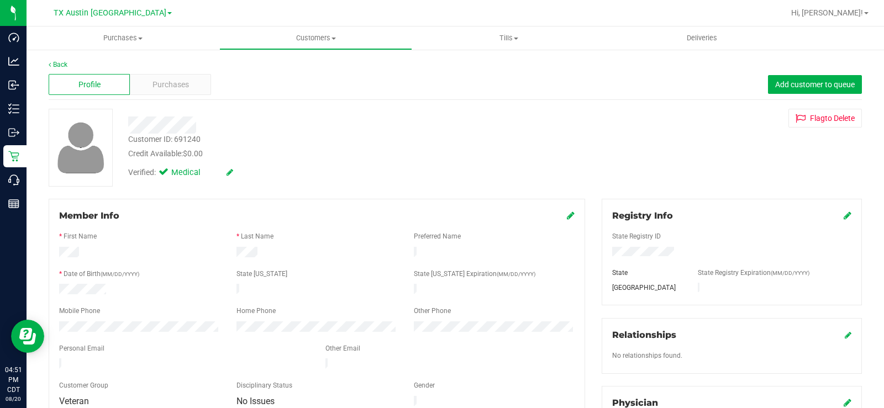
drag, startPoint x: 198, startPoint y: 122, endPoint x: 128, endPoint y: 125, distance: 70.8
click at [128, 125] on div at bounding box center [327, 125] width 415 height 17
drag, startPoint x: 133, startPoint y: 356, endPoint x: 44, endPoint y: 361, distance: 89.1
click at [181, 81] on span "Purchases" at bounding box center [170, 85] width 36 height 12
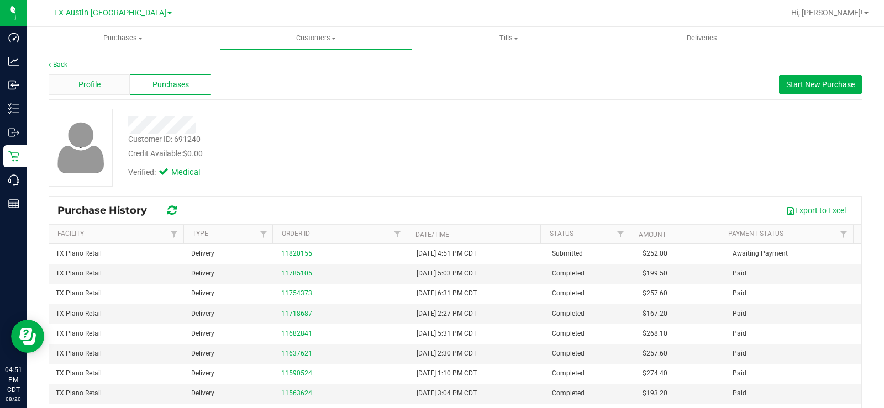
click at [92, 82] on span "Profile" at bounding box center [89, 85] width 22 height 12
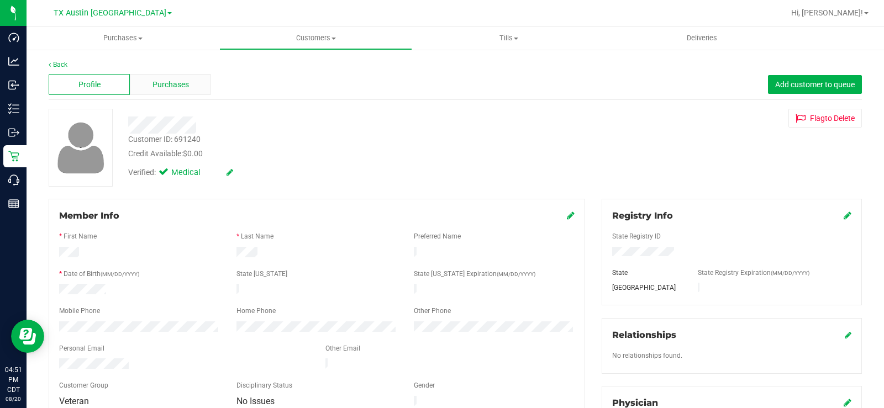
click at [165, 87] on span "Purchases" at bounding box center [170, 85] width 36 height 12
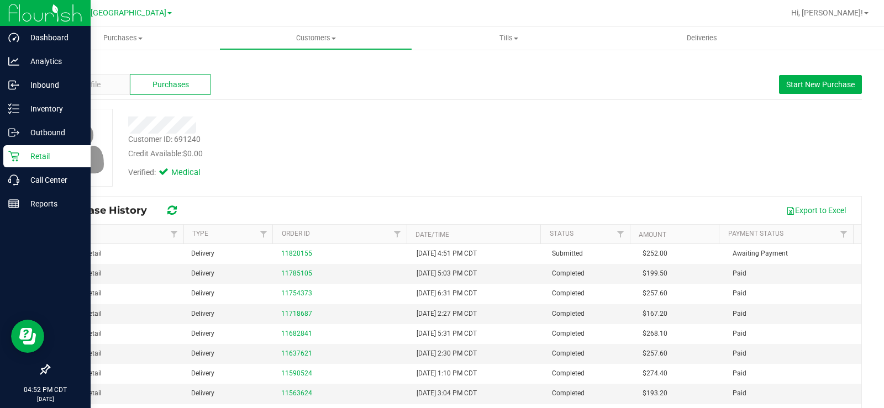
click at [22, 159] on p "Retail" at bounding box center [52, 156] width 66 height 13
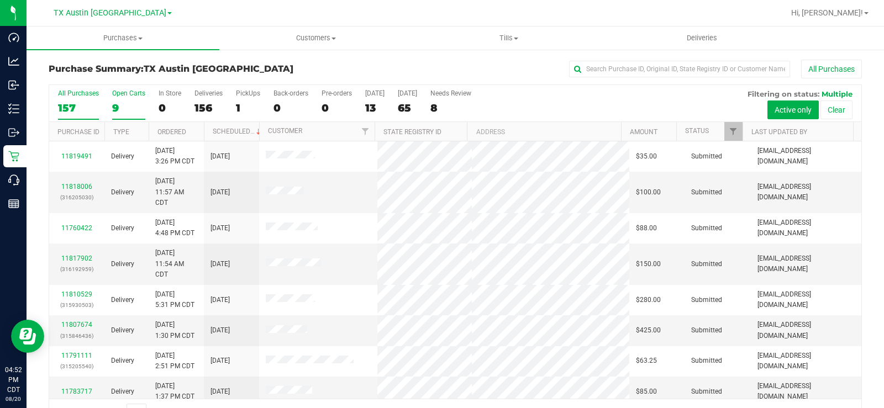
click at [118, 101] on label "Open Carts 9" at bounding box center [128, 105] width 33 height 30
click at [0, 0] on input "Open Carts 9" at bounding box center [0, 0] width 0 height 0
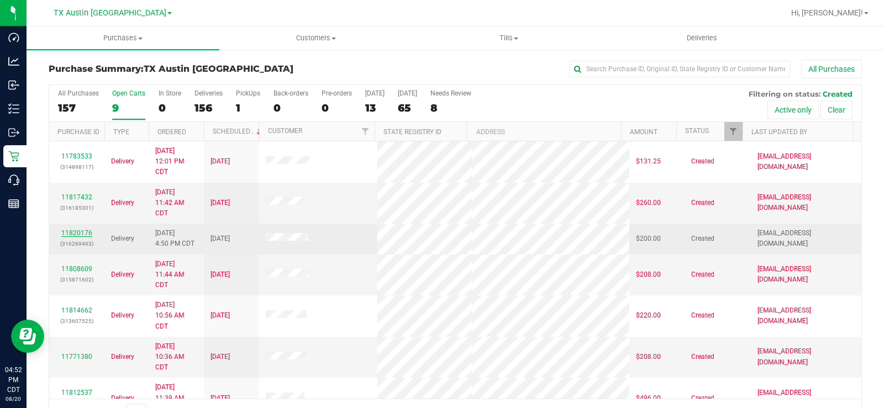
click at [78, 230] on link "11820176" at bounding box center [76, 233] width 31 height 8
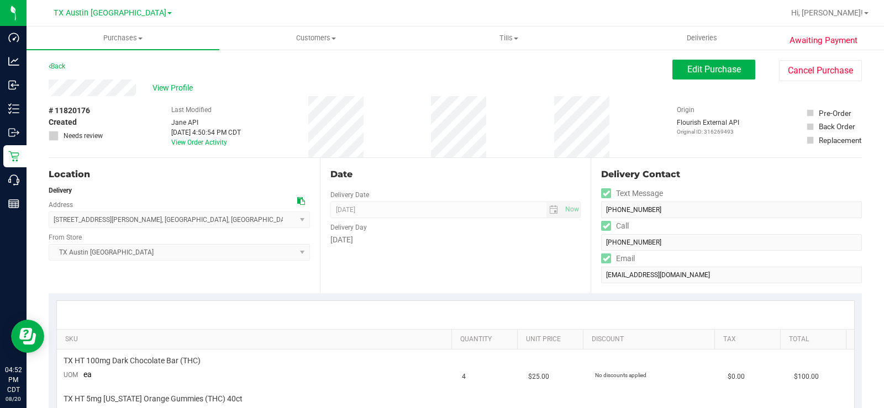
click at [90, 88] on div "View Profile" at bounding box center [361, 88] width 624 height 17
click at [299, 200] on icon at bounding box center [301, 201] width 8 height 8
drag, startPoint x: 136, startPoint y: 88, endPoint x: 35, endPoint y: 86, distance: 100.6
click at [179, 181] on div "Location" at bounding box center [179, 174] width 261 height 13
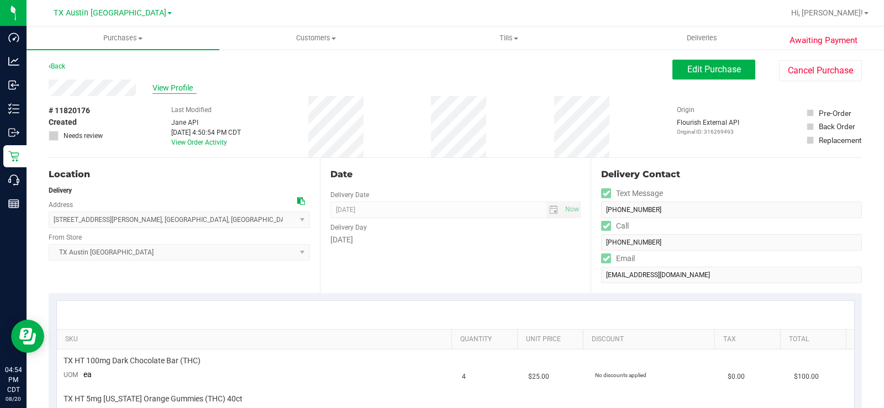
click at [165, 84] on span "View Profile" at bounding box center [174, 88] width 44 height 12
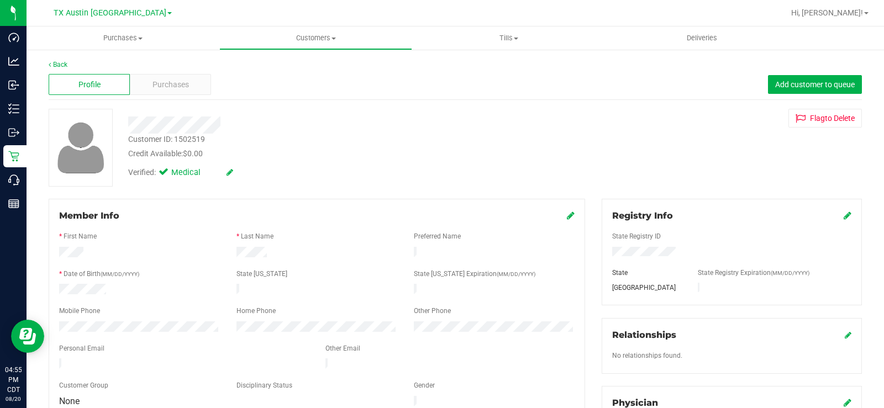
click at [296, 132] on div at bounding box center [327, 125] width 415 height 17
click at [180, 87] on span "Purchases" at bounding box center [170, 85] width 36 height 12
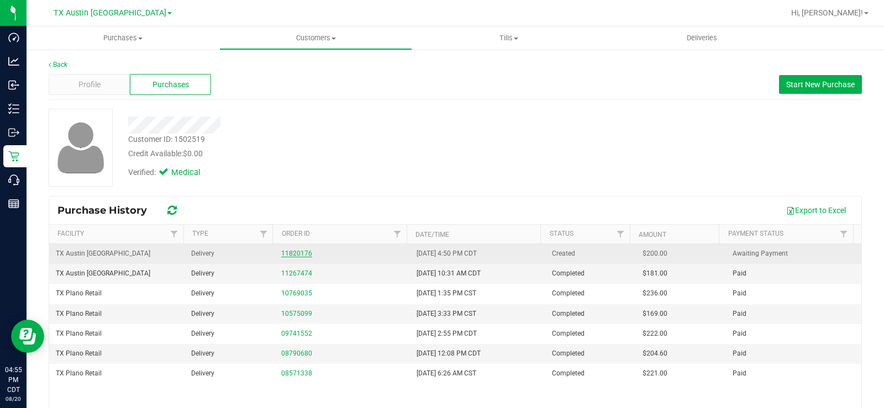
click at [294, 255] on link "11820176" at bounding box center [296, 254] width 31 height 8
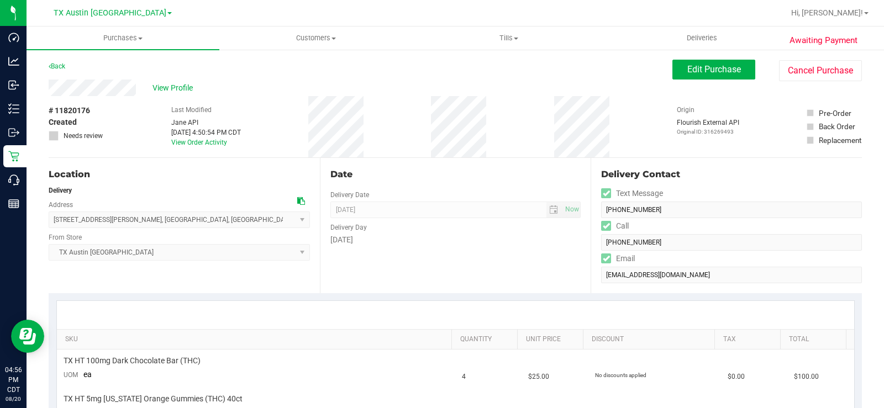
click at [222, 183] on div "Location Delivery Address [STREET_ADDRESS][PERSON_NAME] , [GEOGRAPHIC_DATA] , […" at bounding box center [184, 225] width 271 height 135
click at [700, 72] on span "Edit Purchase" at bounding box center [714, 69] width 54 height 10
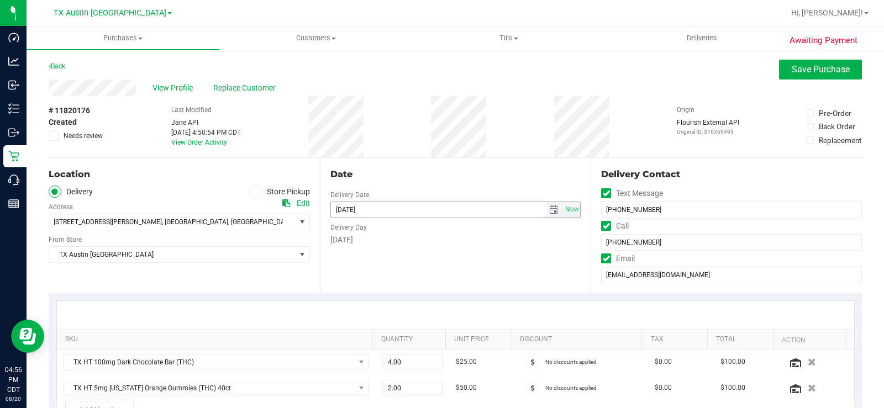
click at [549, 212] on span "select" at bounding box center [553, 210] width 9 height 9
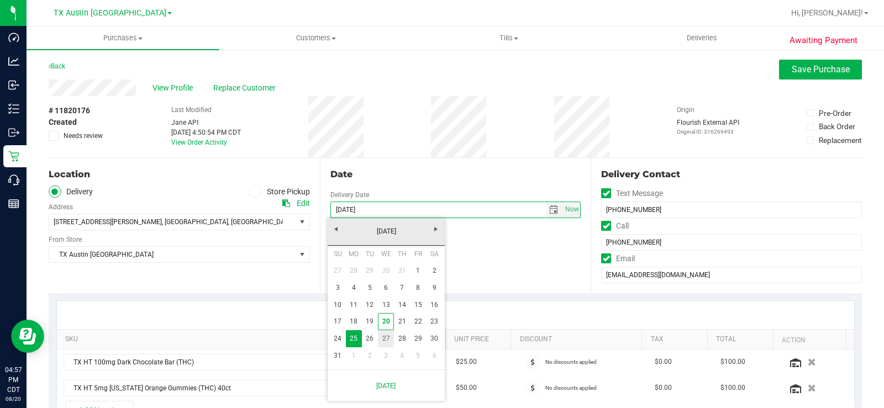
click at [388, 334] on link "27" at bounding box center [386, 338] width 16 height 17
type input "[DATE]"
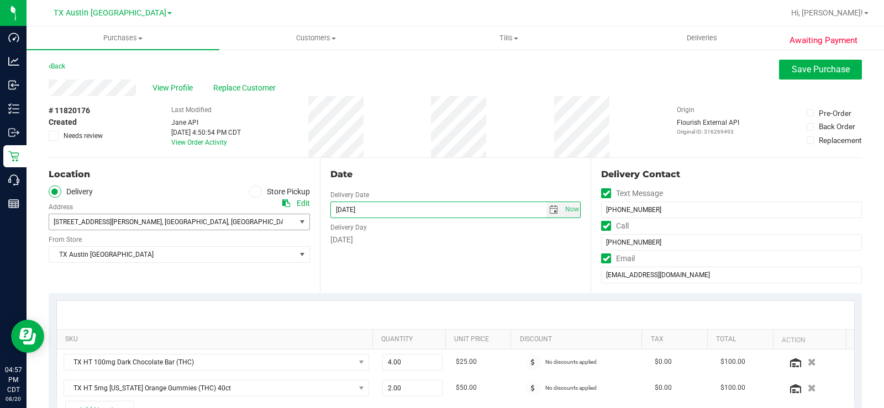
click at [162, 225] on span ", [GEOGRAPHIC_DATA]" at bounding box center [195, 222] width 66 height 8
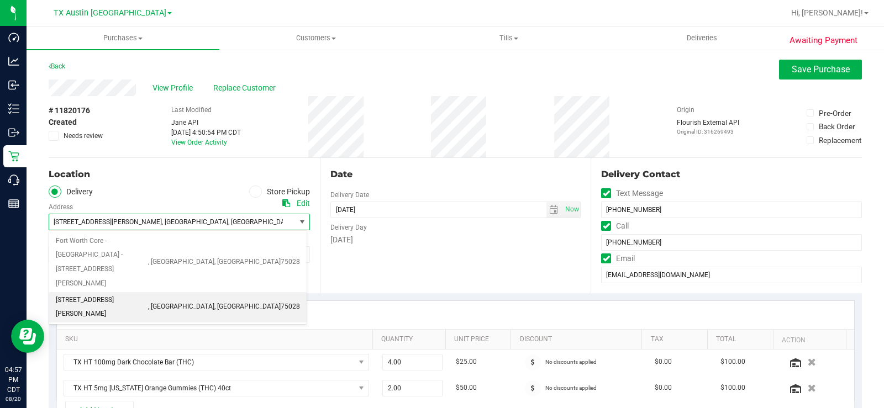
drag, startPoint x: 125, startPoint y: 276, endPoint x: 121, endPoint y: 270, distance: 6.7
click at [122, 293] on span "[STREET_ADDRESS][PERSON_NAME]" at bounding box center [102, 307] width 92 height 28
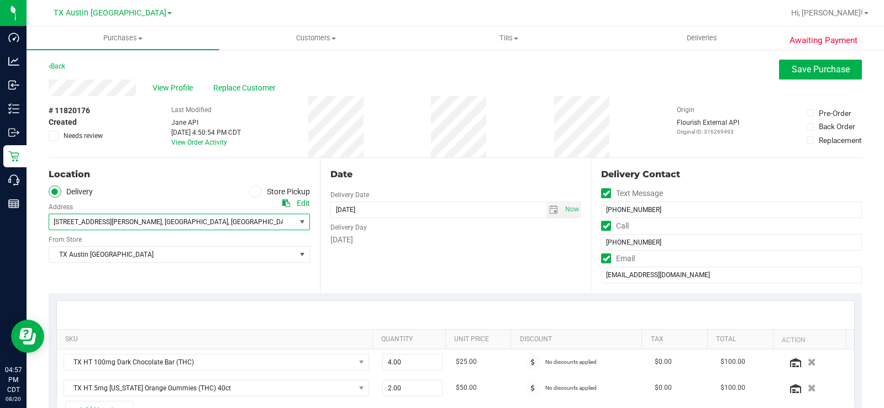
click at [136, 269] on div "Location Delivery Store Pickup Address Edit [STREET_ADDRESS][PERSON_NAME] , [GE…" at bounding box center [184, 225] width 271 height 135
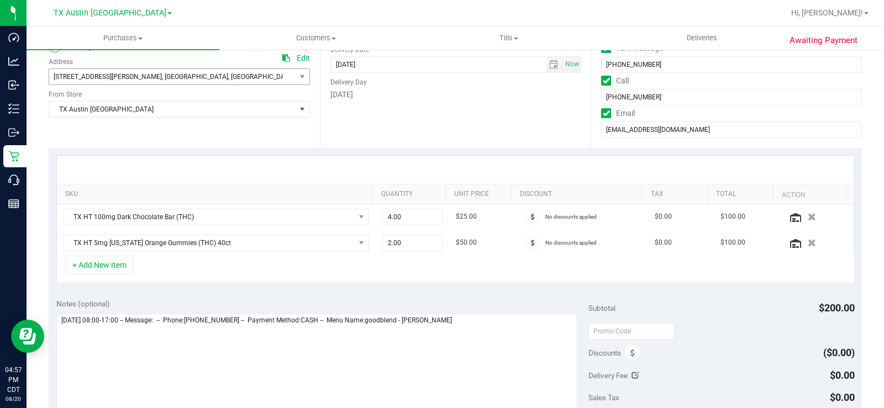
scroll to position [276, 0]
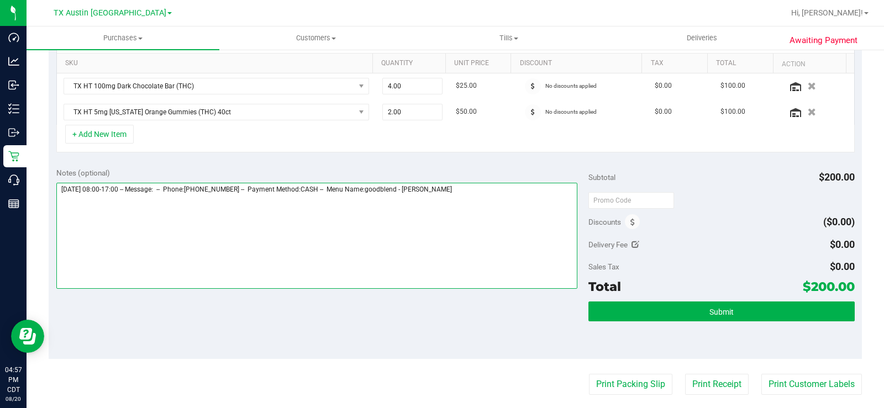
click at [496, 192] on textarea at bounding box center [316, 236] width 521 height 106
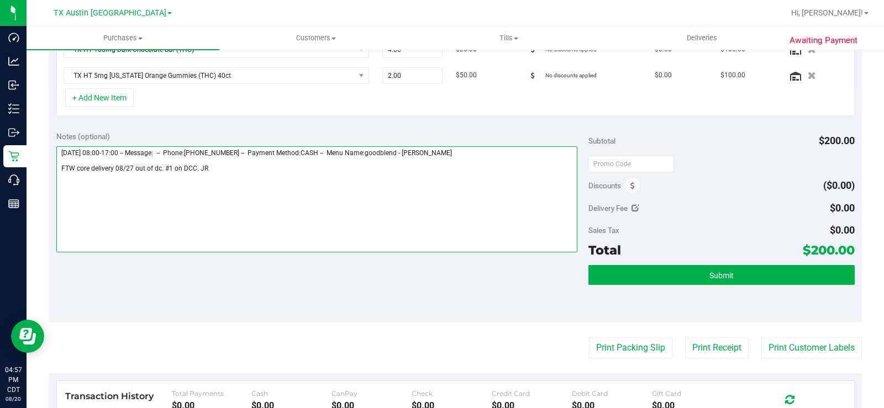
scroll to position [331, 0]
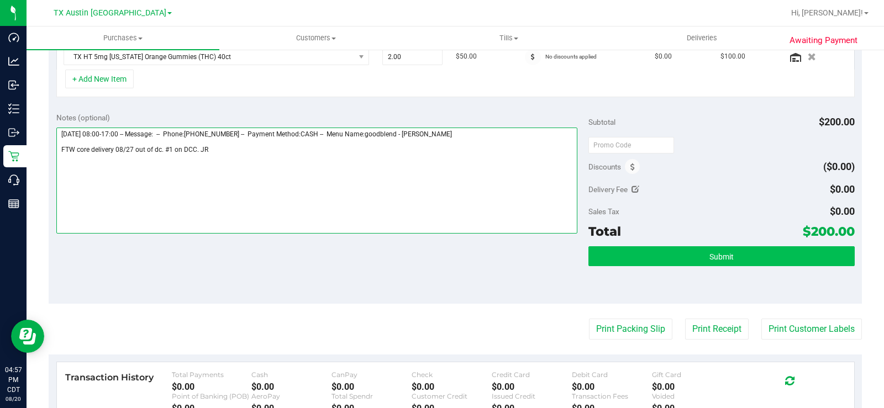
type textarea "[DATE] 08:00-17:00 -- Message: -- Phone:[PHONE_NUMBER] -- Payment Method:CASH -…"
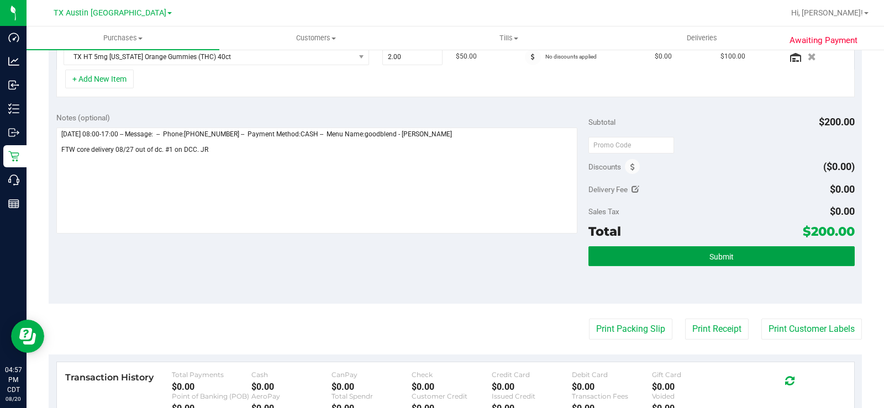
drag, startPoint x: 693, startPoint y: 254, endPoint x: 689, endPoint y: 250, distance: 6.3
click at [692, 252] on button "Submit" at bounding box center [721, 256] width 266 height 20
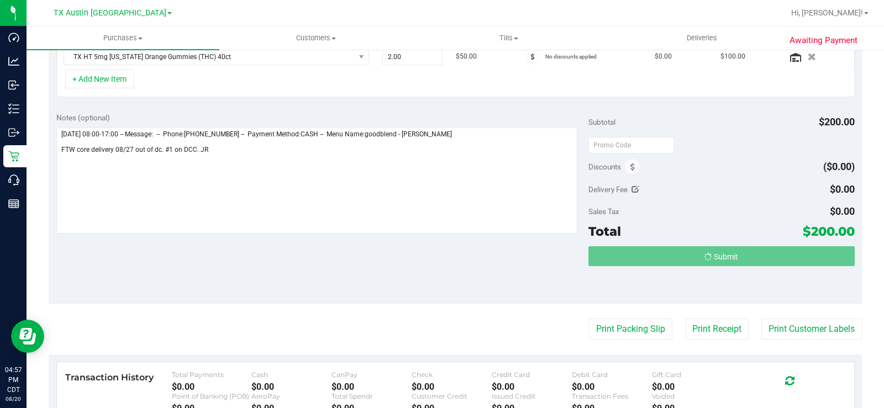
scroll to position [314, 0]
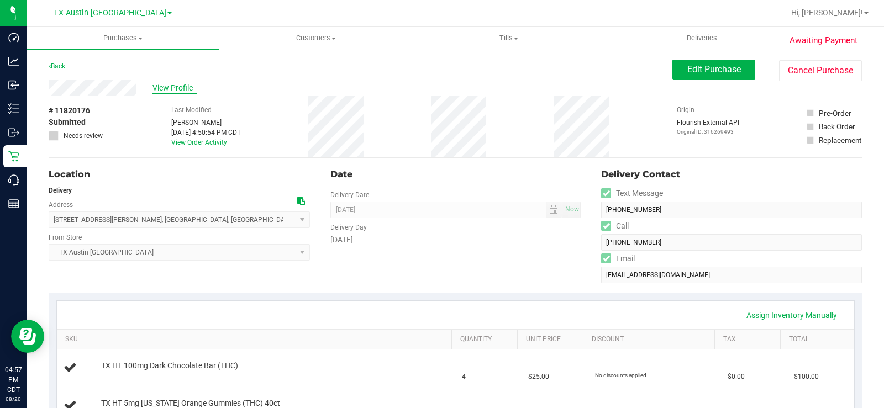
click at [165, 86] on span "View Profile" at bounding box center [174, 88] width 44 height 12
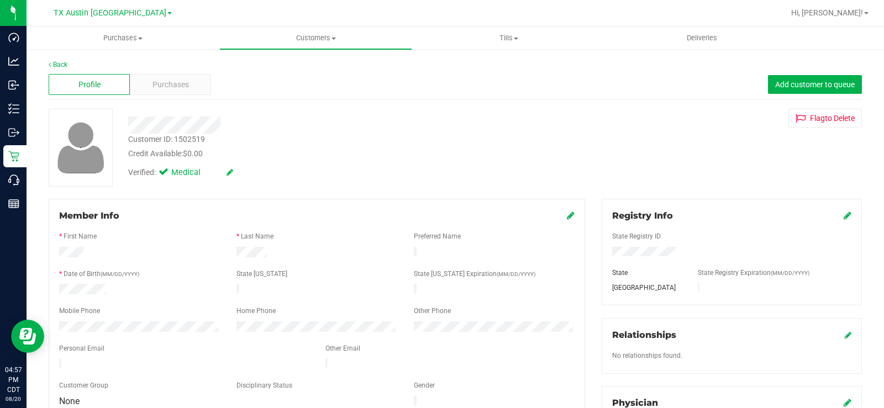
scroll to position [55, 0]
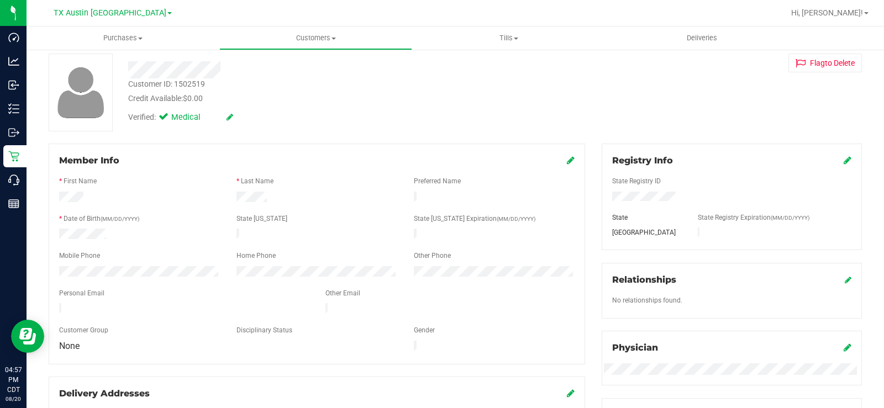
drag, startPoint x: 156, startPoint y: 304, endPoint x: 31, endPoint y: 306, distance: 124.3
click at [31, 306] on div "Back Profile Purchases Add customer to queue Customer ID: 1502519 Credit Availa…" at bounding box center [455, 378] width 857 height 770
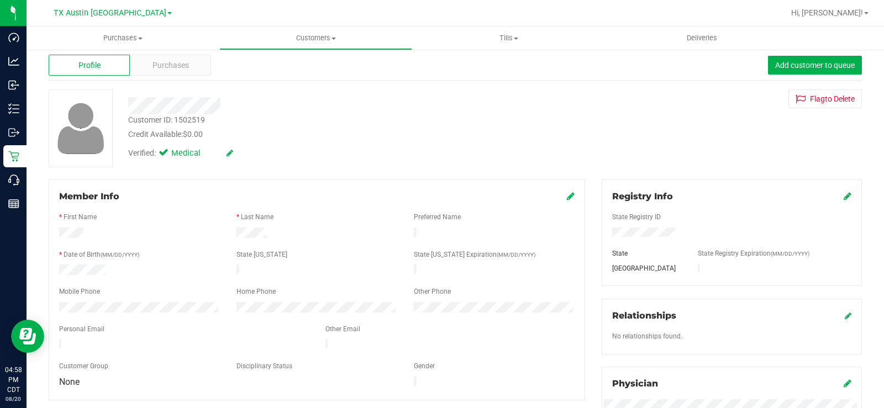
scroll to position [0, 0]
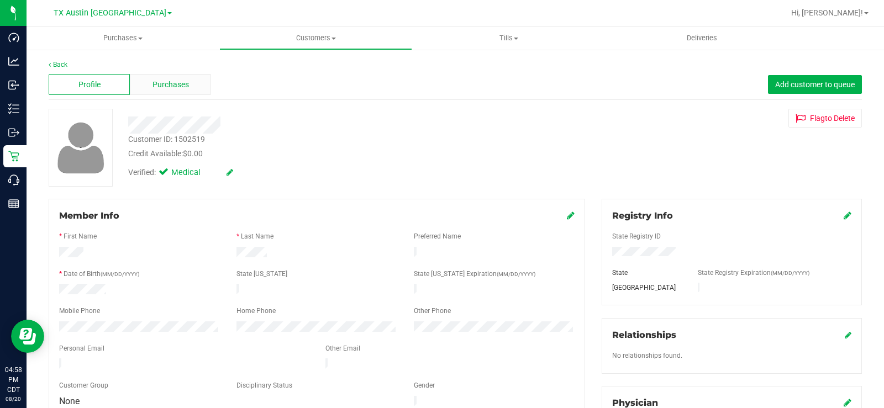
click at [172, 81] on span "Purchases" at bounding box center [170, 85] width 36 height 12
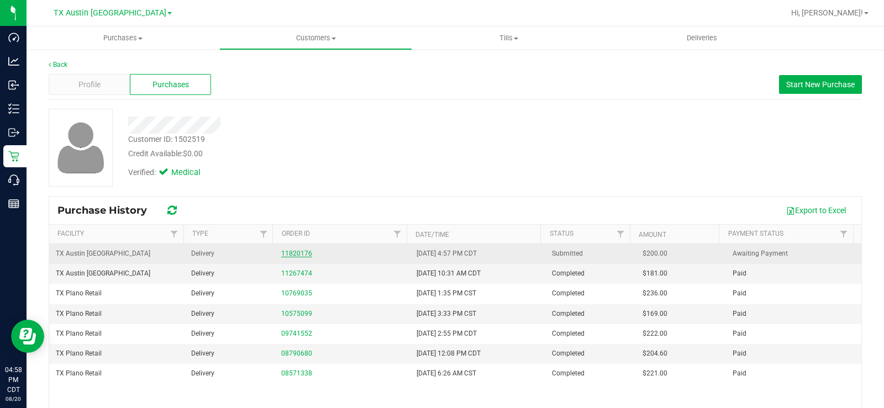
click at [288, 252] on link "11820176" at bounding box center [296, 254] width 31 height 8
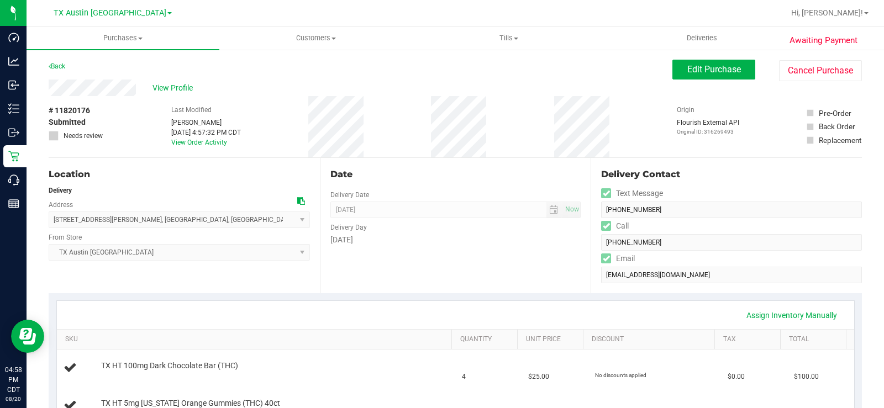
click at [381, 251] on div "Date Delivery Date [DATE] Now [DATE] 07:00 AM Now Delivery Day [DATE]" at bounding box center [455, 225] width 271 height 135
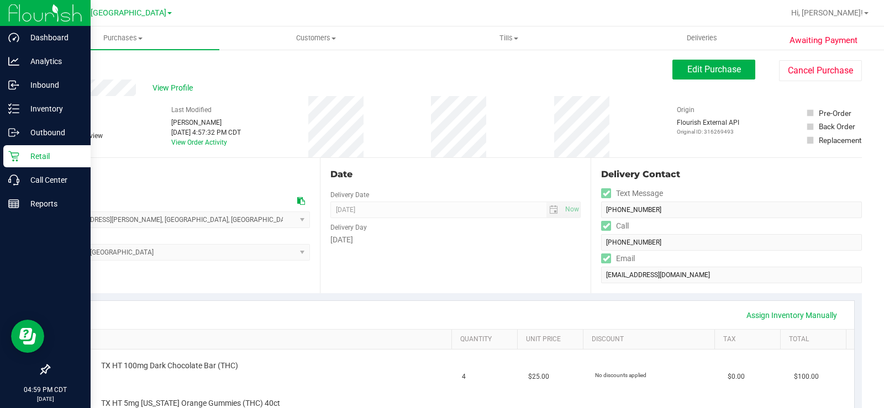
click at [33, 155] on p "Retail" at bounding box center [52, 156] width 66 height 13
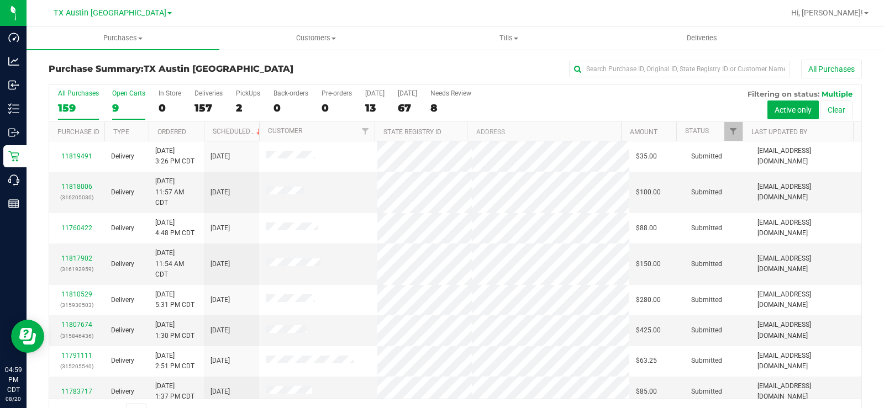
click at [120, 99] on label "Open Carts 9" at bounding box center [128, 105] width 33 height 30
click at [0, 0] on input "Open Carts 9" at bounding box center [0, 0] width 0 height 0
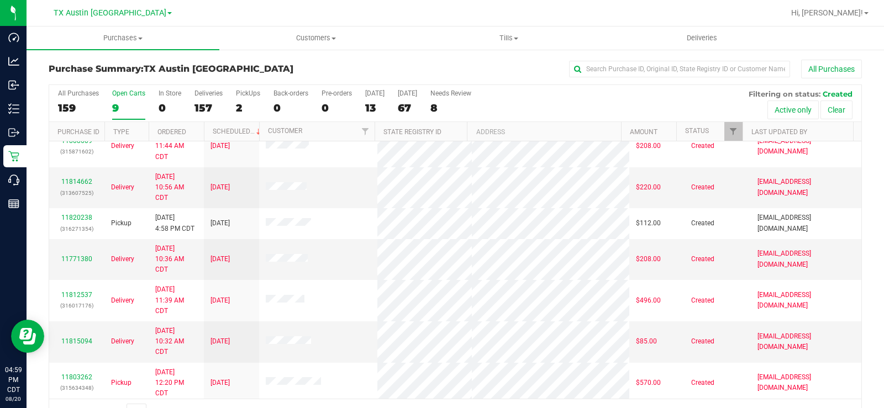
scroll to position [102, 0]
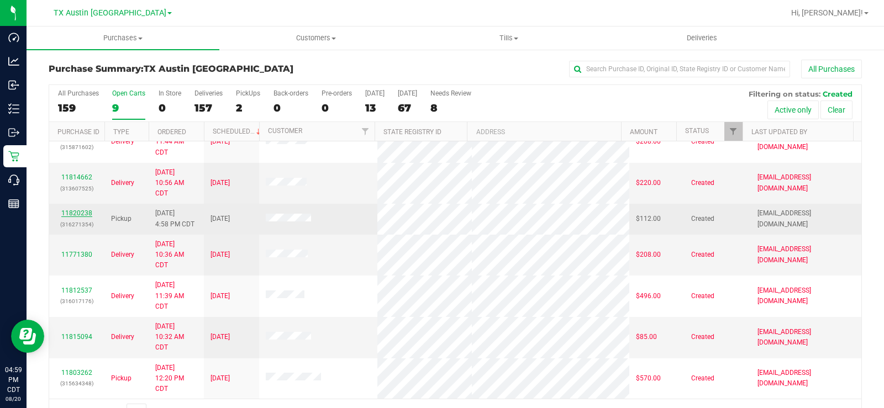
click at [67, 212] on link "11820238" at bounding box center [76, 213] width 31 height 8
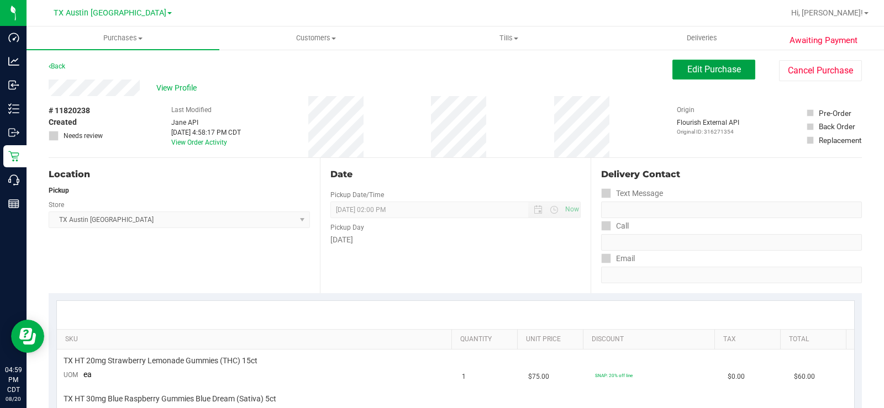
drag, startPoint x: 678, startPoint y: 72, endPoint x: 532, endPoint y: 110, distance: 150.8
click at [676, 73] on button "Edit Purchase" at bounding box center [713, 70] width 83 height 20
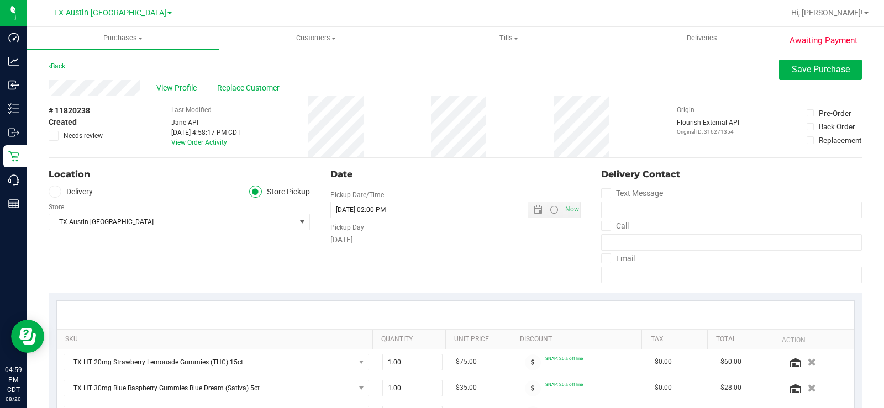
click at [57, 192] on icon at bounding box center [54, 192] width 7 height 0
click at [0, 0] on input "Delivery" at bounding box center [0, 0] width 0 height 0
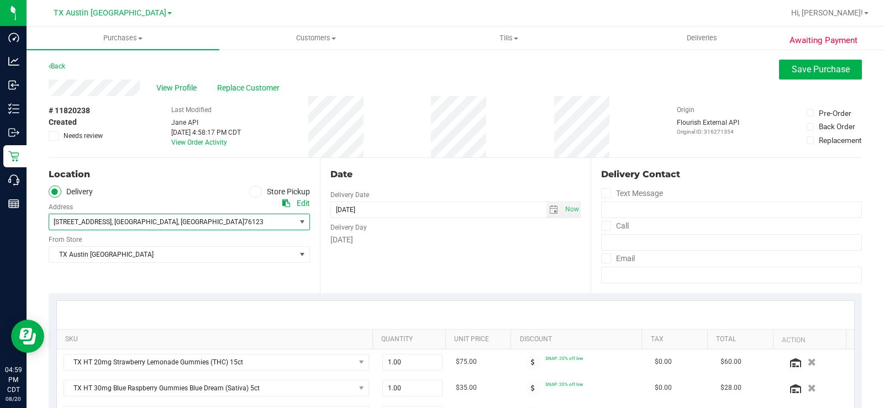
click at [94, 223] on span "[STREET_ADDRESS]" at bounding box center [83, 222] width 58 height 8
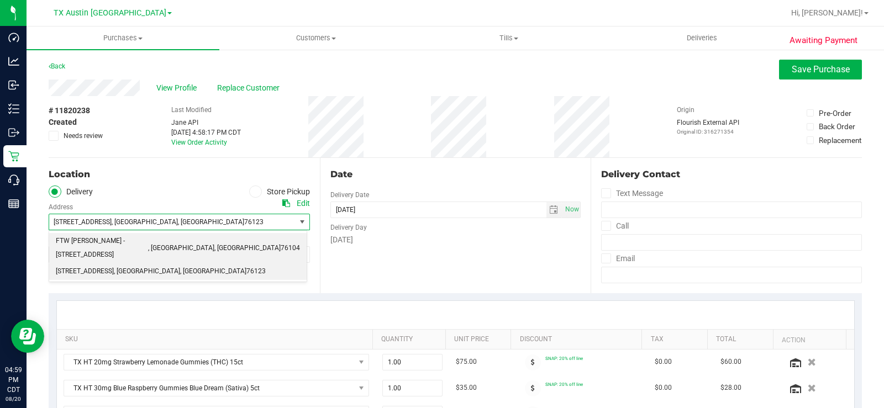
click at [97, 238] on span "FTW [PERSON_NAME] - [STREET_ADDRESS]" at bounding box center [102, 248] width 92 height 28
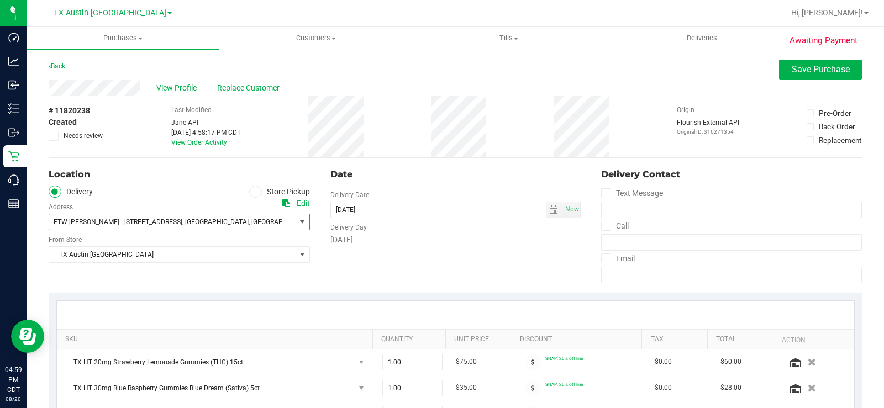
click at [110, 274] on div "Location Delivery Store Pickup Address Edit FTW [PERSON_NAME] - [STREET_ADDRESS…" at bounding box center [184, 225] width 271 height 135
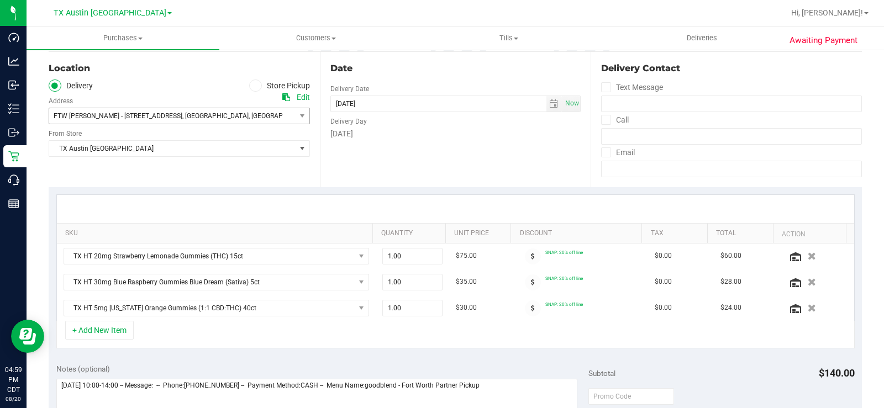
scroll to position [221, 0]
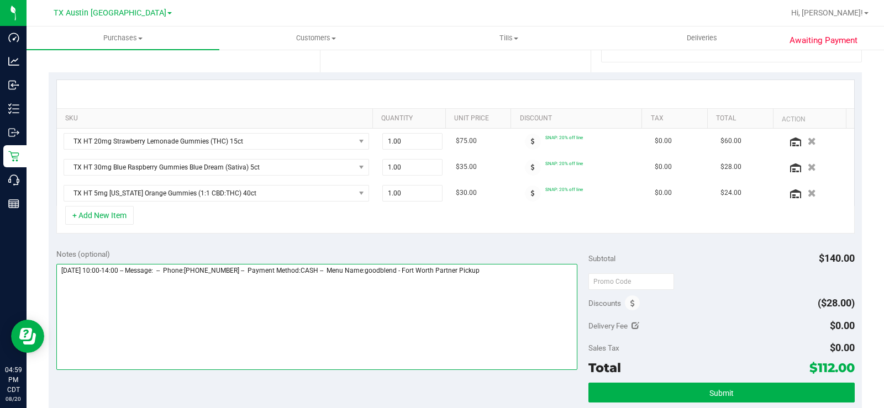
click at [517, 276] on textarea at bounding box center [316, 317] width 521 height 106
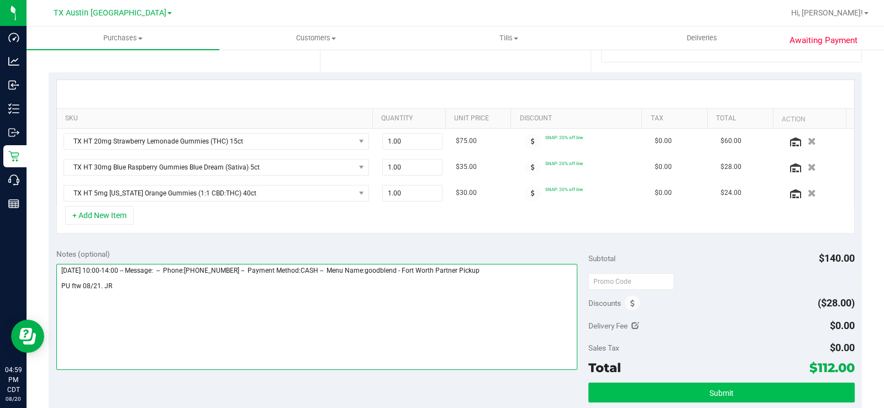
type textarea "[DATE] 10:00-14:00 -- Message: -- Phone:[PHONE_NUMBER] -- Payment Method:CASH -…"
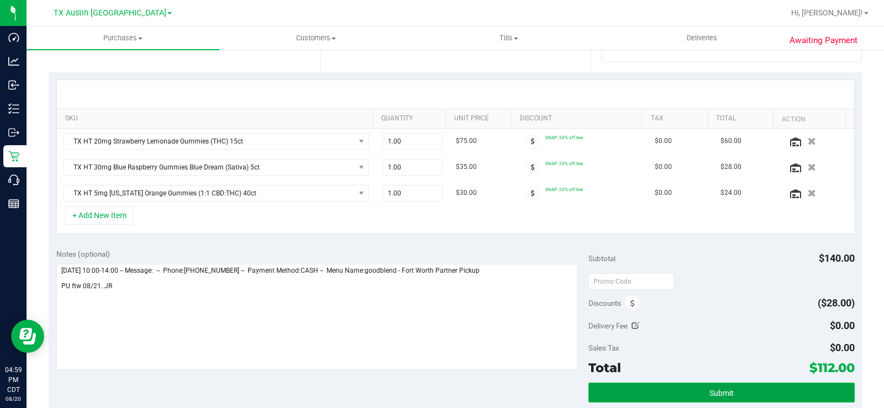
click at [662, 394] on button "Submit" at bounding box center [721, 393] width 266 height 20
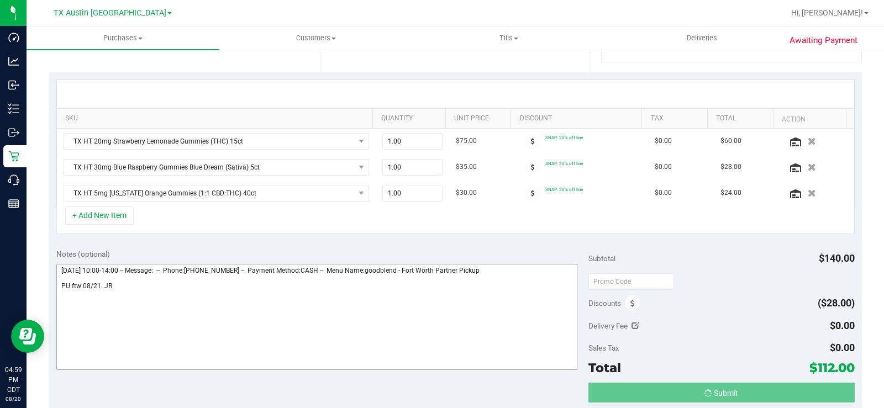
scroll to position [0, 0]
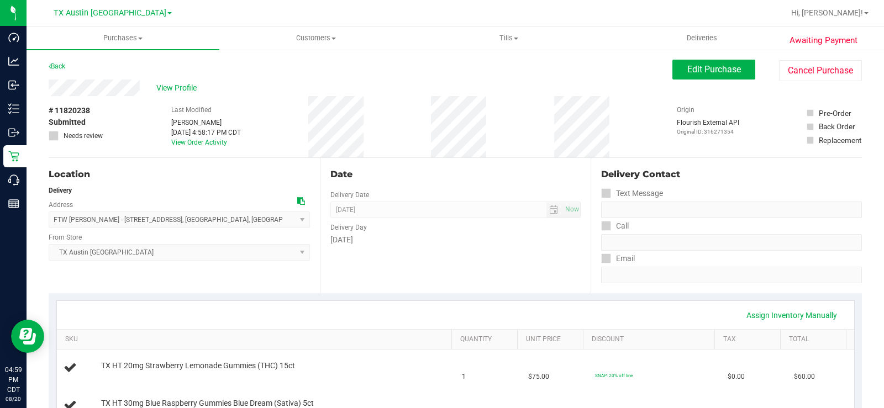
click at [106, 93] on div "View Profile" at bounding box center [361, 88] width 624 height 17
click at [172, 81] on div "View Profile" at bounding box center [361, 88] width 624 height 17
click at [177, 88] on span "View Profile" at bounding box center [178, 88] width 44 height 12
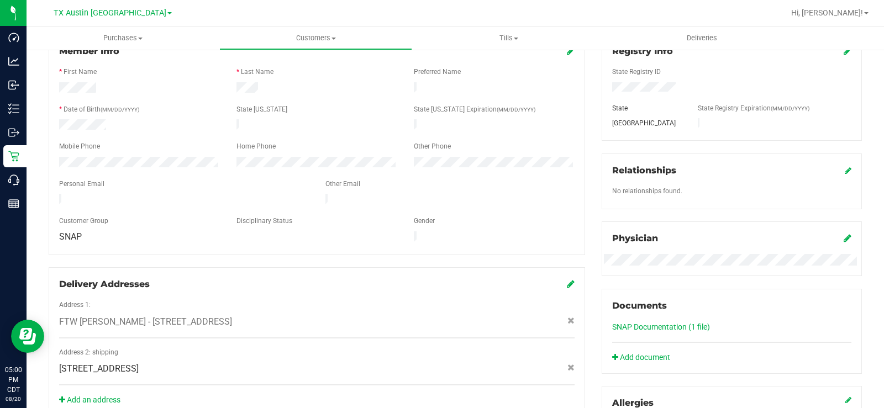
scroll to position [166, 0]
drag, startPoint x: 185, startPoint y: 189, endPoint x: 40, endPoint y: 185, distance: 144.3
click at [40, 185] on div "Member Info * First Name * Last Name Preferred Name * Date of Birth (MM/DD/YYYY…" at bounding box center [316, 225] width 553 height 385
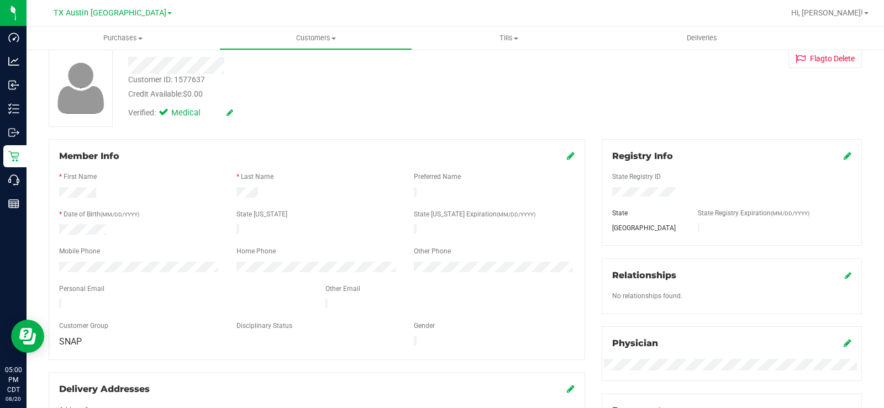
scroll to position [0, 0]
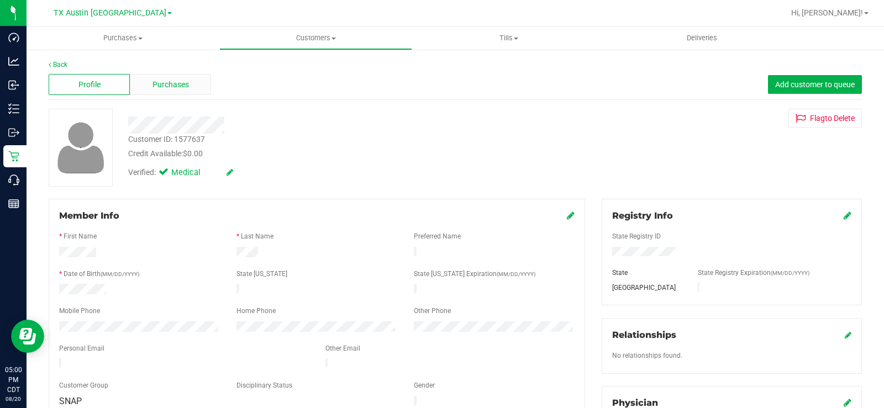
click at [165, 83] on span "Purchases" at bounding box center [170, 85] width 36 height 12
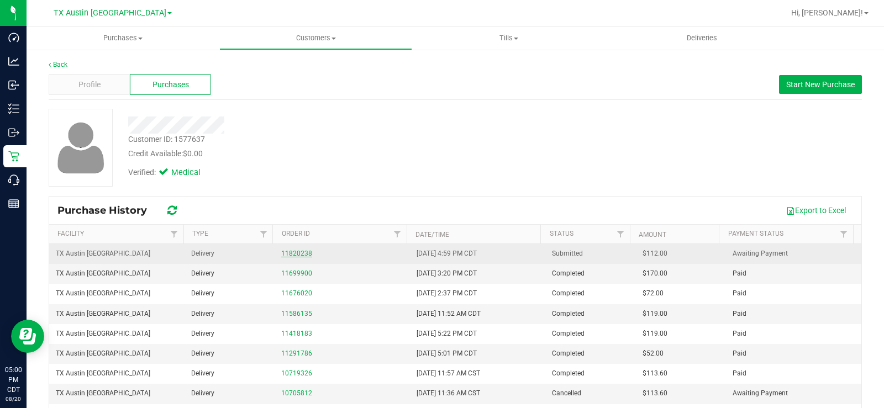
click at [290, 254] on link "11820238" at bounding box center [296, 254] width 31 height 8
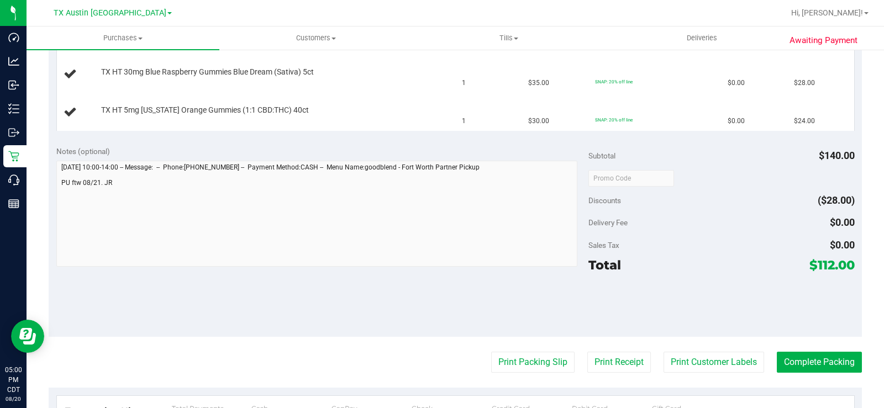
scroll to position [276, 0]
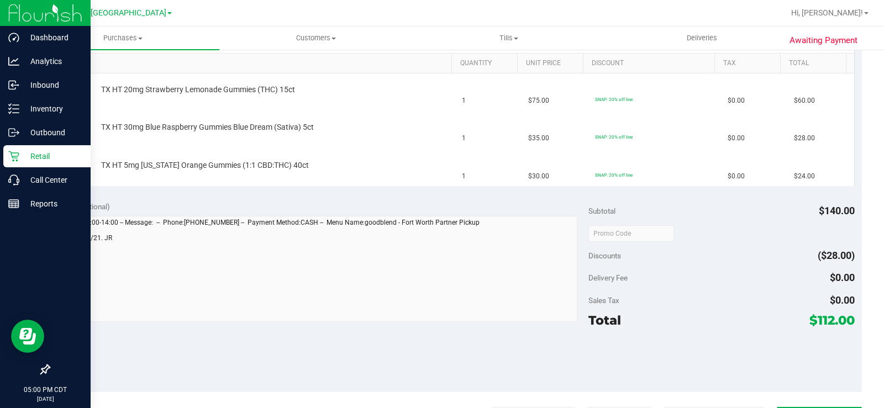
click at [22, 156] on p "Retail" at bounding box center [52, 156] width 66 height 13
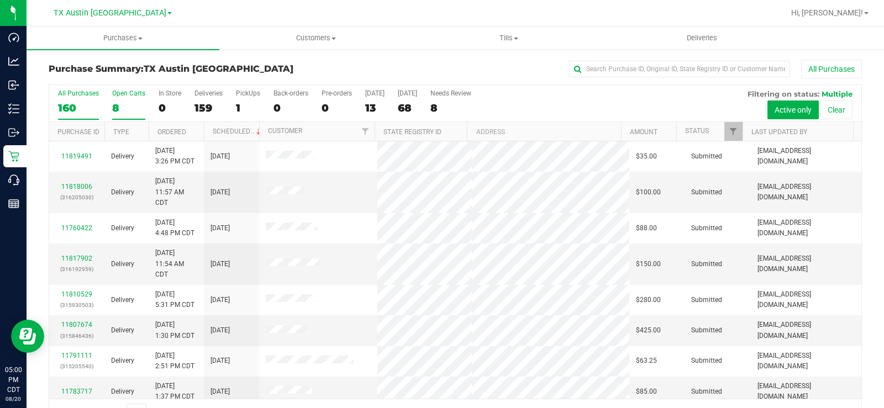
click at [117, 95] on div "Open Carts" at bounding box center [128, 94] width 33 height 8
click at [0, 0] on input "Open Carts 8" at bounding box center [0, 0] width 0 height 0
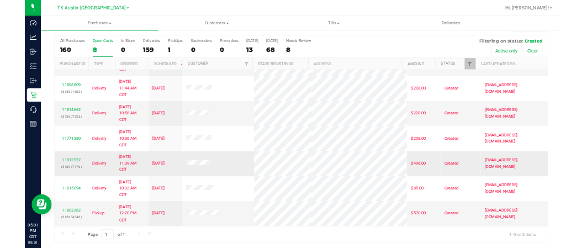
scroll to position [70, 0]
